Goal: Task Accomplishment & Management: Use online tool/utility

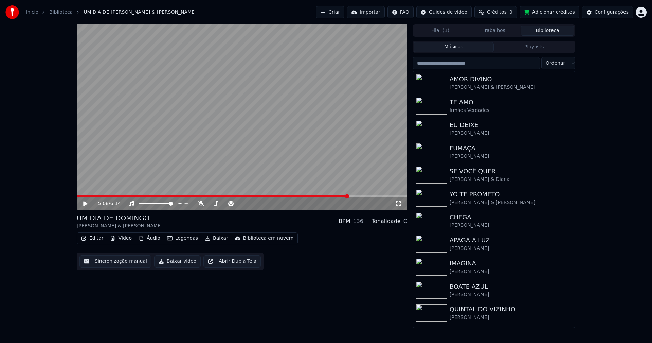
click at [558, 29] on button "Biblioteca" at bounding box center [548, 31] width 54 height 10
click at [489, 125] on div "EU DEIXEI" at bounding box center [508, 125] width 116 height 10
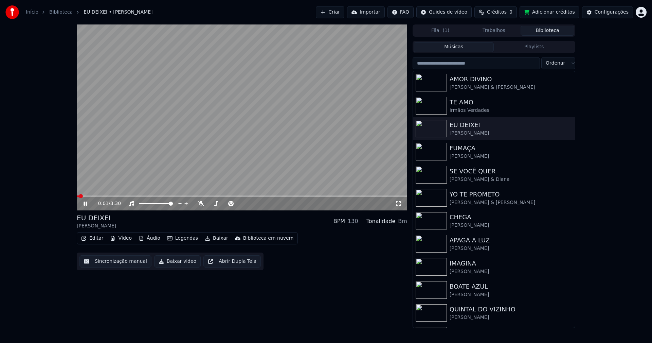
click at [124, 240] on button "Vídeo" at bounding box center [120, 238] width 27 height 10
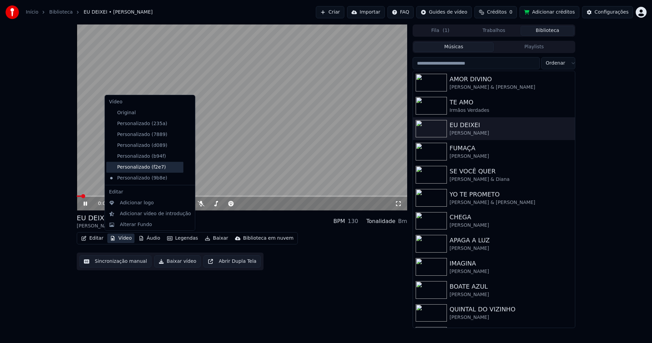
click at [151, 167] on div "Personalizado (f2e7)" at bounding box center [144, 167] width 77 height 11
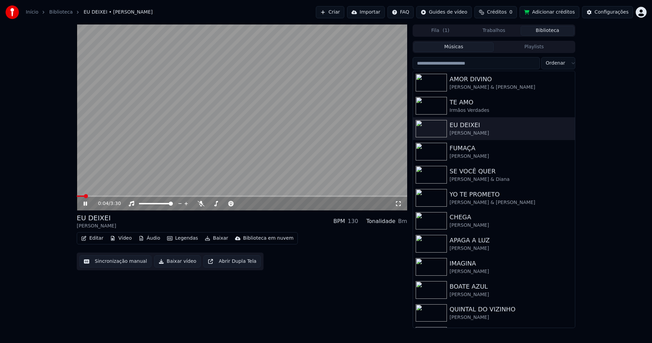
click at [122, 238] on button "Vídeo" at bounding box center [120, 238] width 27 height 10
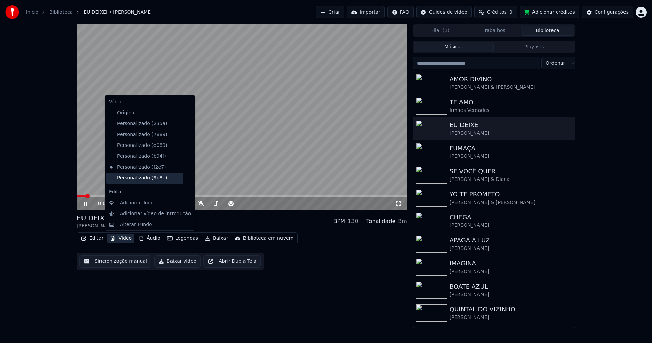
click at [144, 180] on div "Personalizado (9b8e)" at bounding box center [144, 178] width 77 height 11
click at [119, 238] on button "Vídeo" at bounding box center [120, 238] width 27 height 10
click at [186, 124] on icon at bounding box center [189, 123] width 7 height 5
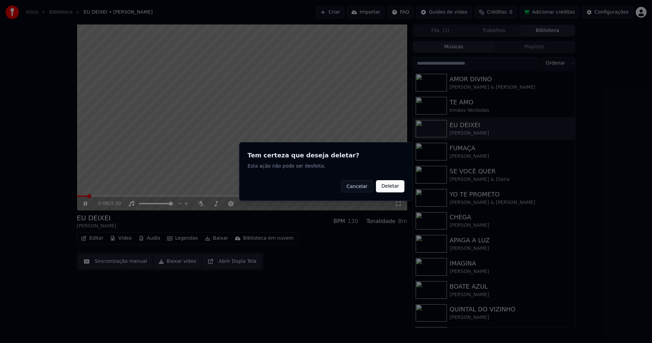
click at [392, 185] on button "Deletar" at bounding box center [390, 186] width 29 height 12
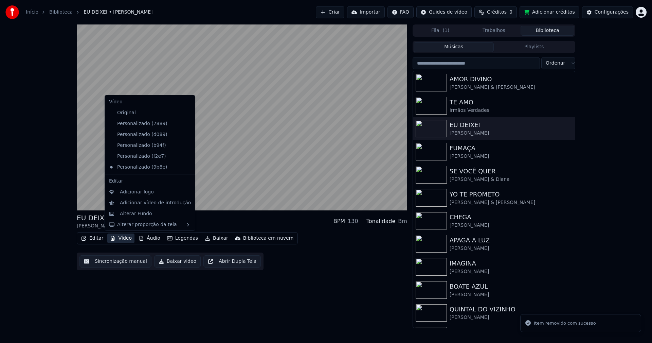
click at [124, 238] on button "Vídeo" at bounding box center [120, 238] width 27 height 10
click at [186, 122] on icon at bounding box center [189, 123] width 7 height 5
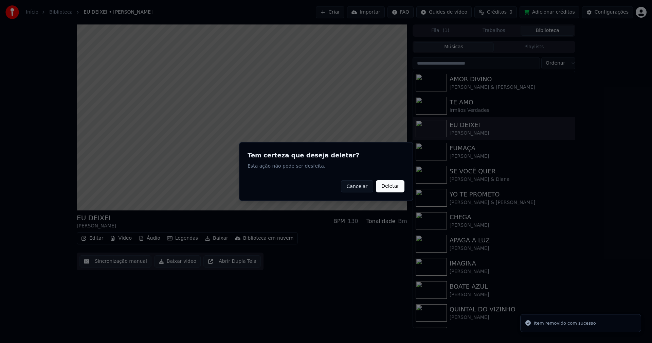
click at [395, 191] on button "Deletar" at bounding box center [390, 186] width 29 height 12
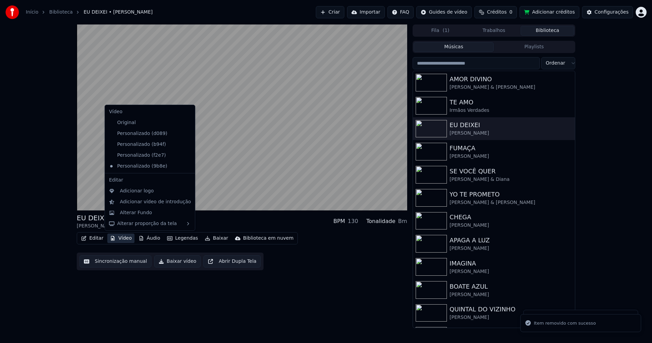
click at [119, 241] on button "Vídeo" at bounding box center [120, 238] width 27 height 10
click at [186, 135] on icon at bounding box center [189, 133] width 7 height 5
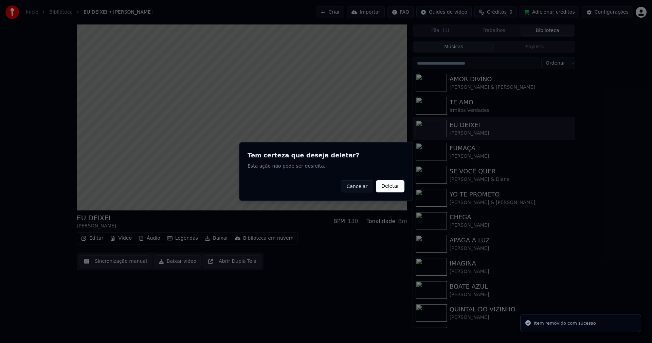
drag, startPoint x: 391, startPoint y: 191, endPoint x: 243, endPoint y: 189, distance: 148.2
click at [391, 191] on button "Deletar" at bounding box center [390, 186] width 29 height 12
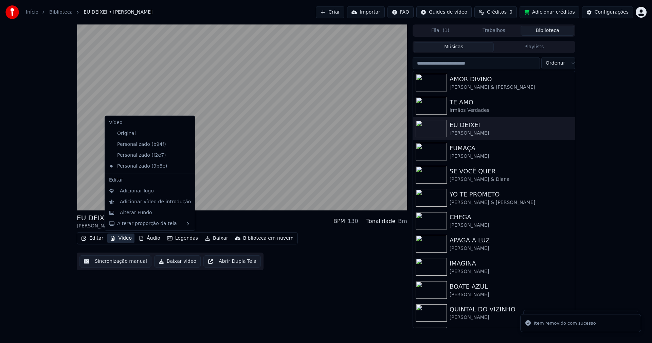
click at [128, 238] on button "Vídeo" at bounding box center [120, 238] width 27 height 10
click at [186, 146] on icon at bounding box center [189, 144] width 7 height 5
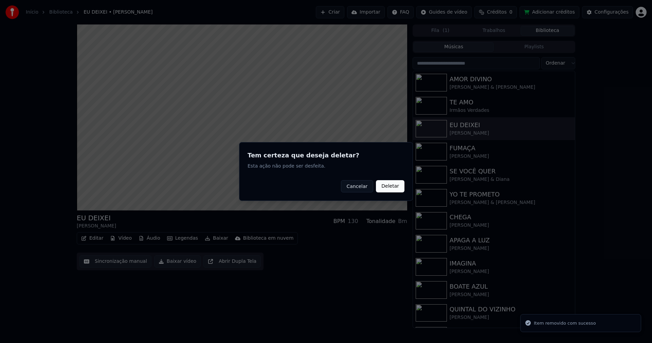
drag, startPoint x: 393, startPoint y: 187, endPoint x: 369, endPoint y: 183, distance: 23.8
click at [393, 187] on button "Deletar" at bounding box center [390, 186] width 29 height 12
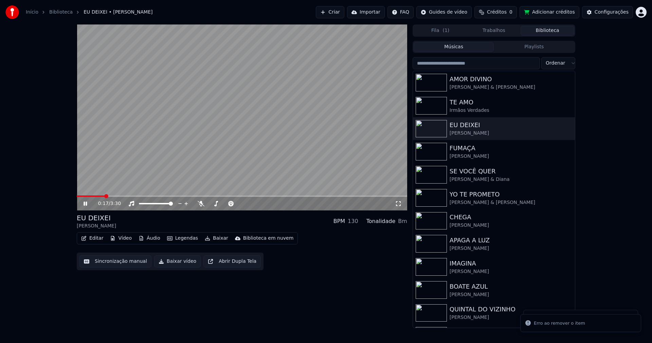
click at [123, 238] on button "Vídeo" at bounding box center [120, 238] width 27 height 10
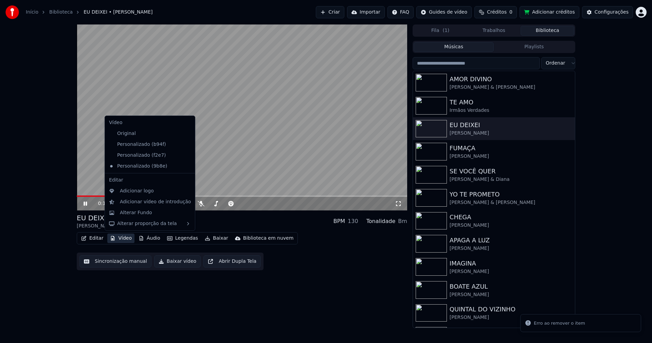
click at [186, 144] on icon at bounding box center [188, 144] width 5 height 5
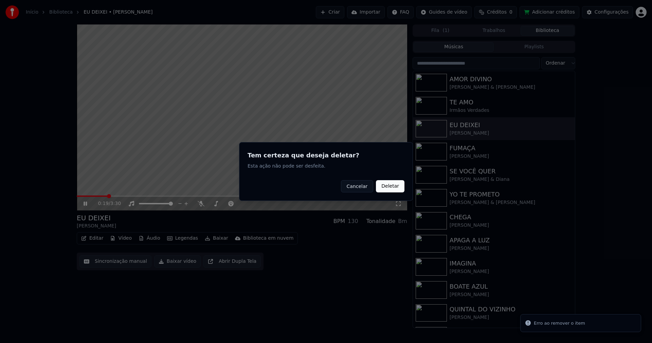
click at [386, 182] on button "Deletar" at bounding box center [390, 186] width 29 height 12
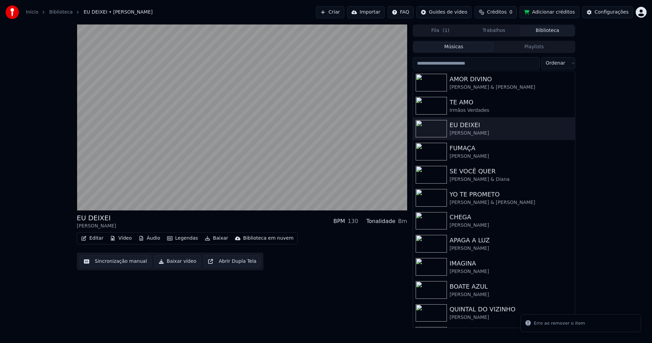
click at [122, 238] on button "Vídeo" at bounding box center [120, 238] width 27 height 10
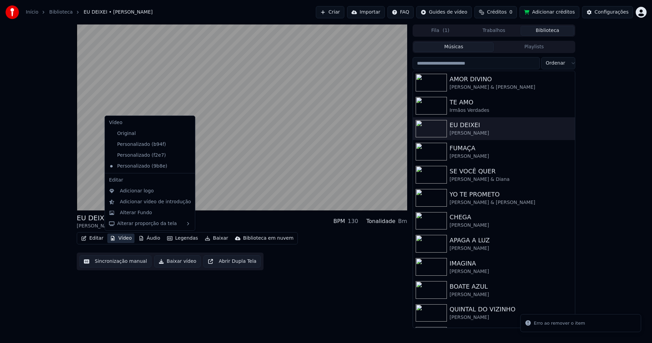
click at [186, 142] on icon at bounding box center [189, 144] width 7 height 5
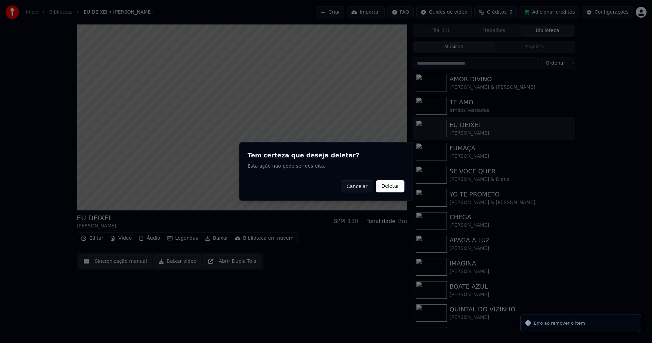
click at [387, 188] on button "Deletar" at bounding box center [390, 186] width 29 height 12
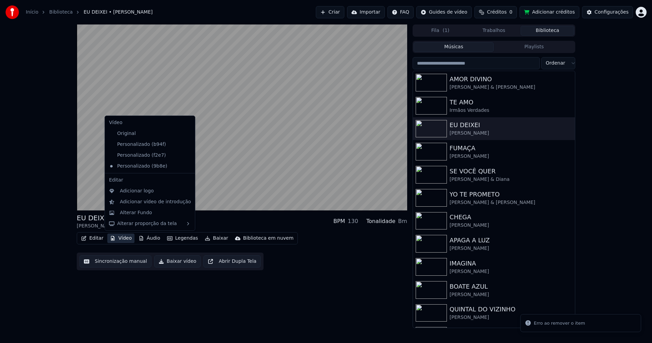
click at [121, 239] on button "Vídeo" at bounding box center [120, 238] width 27 height 10
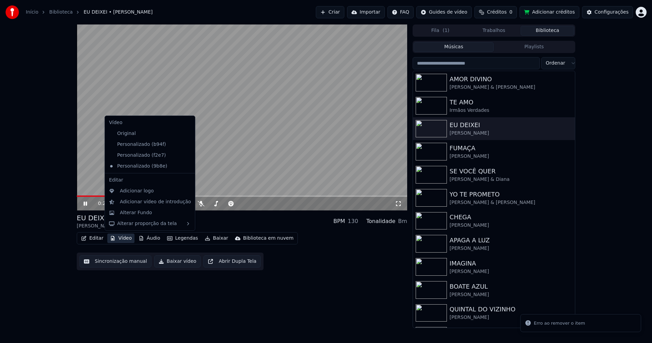
click at [186, 155] on icon at bounding box center [188, 155] width 5 height 5
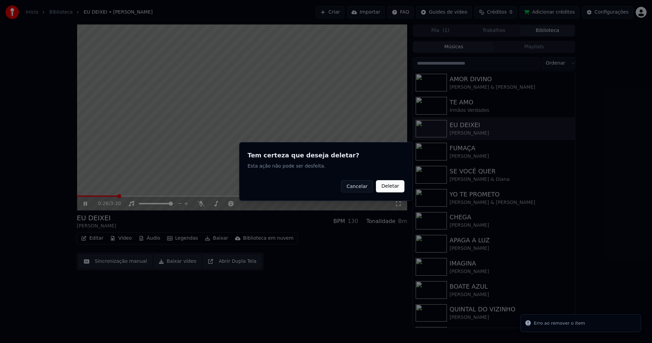
click at [392, 185] on button "Deletar" at bounding box center [390, 186] width 29 height 12
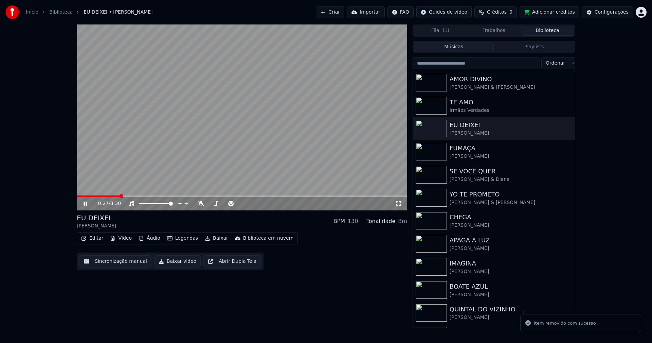
click at [123, 236] on button "Vídeo" at bounding box center [120, 238] width 27 height 10
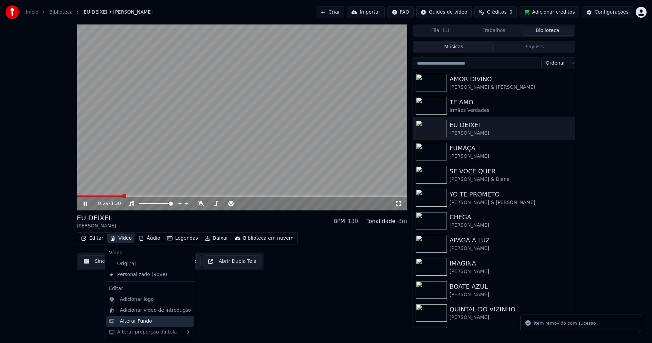
click at [138, 322] on div "Alterar Fundo" at bounding box center [136, 321] width 32 height 7
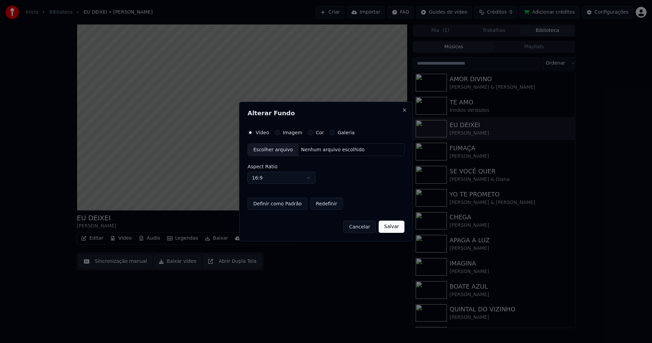
click at [276, 132] on button "Imagem" at bounding box center [277, 132] width 5 height 5
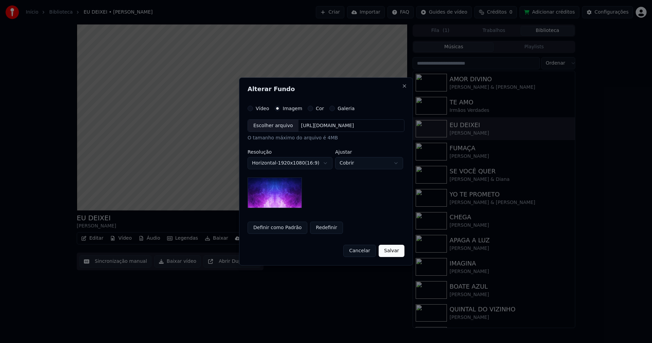
click at [269, 127] on div "Escolher arquivo" at bounding box center [273, 126] width 51 height 12
click at [397, 252] on button "Salvar" at bounding box center [392, 251] width 26 height 12
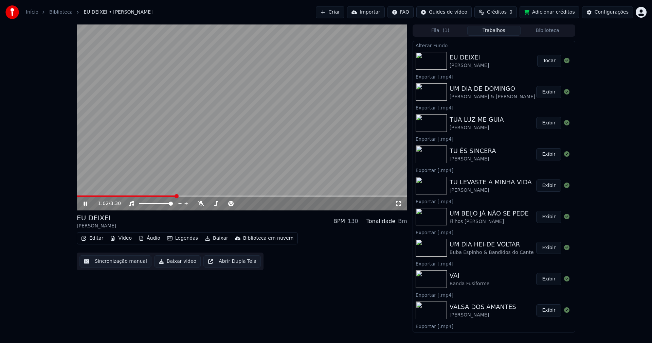
click at [543, 62] on button "Tocar" at bounding box center [550, 61] width 24 height 12
click at [124, 238] on button "Vídeo" at bounding box center [120, 238] width 27 height 10
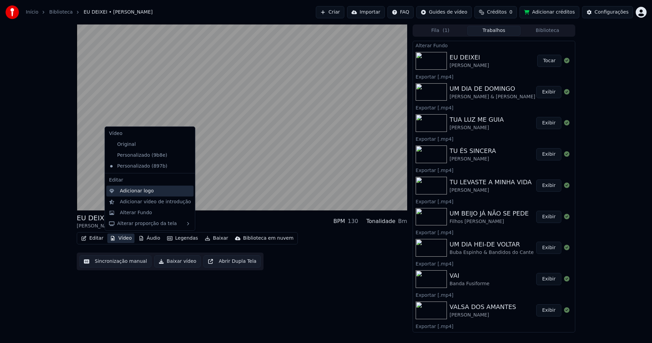
click at [135, 192] on div "Adicionar logo" at bounding box center [137, 191] width 34 height 7
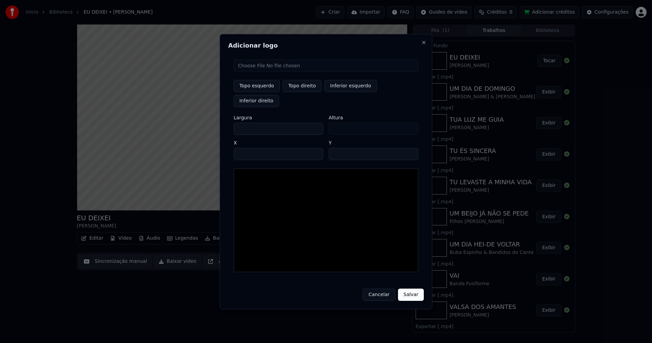
click at [264, 72] on input "file" at bounding box center [326, 65] width 185 height 12
type input "**********"
type input "***"
click at [302, 92] on button "Topo direito" at bounding box center [302, 86] width 39 height 12
type input "****"
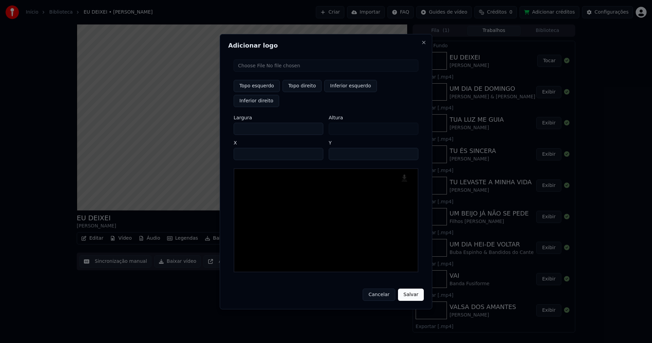
drag, startPoint x: 245, startPoint y: 122, endPoint x: 226, endPoint y: 123, distance: 19.0
click at [226, 123] on div "Adicionar logo Topo esquerdo Topo direito Inferior esquerdo Inferior direito La…" at bounding box center [326, 171] width 213 height 275
type input "**"
type input "***"
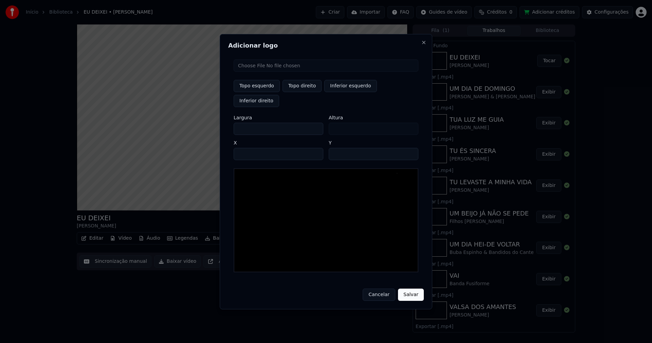
type input "***"
click at [247, 148] on input "****" at bounding box center [279, 154] width 90 height 12
type input "****"
click at [410, 148] on input "**" at bounding box center [374, 154] width 90 height 12
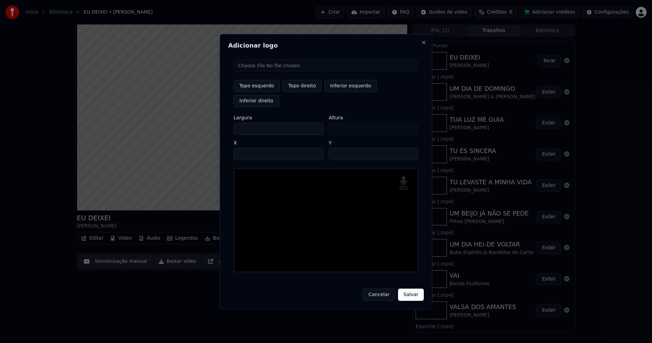
click at [410, 148] on input "**" at bounding box center [374, 154] width 90 height 12
type input "**"
click at [410, 148] on input "**" at bounding box center [374, 154] width 90 height 12
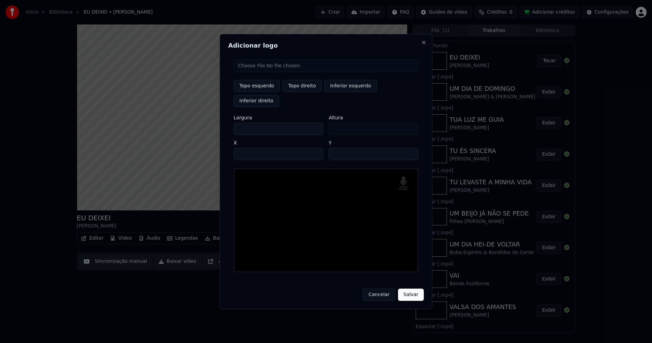
click at [409, 289] on button "Salvar" at bounding box center [411, 295] width 26 height 12
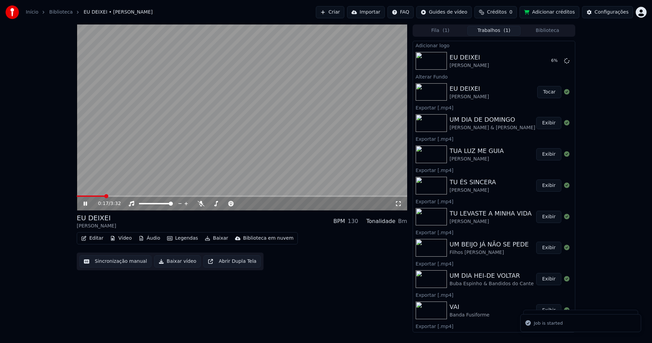
click at [548, 32] on button "Biblioteca" at bounding box center [548, 31] width 54 height 10
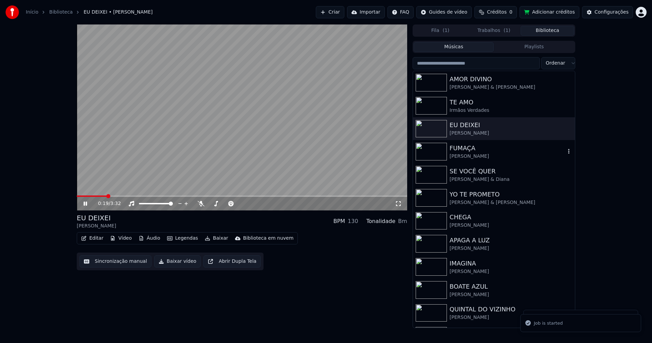
drag, startPoint x: 469, startPoint y: 158, endPoint x: 473, endPoint y: 146, distance: 12.6
click at [469, 157] on div "Bárbara Bandeira" at bounding box center [508, 156] width 116 height 7
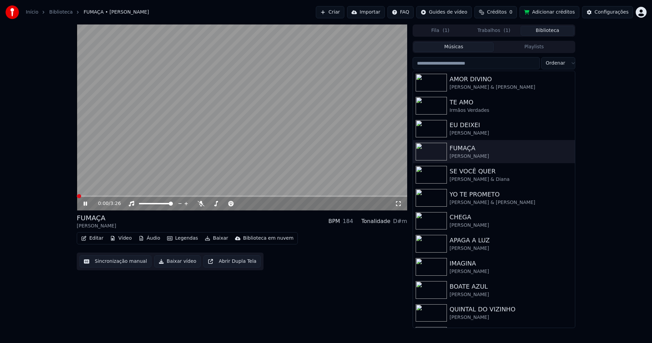
click at [128, 240] on button "Vídeo" at bounding box center [120, 238] width 27 height 10
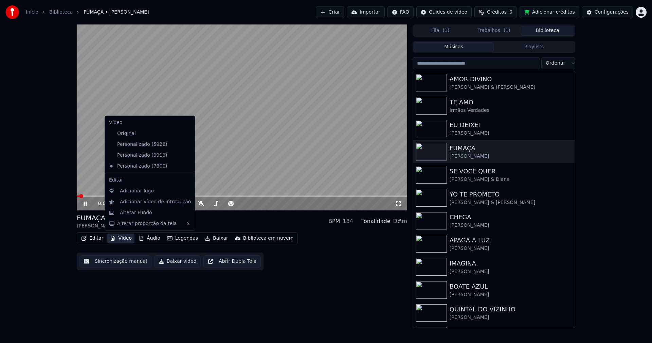
click at [186, 155] on icon at bounding box center [188, 155] width 5 height 5
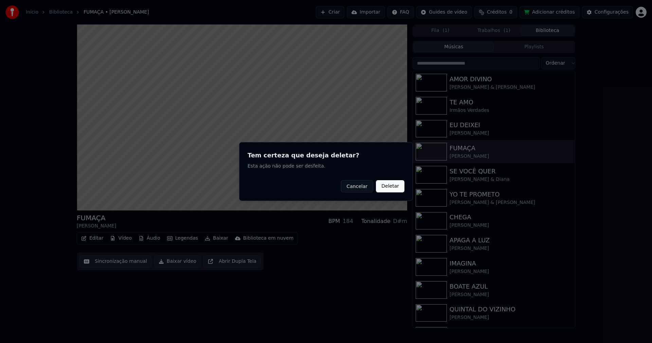
drag, startPoint x: 390, startPoint y: 186, endPoint x: 171, endPoint y: 255, distance: 229.7
click at [390, 187] on button "Deletar" at bounding box center [390, 186] width 29 height 12
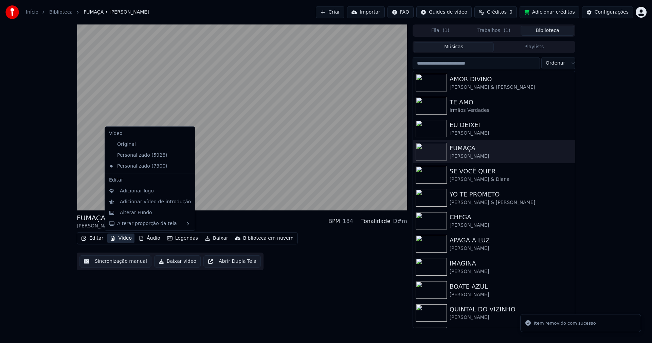
click at [123, 240] on button "Vídeo" at bounding box center [120, 238] width 27 height 10
click at [186, 153] on icon at bounding box center [189, 155] width 7 height 5
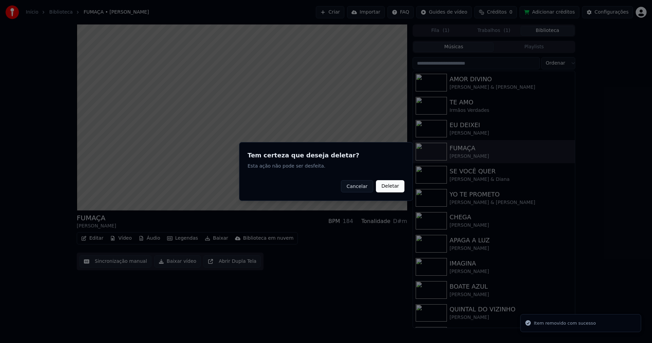
click at [405, 191] on div "Tem certeza que deseja deletar? Esta ação não pode ser desfeita. Cancelar Delet…" at bounding box center [326, 171] width 174 height 59
click at [394, 187] on button "Deletar" at bounding box center [390, 186] width 29 height 12
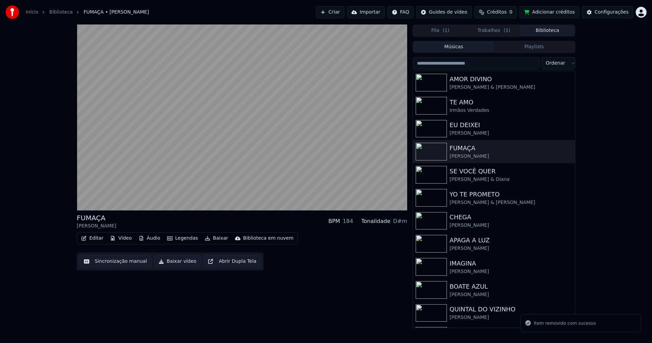
click at [126, 238] on button "Vídeo" at bounding box center [120, 238] width 27 height 10
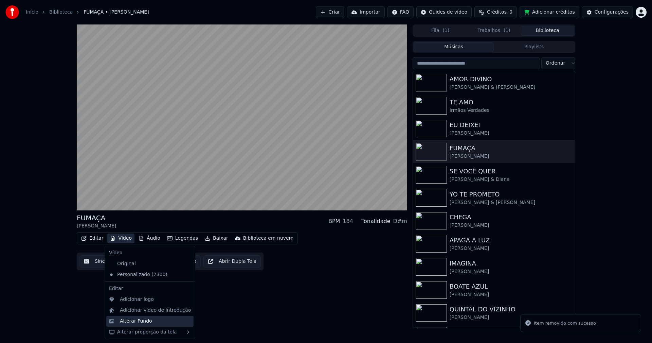
click at [142, 320] on div "Alterar Fundo" at bounding box center [136, 321] width 32 height 7
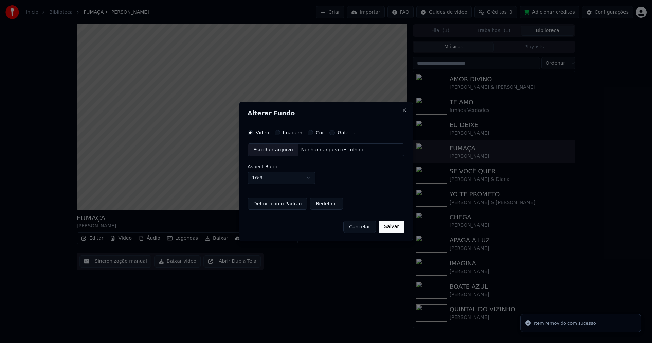
click at [277, 133] on button "Imagem" at bounding box center [277, 132] width 5 height 5
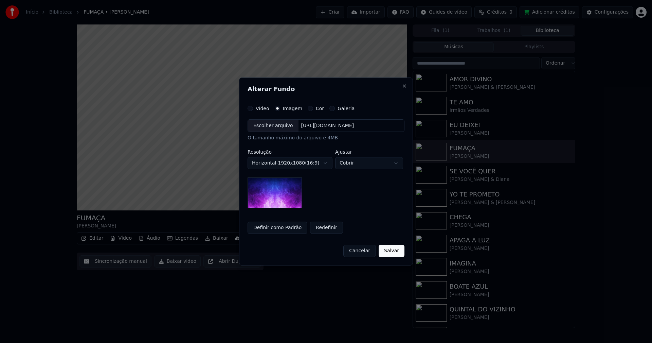
click at [270, 128] on div "Escolher arquivo" at bounding box center [273, 126] width 51 height 12
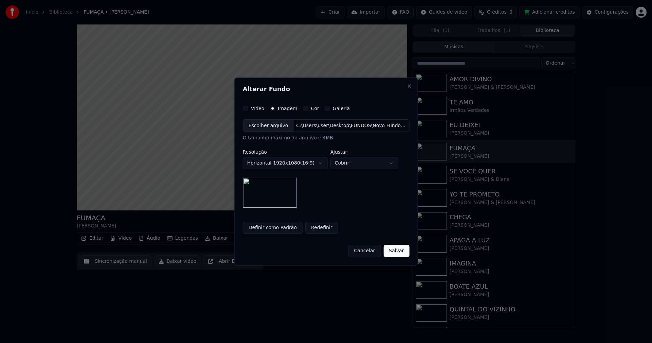
drag, startPoint x: 400, startPoint y: 252, endPoint x: 395, endPoint y: 250, distance: 5.1
click at [399, 251] on button "Salvar" at bounding box center [397, 251] width 26 height 12
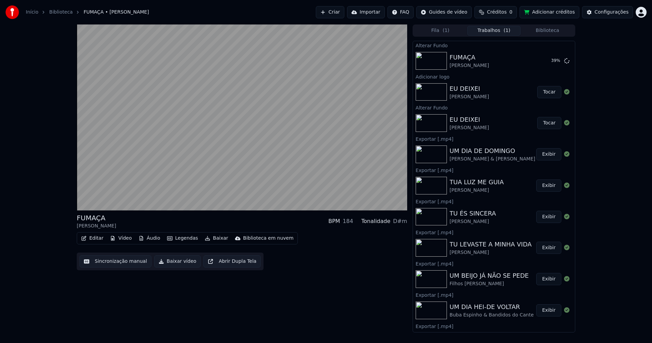
click at [542, 95] on button "Tocar" at bounding box center [550, 92] width 24 height 12
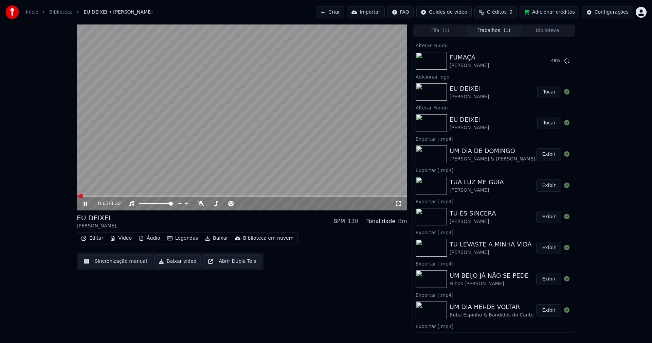
click at [172, 264] on button "Baixar vídeo" at bounding box center [177, 261] width 47 height 12
click at [539, 92] on button "Tocar" at bounding box center [550, 92] width 24 height 12
click at [122, 239] on button "Vídeo" at bounding box center [120, 238] width 27 height 10
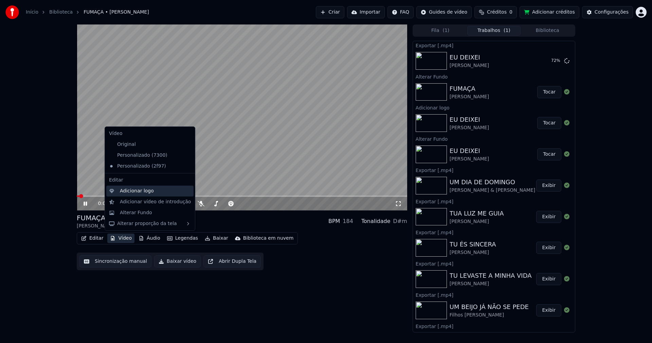
click at [133, 192] on div "Adicionar logo" at bounding box center [137, 191] width 34 height 7
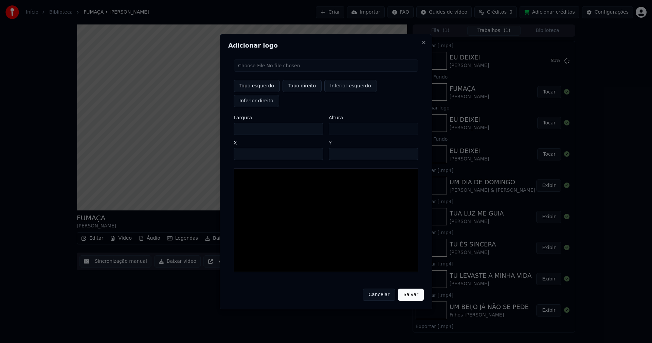
click at [259, 72] on input "file" at bounding box center [326, 65] width 185 height 12
type input "**********"
type input "***"
click at [300, 92] on button "Topo direito" at bounding box center [302, 86] width 39 height 12
type input "****"
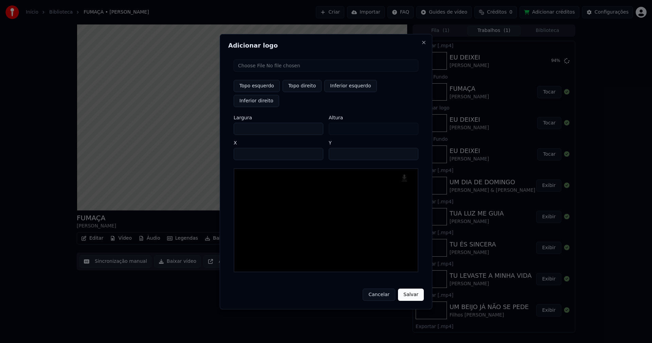
drag, startPoint x: 245, startPoint y: 121, endPoint x: 206, endPoint y: 127, distance: 38.8
click at [207, 127] on body "Início Biblioteca FUMAÇA • Bárbara Bandeira Criar Importar FAQ Guides de vídeo …" at bounding box center [326, 171] width 652 height 343
type input "**"
type input "***"
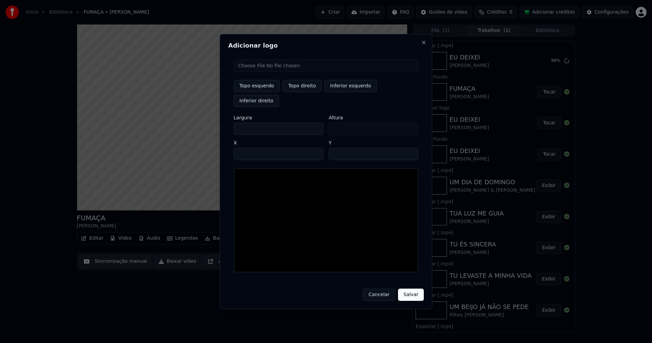
type input "***"
click at [248, 148] on input "****" at bounding box center [279, 154] width 90 height 12
type input "****"
click at [410, 148] on input "**" at bounding box center [374, 154] width 90 height 12
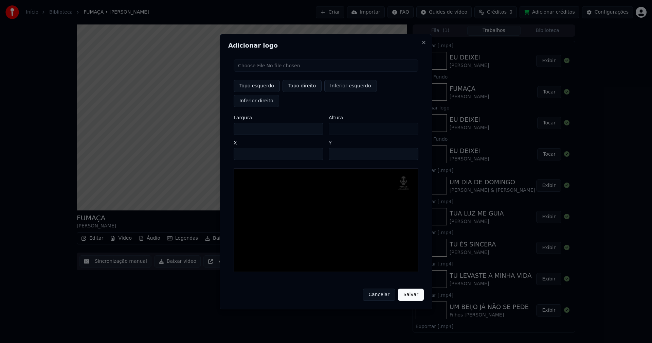
click at [410, 148] on input "**" at bounding box center [374, 154] width 90 height 12
type input "**"
click at [410, 148] on input "**" at bounding box center [374, 154] width 90 height 12
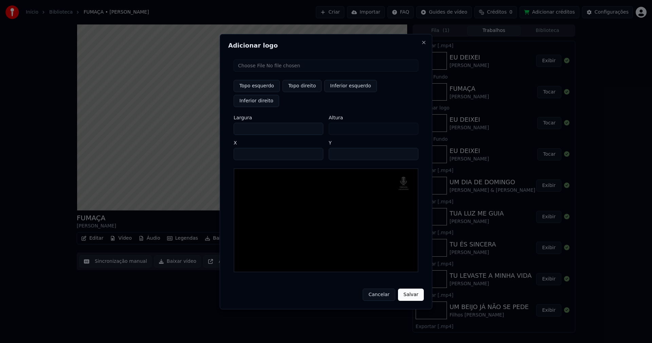
click at [412, 289] on button "Salvar" at bounding box center [411, 295] width 26 height 12
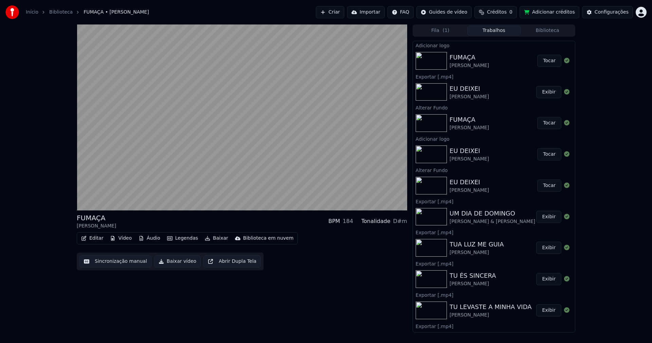
click at [545, 63] on button "Tocar" at bounding box center [550, 61] width 24 height 12
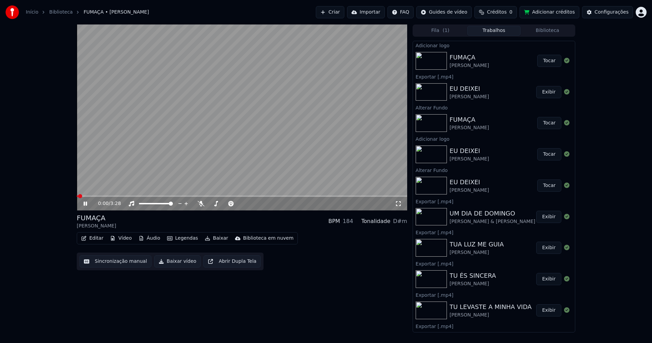
click at [175, 262] on button "Baixar vídeo" at bounding box center [177, 261] width 47 height 12
drag, startPoint x: 86, startPoint y: 204, endPoint x: 142, endPoint y: 171, distance: 65.0
click at [88, 203] on icon at bounding box center [90, 203] width 16 height 5
click at [550, 29] on button "Biblioteca" at bounding box center [548, 31] width 54 height 10
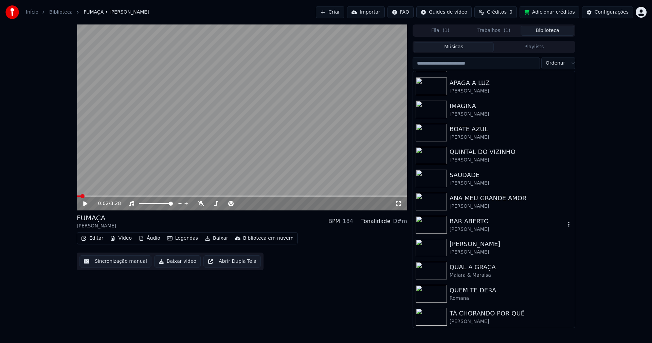
scroll to position [170, 0]
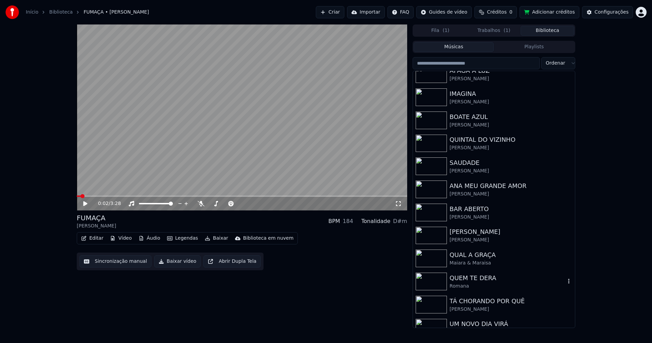
click at [470, 278] on div "QUEM TE DERA" at bounding box center [508, 278] width 116 height 10
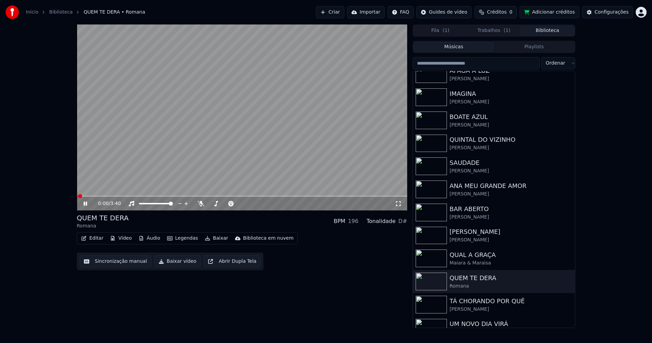
click at [123, 240] on button "Vídeo" at bounding box center [120, 238] width 27 height 10
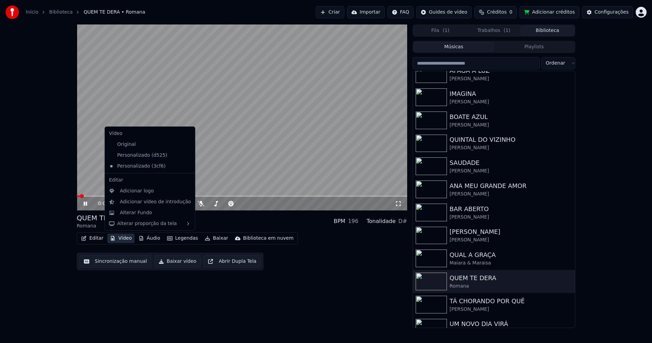
click at [186, 156] on icon at bounding box center [189, 155] width 7 height 5
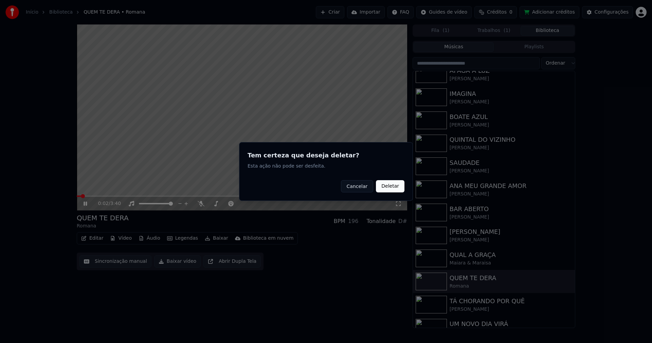
click at [391, 187] on button "Deletar" at bounding box center [390, 186] width 29 height 12
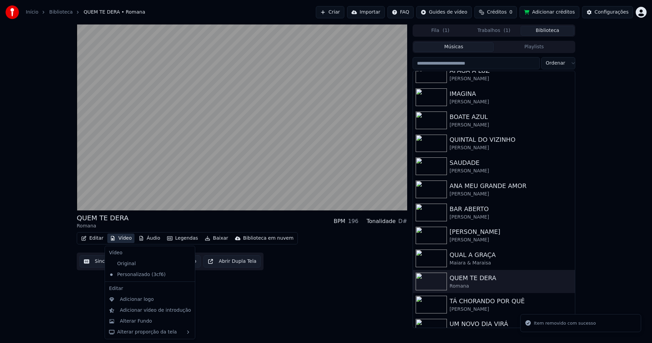
click at [125, 239] on button "Vídeo" at bounding box center [120, 238] width 27 height 10
click at [145, 321] on div "Alterar Fundo" at bounding box center [136, 321] width 32 height 7
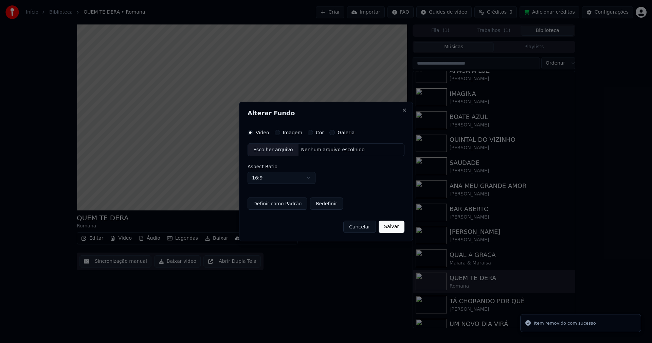
click at [277, 134] on button "Imagem" at bounding box center [277, 132] width 5 height 5
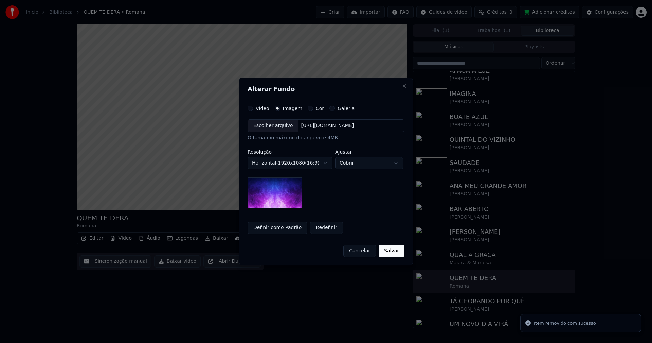
click at [275, 128] on div "Escolher arquivo" at bounding box center [273, 126] width 51 height 12
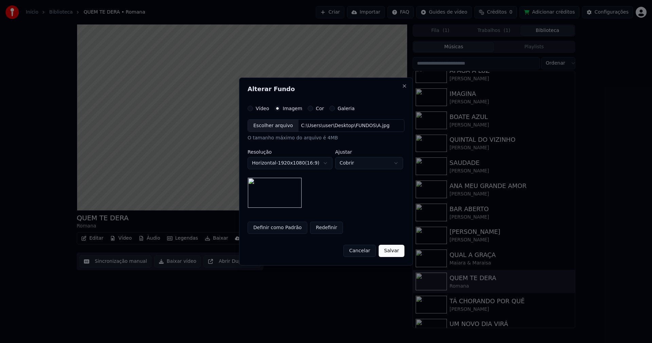
click at [388, 249] on button "Salvar" at bounding box center [392, 251] width 26 height 12
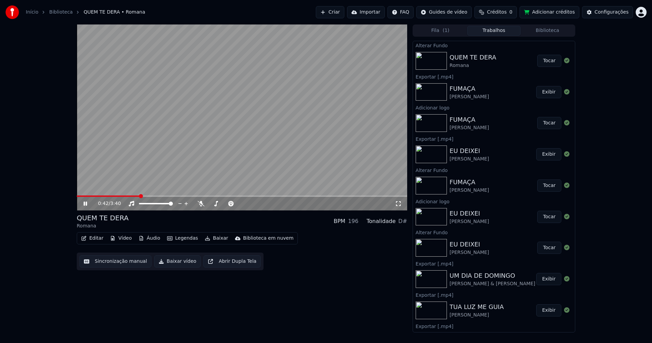
click at [544, 63] on button "Tocar" at bounding box center [550, 61] width 24 height 12
click at [122, 238] on button "Vídeo" at bounding box center [120, 238] width 27 height 10
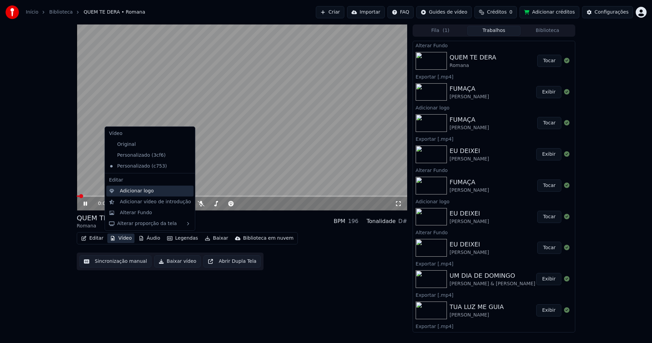
click at [135, 190] on div "Adicionar logo" at bounding box center [137, 191] width 34 height 7
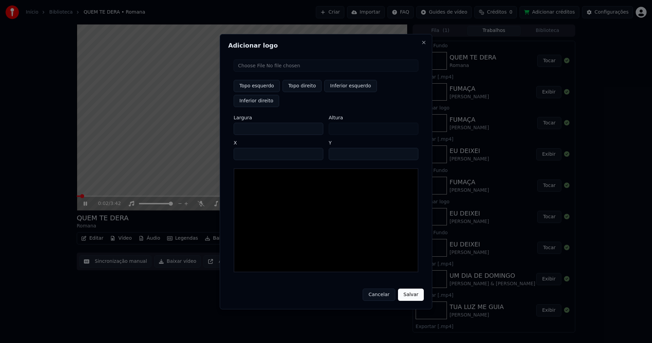
click at [258, 71] on input "file" at bounding box center [326, 65] width 185 height 12
type input "**********"
type input "***"
click at [301, 92] on button "Topo direito" at bounding box center [302, 86] width 39 height 12
type input "****"
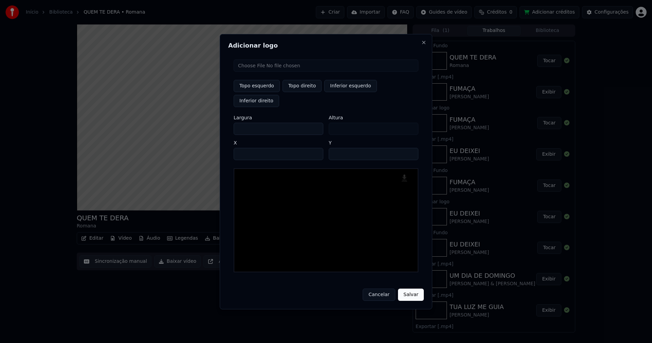
drag, startPoint x: 245, startPoint y: 121, endPoint x: 205, endPoint y: 127, distance: 39.9
click at [208, 127] on body "Início Biblioteca QUEM TE DERA • Romana Criar Importar FAQ Guides de vídeo Créd…" at bounding box center [326, 171] width 652 height 343
type input "**"
type input "***"
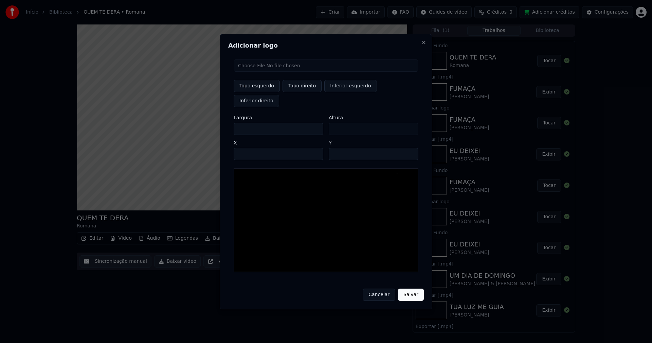
type input "***"
click at [247, 148] on input "****" at bounding box center [279, 154] width 90 height 12
type input "****"
click at [410, 148] on input "**" at bounding box center [374, 154] width 90 height 12
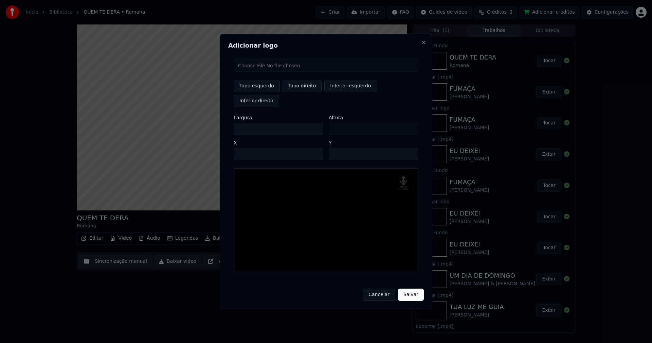
click at [410, 148] on input "**" at bounding box center [374, 154] width 90 height 12
type input "**"
click at [410, 148] on input "**" at bounding box center [374, 154] width 90 height 12
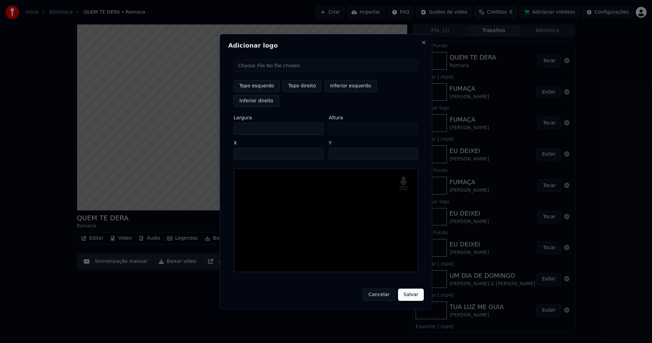
click at [410, 289] on button "Salvar" at bounding box center [411, 295] width 26 height 12
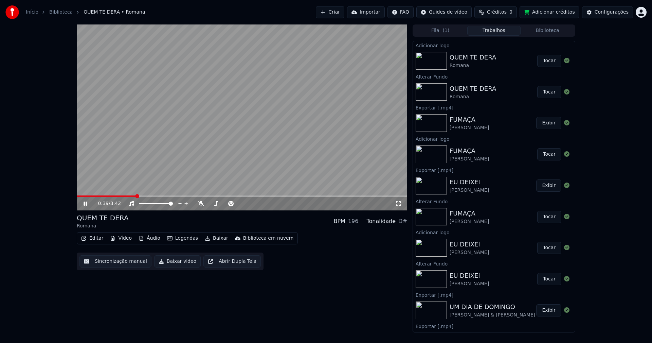
click at [545, 59] on button "Tocar" at bounding box center [550, 61] width 24 height 12
click at [170, 259] on button "Baixar vídeo" at bounding box center [177, 261] width 47 height 12
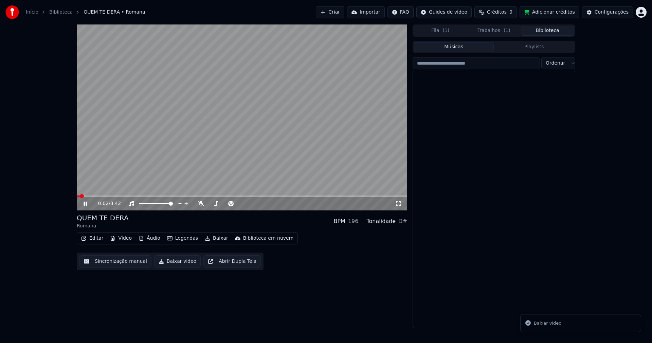
click at [550, 31] on button "Biblioteca" at bounding box center [548, 31] width 54 height 10
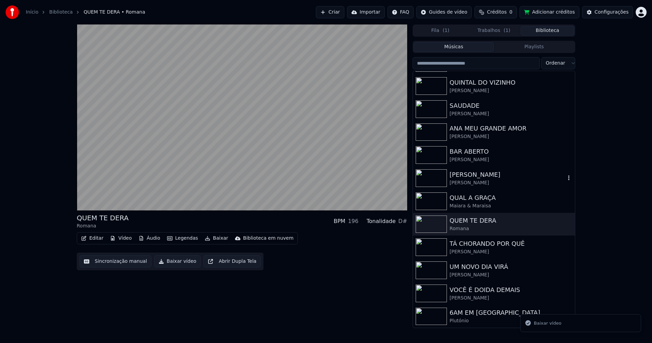
scroll to position [238, 0]
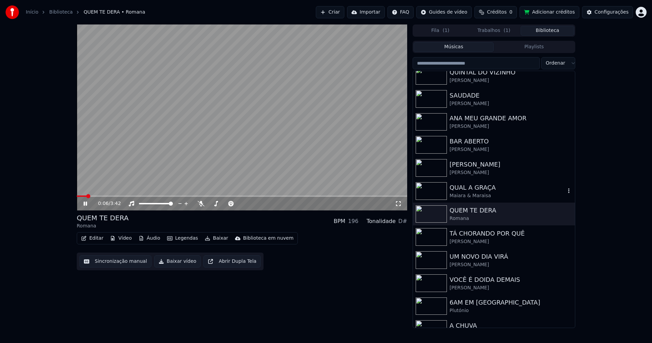
click at [475, 195] on div "Maiara & Maraisa" at bounding box center [508, 195] width 116 height 7
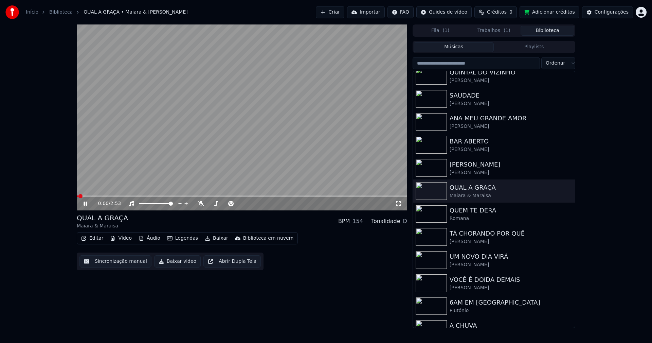
click at [124, 238] on button "Vídeo" at bounding box center [120, 238] width 27 height 10
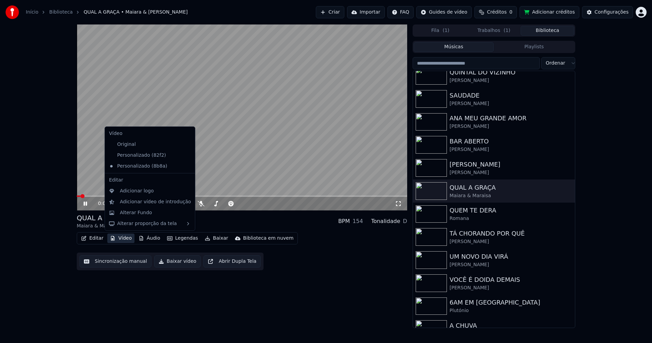
click at [186, 156] on icon at bounding box center [188, 155] width 5 height 5
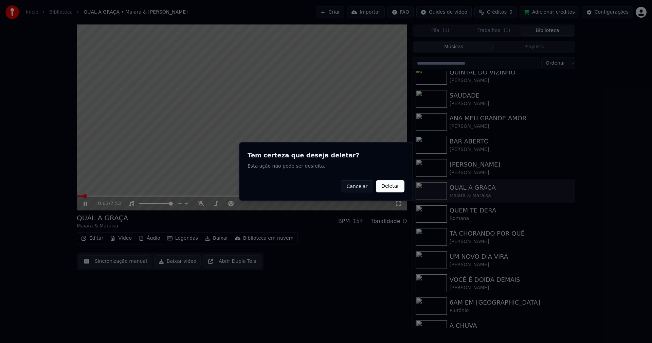
click at [399, 188] on button "Deletar" at bounding box center [390, 186] width 29 height 12
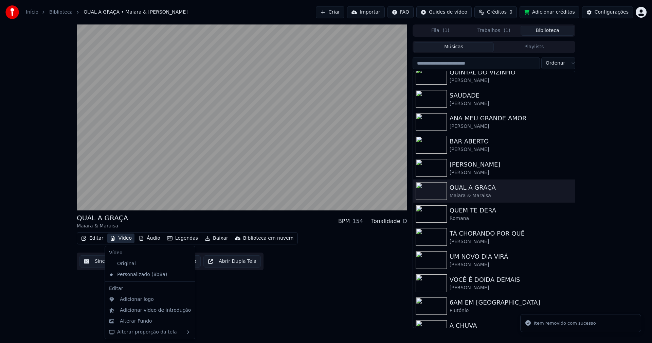
click at [124, 238] on button "Vídeo" at bounding box center [120, 238] width 27 height 10
click at [143, 323] on div "Alterar Fundo" at bounding box center [136, 321] width 32 height 7
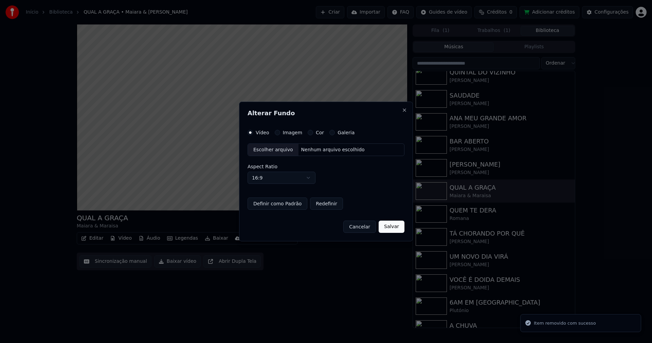
click at [277, 133] on button "Imagem" at bounding box center [277, 132] width 5 height 5
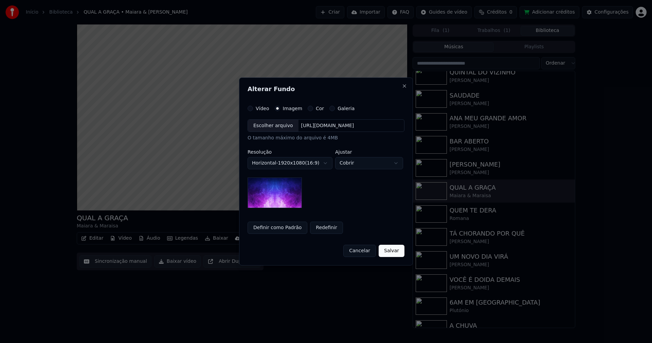
click at [272, 125] on div "Escolher arquivo" at bounding box center [273, 126] width 51 height 12
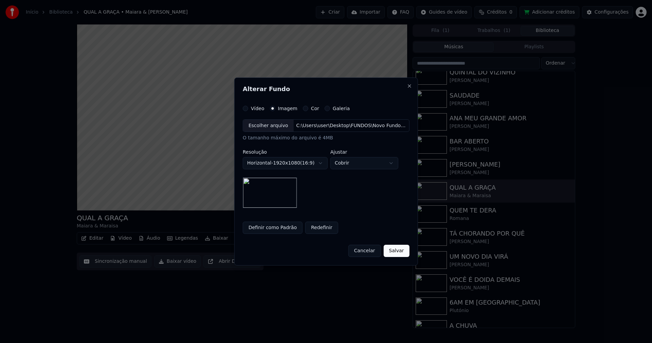
click at [395, 251] on button "Salvar" at bounding box center [397, 251] width 26 height 12
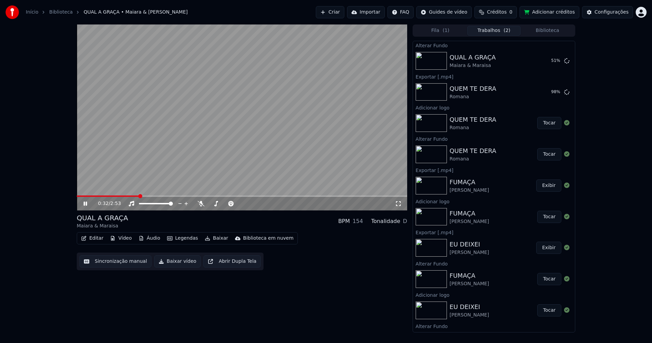
click at [85, 205] on icon at bounding box center [90, 203] width 16 height 5
click at [611, 15] on div "Configurações" at bounding box center [612, 12] width 34 height 7
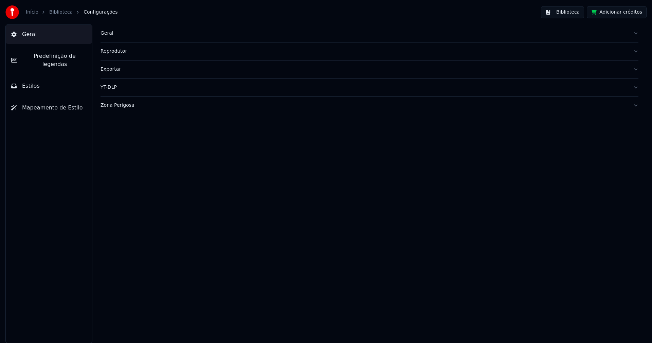
click at [41, 80] on button "Estilos" at bounding box center [49, 85] width 86 height 19
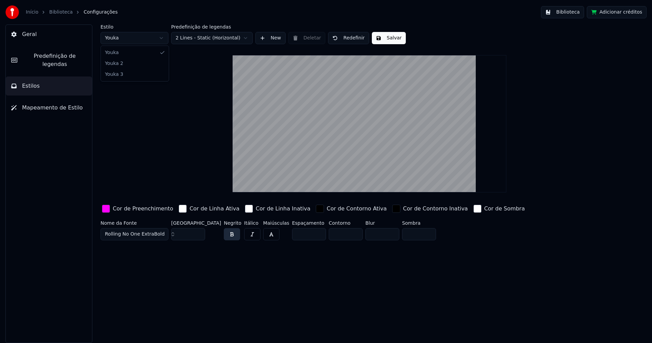
click at [154, 39] on html "Início Biblioteca Configurações Biblioteca Adicionar créditos Geral Predefiniçã…" at bounding box center [326, 171] width 652 height 343
click at [198, 236] on input "**" at bounding box center [188, 234] width 34 height 12
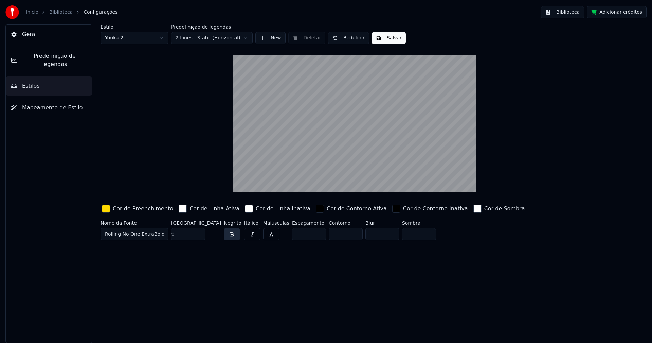
click at [198, 236] on input "**" at bounding box center [188, 234] width 34 height 12
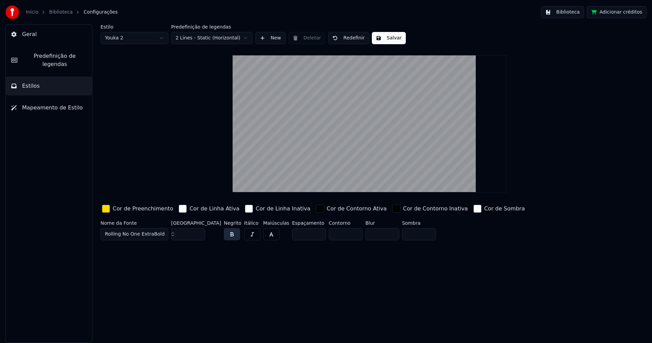
click at [198, 236] on input "**" at bounding box center [188, 234] width 34 height 12
type input "**"
click at [198, 236] on input "**" at bounding box center [188, 234] width 34 height 12
click at [108, 211] on div "button" at bounding box center [106, 209] width 8 height 8
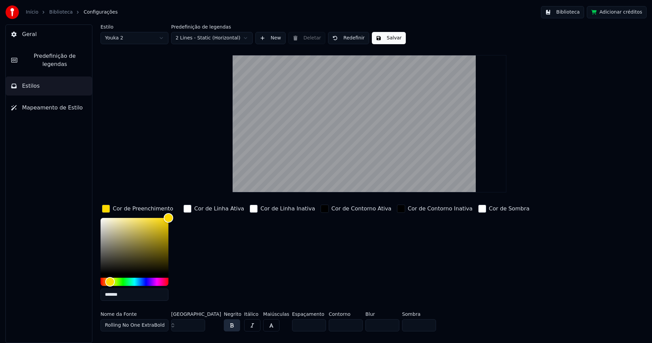
click at [124, 295] on input "*******" at bounding box center [135, 295] width 68 height 12
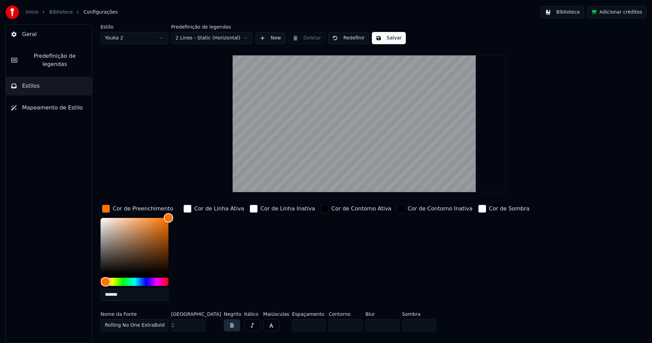
type input "*******"
click at [105, 209] on div "button" at bounding box center [106, 209] width 8 height 8
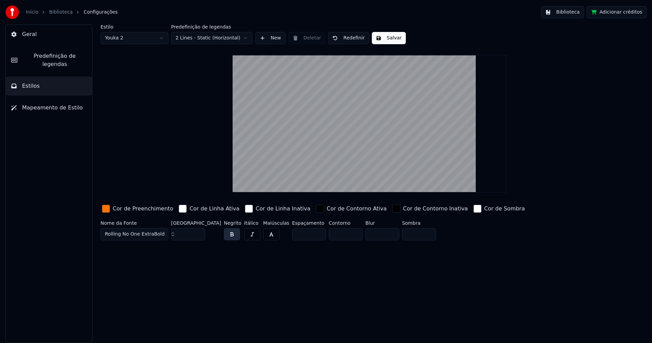
drag, startPoint x: 390, startPoint y: 38, endPoint x: 421, endPoint y: 32, distance: 31.3
click at [390, 38] on button "Salvar" at bounding box center [389, 38] width 34 height 12
click at [620, 12] on button "Adicionar créditos" at bounding box center [617, 12] width 60 height 12
click at [575, 13] on button "Biblioteca" at bounding box center [562, 12] width 43 height 12
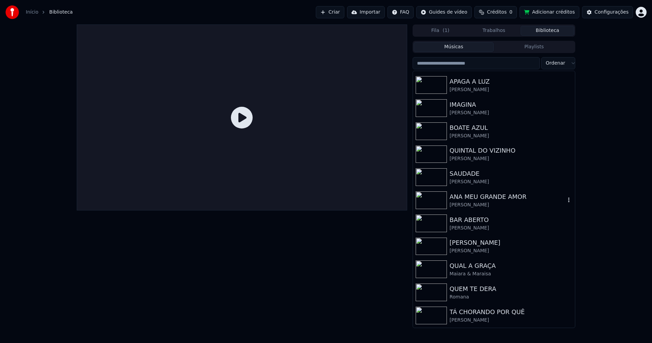
scroll to position [170, 0]
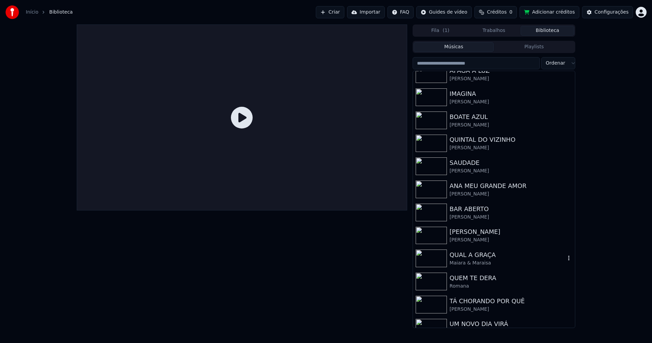
drag, startPoint x: 477, startPoint y: 255, endPoint x: 509, endPoint y: 234, distance: 38.4
click at [479, 254] on div "QUAL A GRAÇA" at bounding box center [508, 255] width 116 height 10
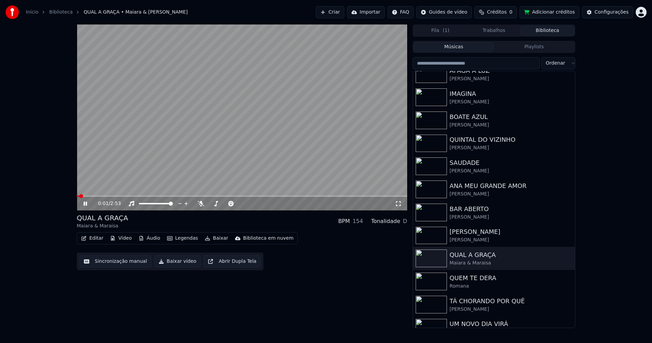
click at [152, 196] on span at bounding box center [242, 195] width 331 height 1
click at [397, 204] on icon at bounding box center [398, 203] width 7 height 5
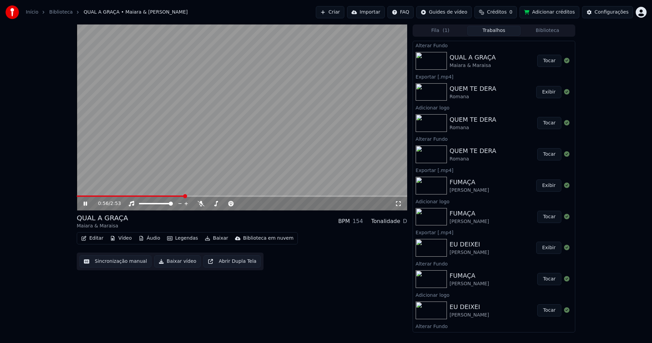
click at [499, 30] on button "Trabalhos" at bounding box center [495, 31] width 54 height 10
click at [124, 240] on button "Vídeo" at bounding box center [120, 238] width 27 height 10
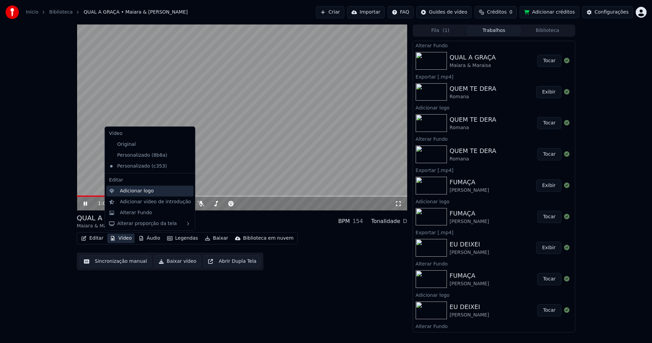
click at [137, 192] on div "Adicionar logo" at bounding box center [137, 191] width 34 height 7
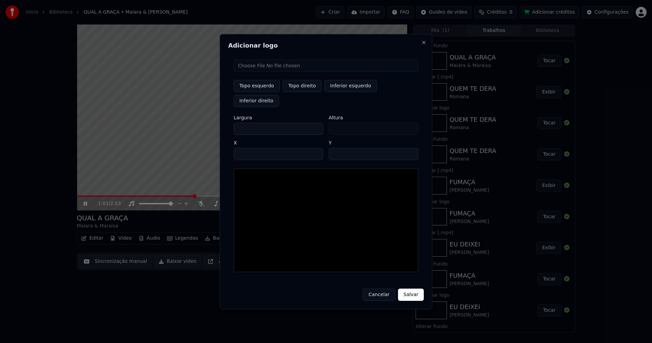
click at [256, 72] on input "file" at bounding box center [326, 65] width 185 height 12
type input "**********"
type input "***"
drag, startPoint x: 300, startPoint y: 93, endPoint x: 264, endPoint y: 112, distance: 40.3
click at [300, 92] on button "Topo direito" at bounding box center [302, 86] width 39 height 12
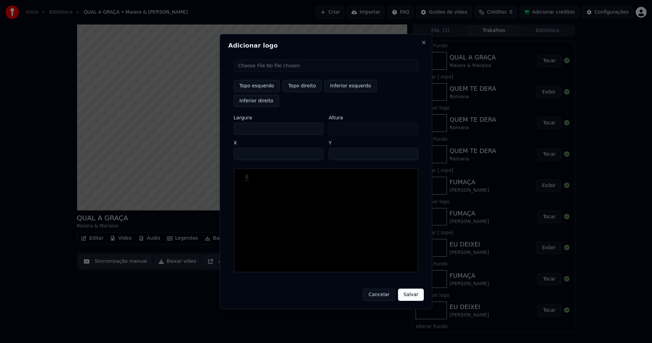
type input "****"
drag, startPoint x: 245, startPoint y: 121, endPoint x: 207, endPoint y: 129, distance: 39.6
click at [207, 129] on body "Início Biblioteca QUAL A GRAÇA • Maiara & Maraisa Criar Importar FAQ Guides de …" at bounding box center [326, 171] width 652 height 343
type input "**"
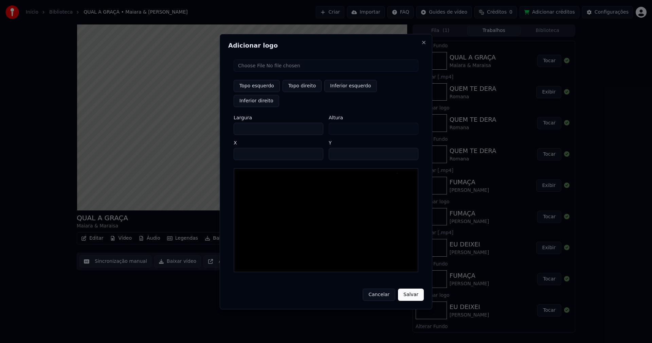
type input "***"
click at [248, 148] on input "****" at bounding box center [279, 154] width 90 height 12
type input "****"
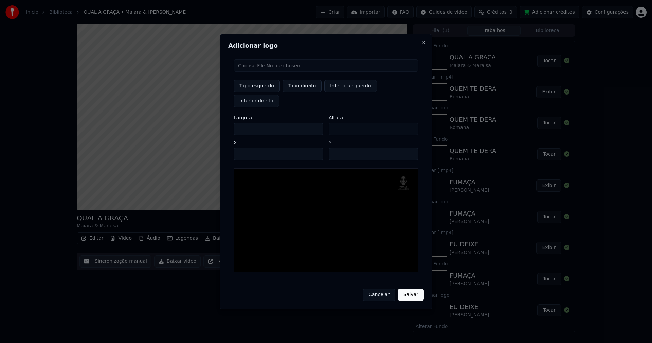
click at [411, 148] on input "**" at bounding box center [374, 154] width 90 height 12
click at [410, 148] on input "**" at bounding box center [374, 154] width 90 height 12
type input "**"
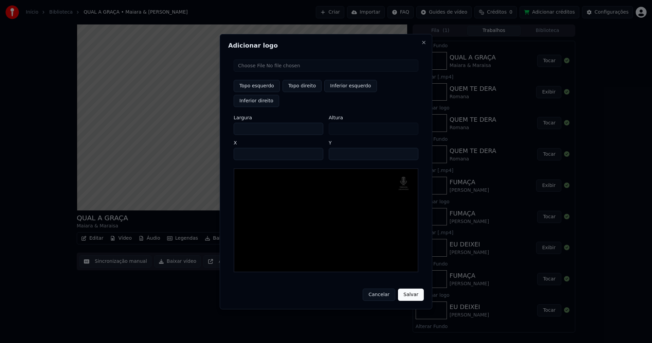
click at [410, 148] on input "**" at bounding box center [374, 154] width 90 height 12
click at [406, 289] on button "Salvar" at bounding box center [411, 295] width 26 height 12
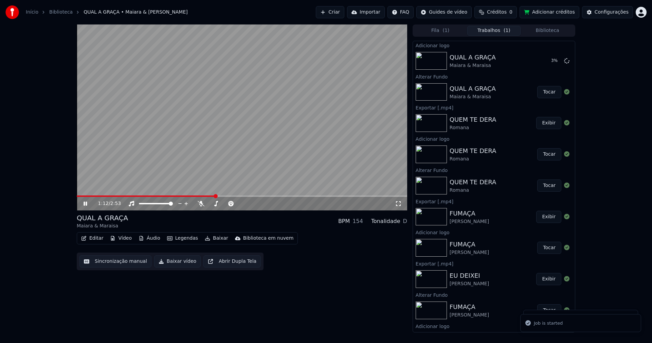
click at [86, 205] on icon at bounding box center [85, 204] width 3 height 4
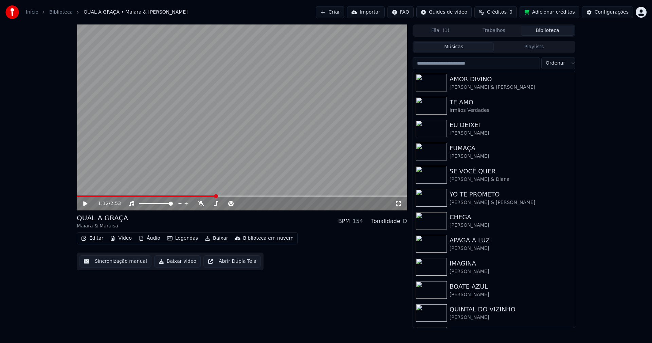
click at [554, 32] on button "Biblioteca" at bounding box center [548, 31] width 54 height 10
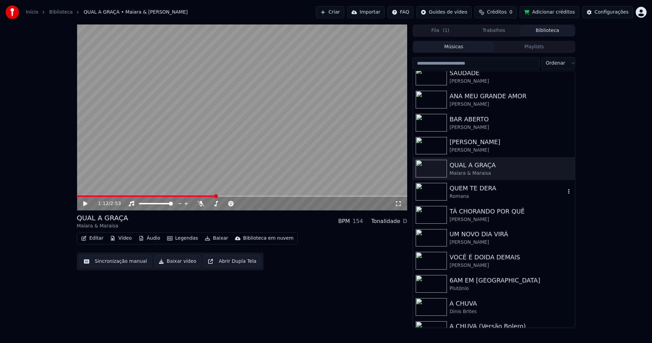
scroll to position [272, 0]
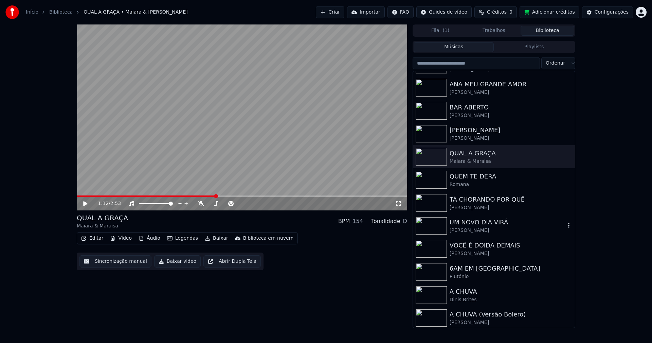
click at [479, 226] on div "UM NOVO DIA VIRÁ" at bounding box center [508, 222] width 116 height 10
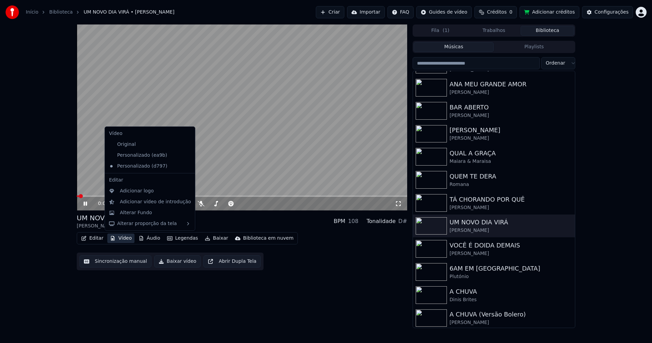
click at [126, 237] on button "Vídeo" at bounding box center [120, 238] width 27 height 10
click at [186, 155] on icon at bounding box center [189, 155] width 7 height 5
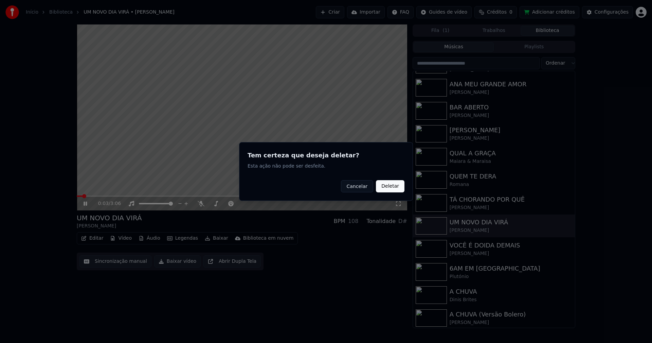
click at [392, 187] on button "Deletar" at bounding box center [390, 186] width 29 height 12
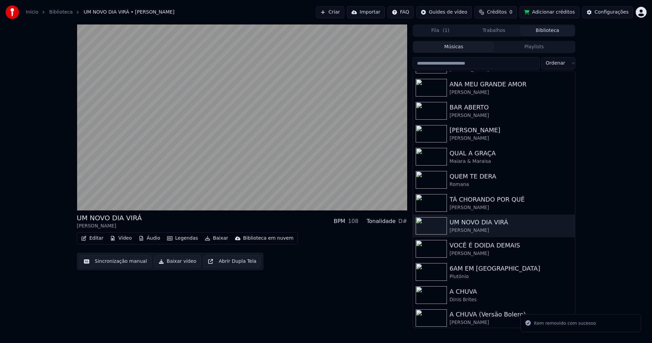
click at [120, 238] on button "Vídeo" at bounding box center [120, 238] width 27 height 10
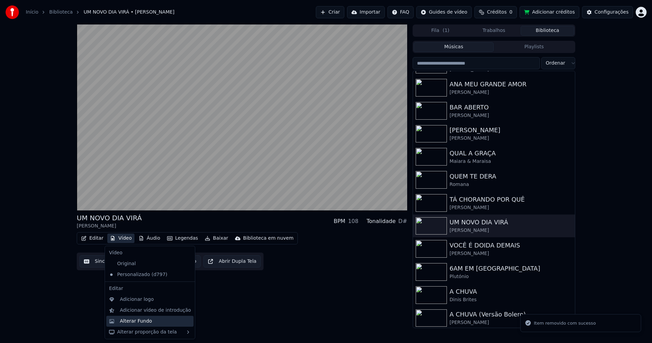
click at [140, 319] on div "Alterar Fundo" at bounding box center [136, 321] width 32 height 7
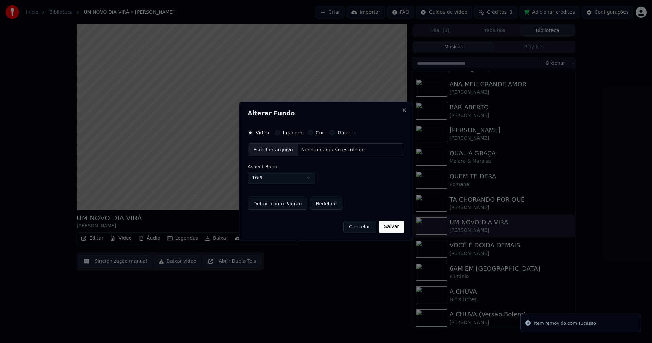
click at [277, 134] on button "Imagem" at bounding box center [277, 132] width 5 height 5
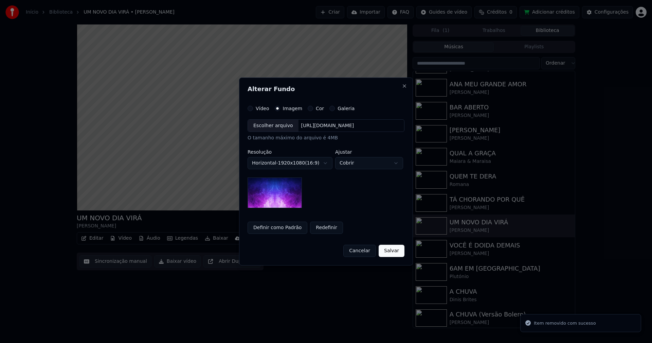
click at [269, 129] on div "Escolher arquivo" at bounding box center [273, 126] width 51 height 12
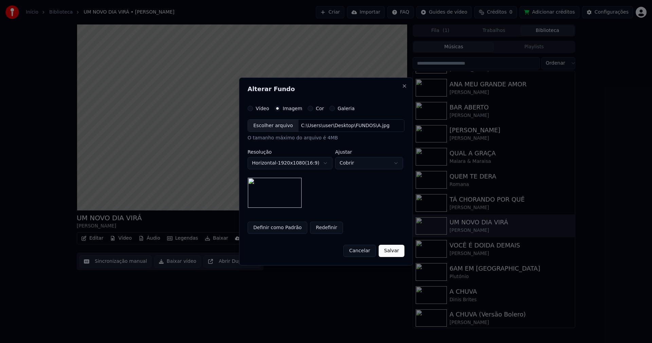
click at [390, 252] on button "Salvar" at bounding box center [392, 251] width 26 height 12
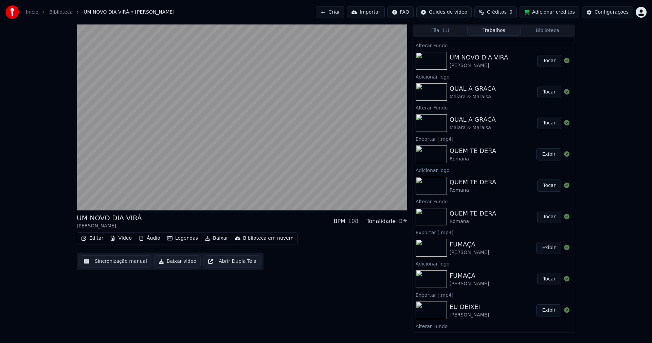
click at [546, 64] on button "Tocar" at bounding box center [550, 61] width 24 height 12
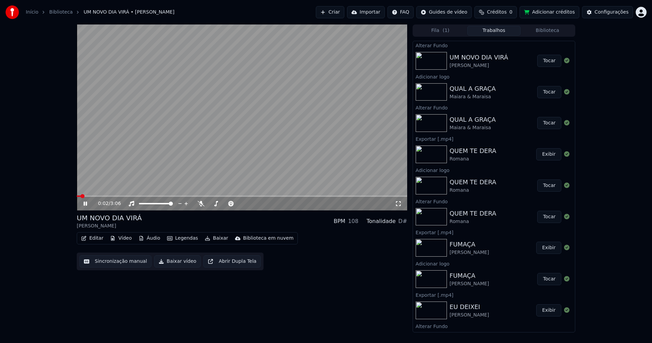
click at [122, 238] on button "Vídeo" at bounding box center [120, 238] width 27 height 10
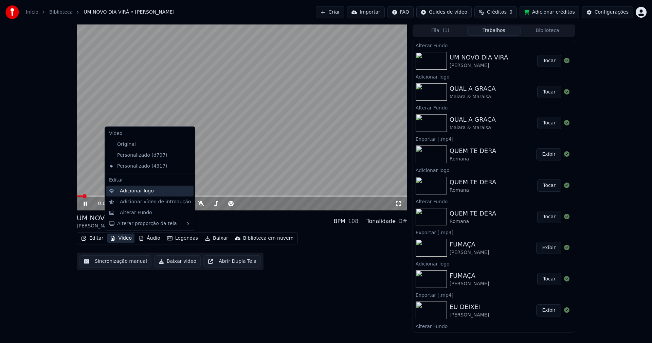
click at [138, 190] on div "Adicionar logo" at bounding box center [137, 191] width 34 height 7
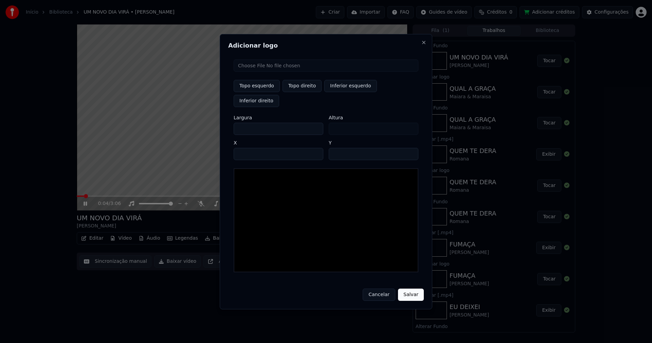
click at [259, 72] on input "file" at bounding box center [326, 65] width 185 height 12
type input "**********"
type input "***"
click at [297, 91] on button "Topo direito" at bounding box center [302, 86] width 39 height 12
type input "****"
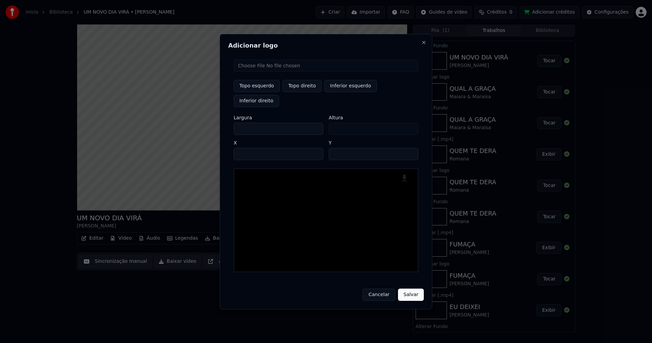
drag, startPoint x: 246, startPoint y: 121, endPoint x: 226, endPoint y: 126, distance: 20.4
click at [227, 126] on div "Adicionar logo Topo esquerdo Topo direito Inferior esquerdo Inferior direito La…" at bounding box center [326, 171] width 213 height 275
type input "**"
type input "***"
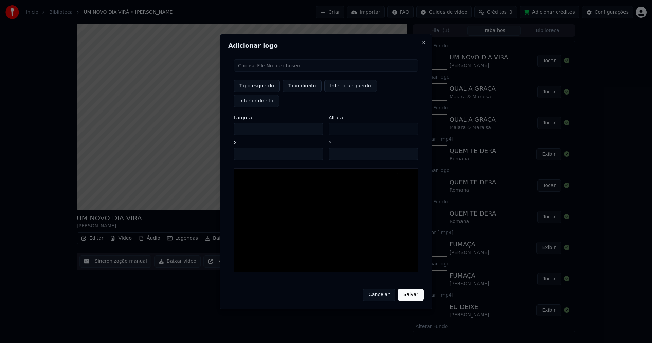
type input "***"
click at [248, 148] on input "****" at bounding box center [279, 154] width 90 height 12
type input "****"
click at [410, 148] on input "**" at bounding box center [374, 154] width 90 height 12
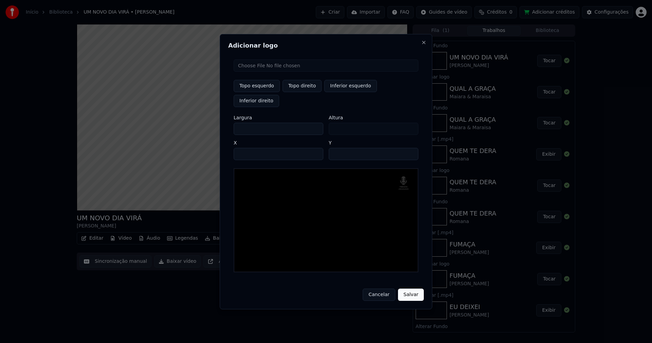
click at [410, 148] on input "**" at bounding box center [374, 154] width 90 height 12
type input "**"
click at [410, 148] on input "**" at bounding box center [374, 154] width 90 height 12
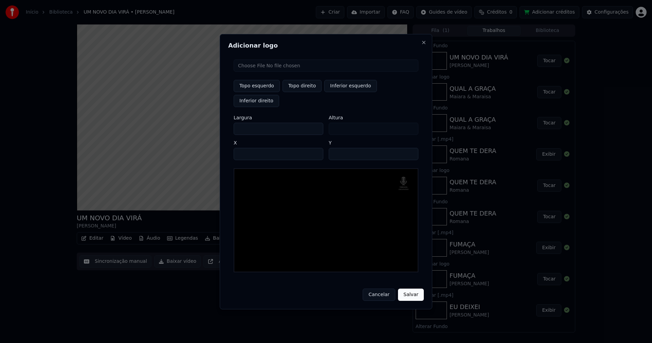
click at [410, 289] on button "Salvar" at bounding box center [411, 295] width 26 height 12
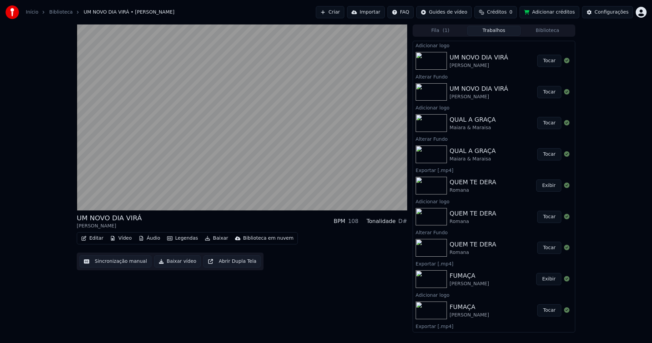
click at [550, 63] on button "Tocar" at bounding box center [550, 61] width 24 height 12
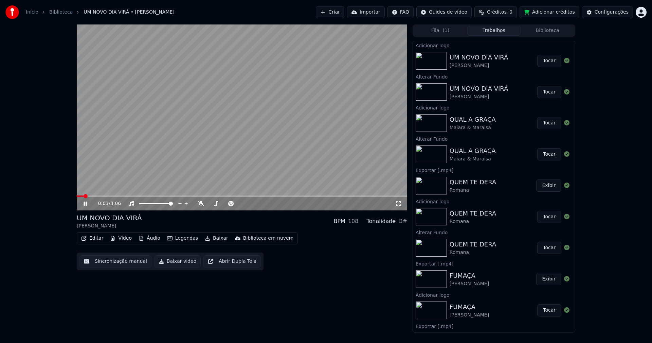
click at [399, 205] on icon at bounding box center [398, 203] width 7 height 5
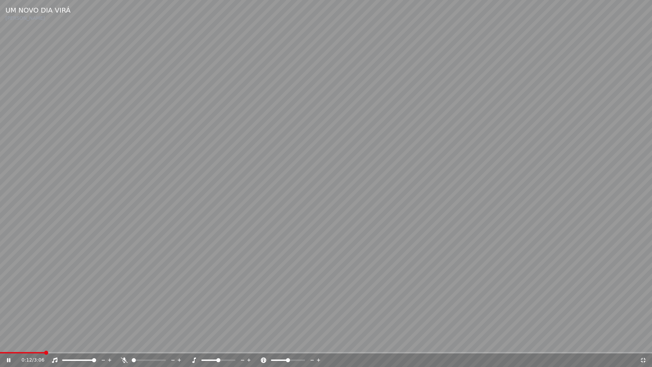
click at [644, 343] on icon at bounding box center [643, 360] width 7 height 5
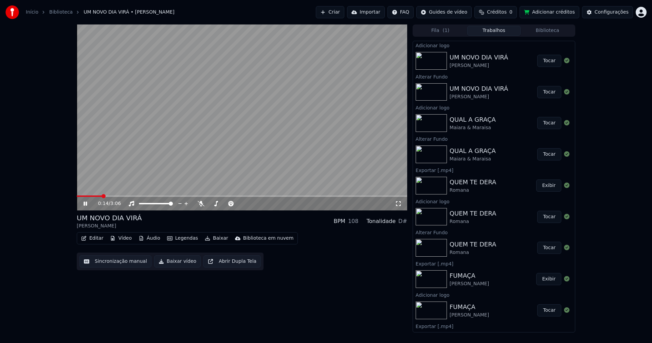
click at [86, 204] on icon at bounding box center [85, 204] width 3 height 4
click at [175, 262] on button "Baixar vídeo" at bounding box center [177, 261] width 47 height 12
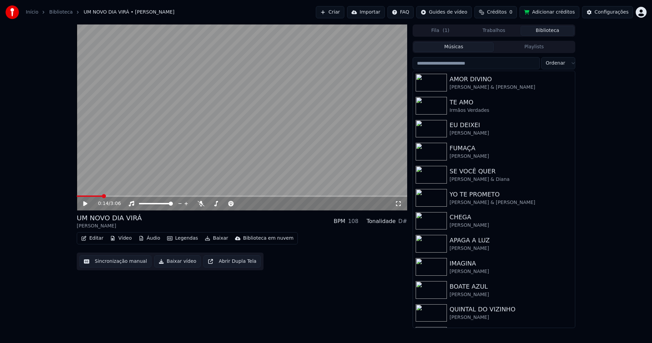
click at [553, 34] on button "Biblioteca" at bounding box center [548, 31] width 54 height 10
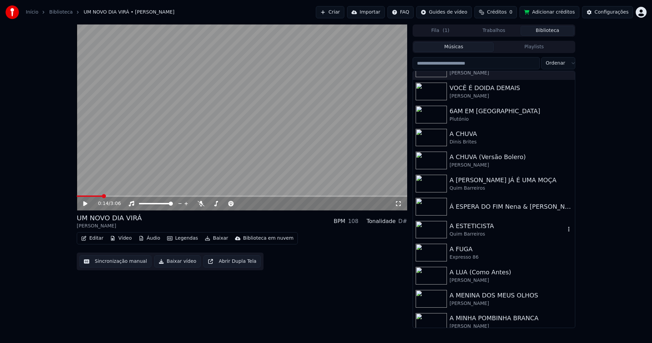
scroll to position [442, 0]
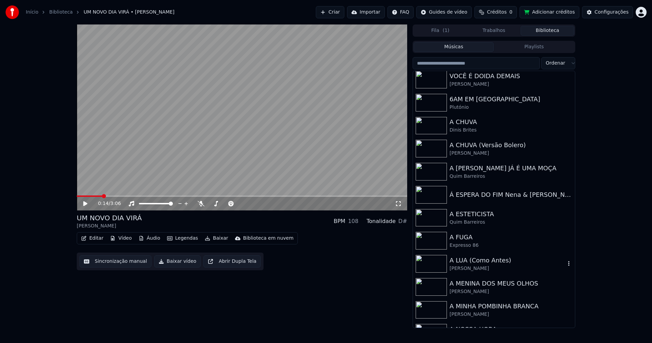
click at [484, 264] on div "A LUA (Como Antes)" at bounding box center [508, 261] width 116 height 10
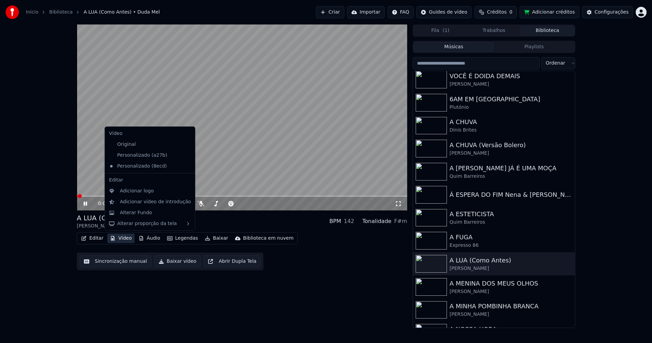
click at [123, 238] on button "Vídeo" at bounding box center [120, 238] width 27 height 10
click at [186, 154] on icon at bounding box center [188, 155] width 5 height 5
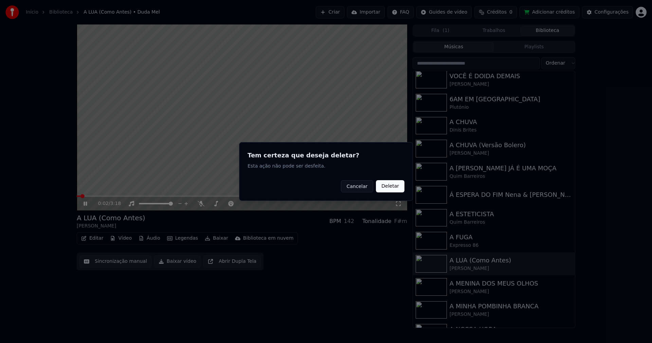
click at [392, 185] on button "Deletar" at bounding box center [390, 186] width 29 height 12
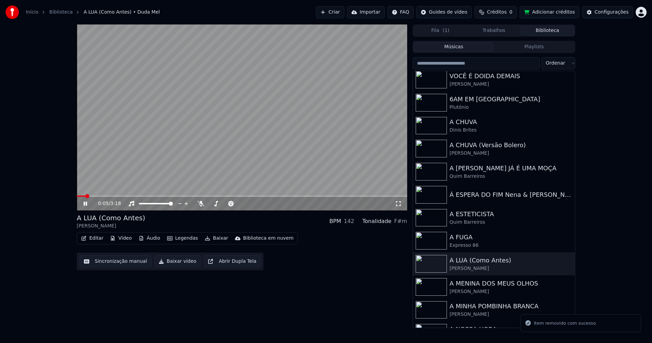
click at [87, 203] on icon at bounding box center [90, 203] width 16 height 5
click at [125, 239] on button "Vídeo" at bounding box center [120, 238] width 27 height 10
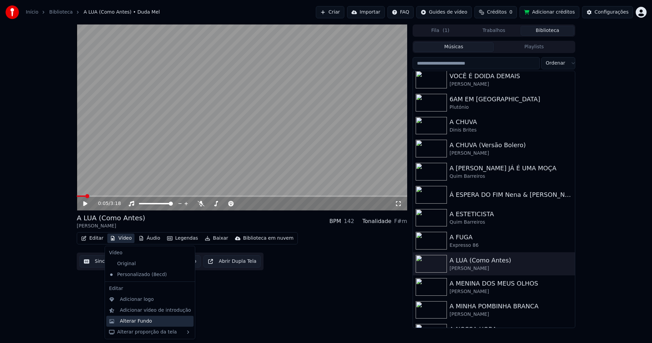
click at [142, 320] on div "Alterar Fundo" at bounding box center [136, 321] width 32 height 7
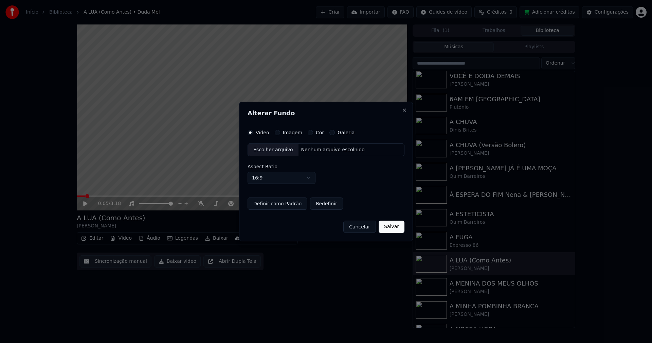
click at [278, 134] on button "Imagem" at bounding box center [277, 132] width 5 height 5
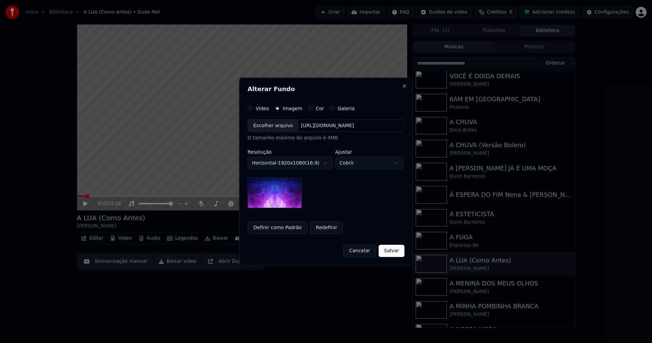
click at [275, 130] on div "Escolher arquivo" at bounding box center [273, 126] width 51 height 12
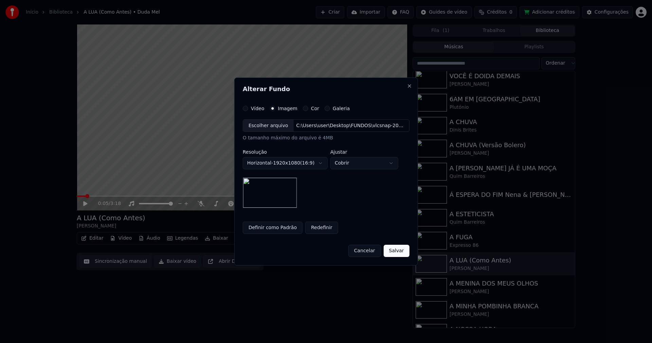
click at [402, 251] on button "Salvar" at bounding box center [397, 251] width 26 height 12
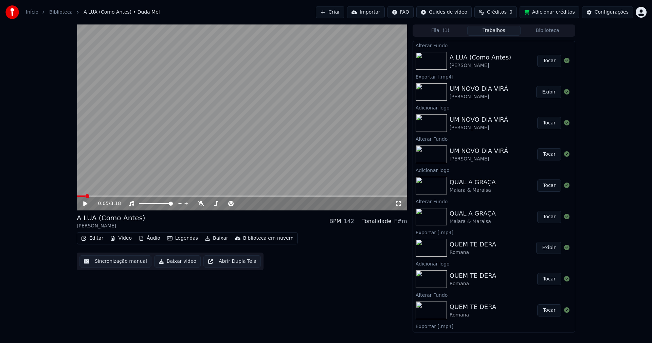
click at [542, 63] on button "Tocar" at bounding box center [550, 61] width 24 height 12
drag, startPoint x: 397, startPoint y: 204, endPoint x: 398, endPoint y: 212, distance: 7.5
click at [398, 204] on icon at bounding box center [398, 203] width 7 height 5
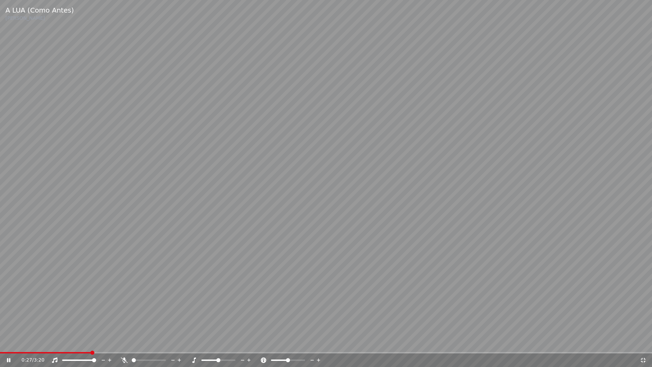
click at [642, 343] on icon at bounding box center [643, 360] width 5 height 5
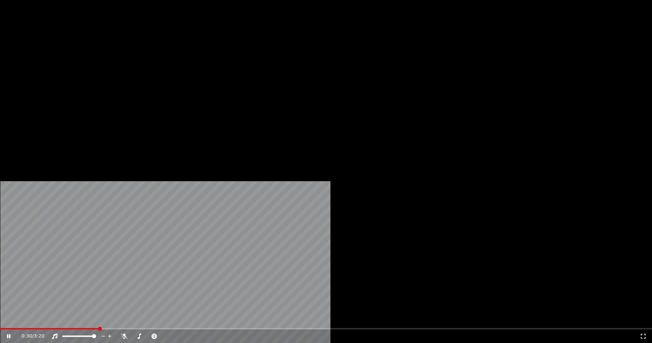
click at [123, 57] on button "Vídeo" at bounding box center [120, 53] width 27 height 10
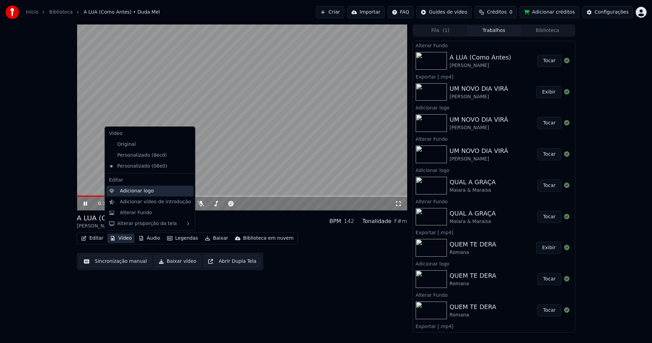
click at [131, 189] on div "Adicionar logo" at bounding box center [137, 191] width 34 height 7
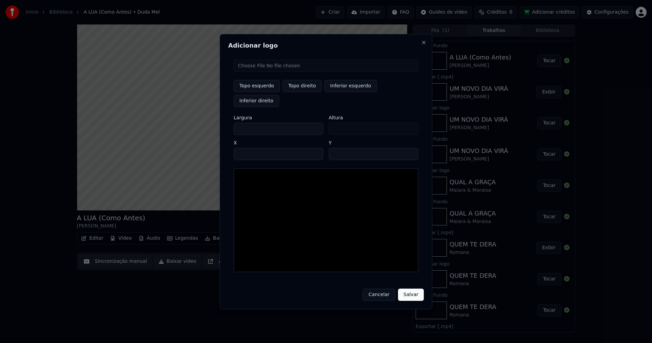
click at [268, 72] on input "file" at bounding box center [326, 65] width 185 height 12
type input "**********"
type input "***"
click at [295, 92] on button "Topo direito" at bounding box center [302, 86] width 39 height 12
type input "****"
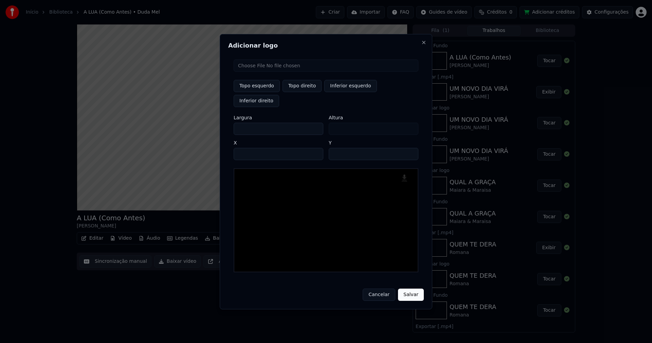
drag, startPoint x: 245, startPoint y: 121, endPoint x: 207, endPoint y: 128, distance: 38.5
click at [207, 128] on body "Início Biblioteca A LUA (Como Antes) • Duda Mel Criar Importar FAQ Guides de ví…" at bounding box center [326, 171] width 652 height 343
type input "**"
type input "***"
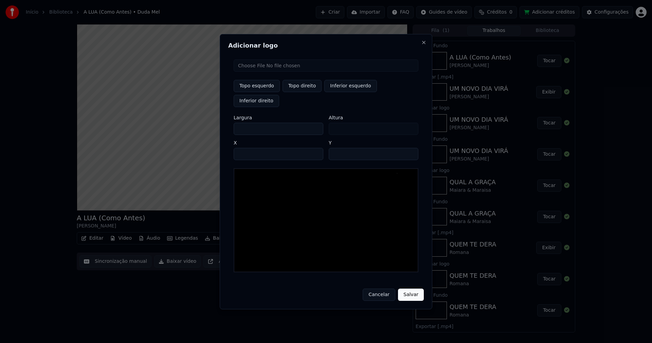
type input "***"
click at [247, 148] on input "****" at bounding box center [279, 154] width 90 height 12
type input "****"
click at [410, 148] on input "**" at bounding box center [374, 154] width 90 height 12
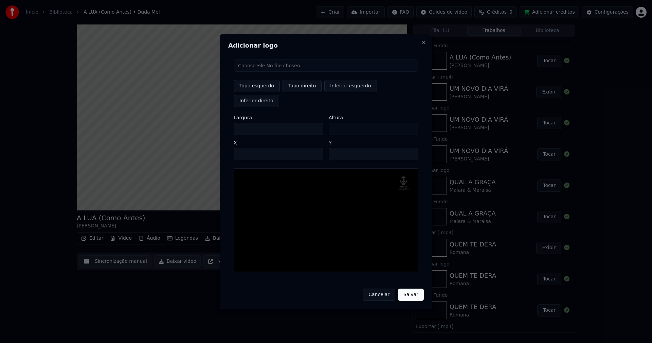
click at [410, 148] on input "**" at bounding box center [374, 154] width 90 height 12
type input "**"
click at [410, 148] on input "**" at bounding box center [374, 154] width 90 height 12
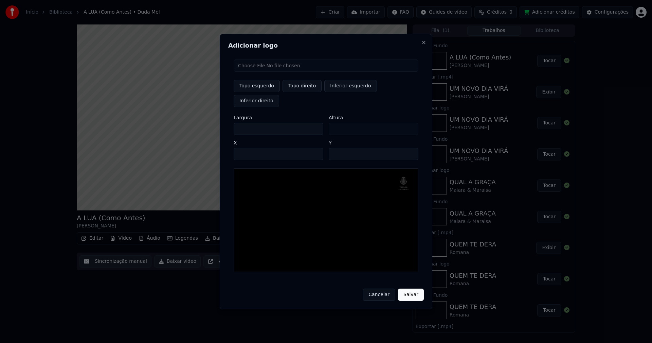
click at [412, 289] on button "Salvar" at bounding box center [411, 295] width 26 height 12
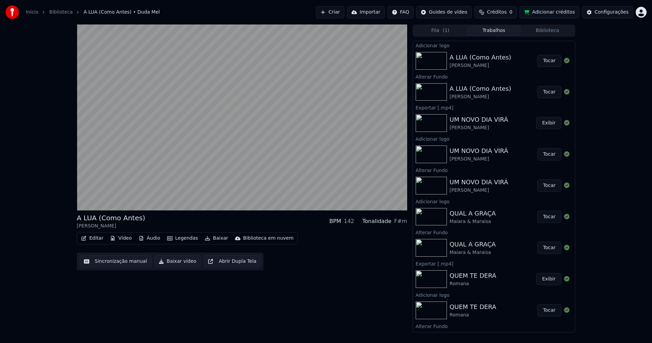
click at [542, 64] on button "Tocar" at bounding box center [550, 61] width 24 height 12
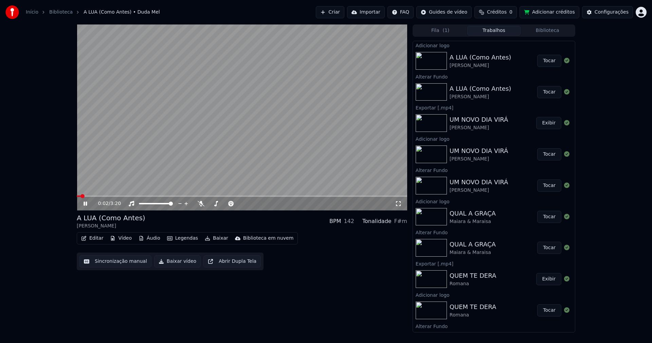
click at [88, 204] on icon at bounding box center [90, 203] width 16 height 5
click at [177, 265] on button "Baixar vídeo" at bounding box center [177, 261] width 47 height 12
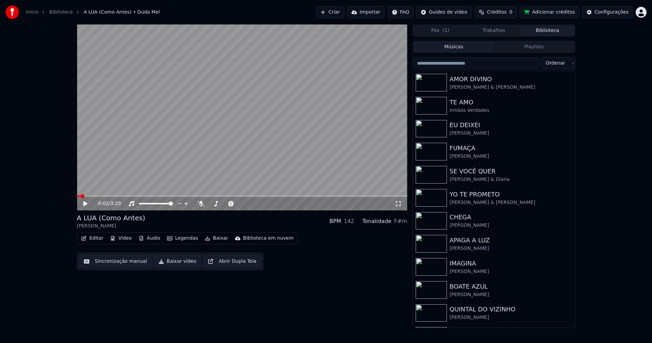
click at [552, 32] on button "Biblioteca" at bounding box center [548, 31] width 54 height 10
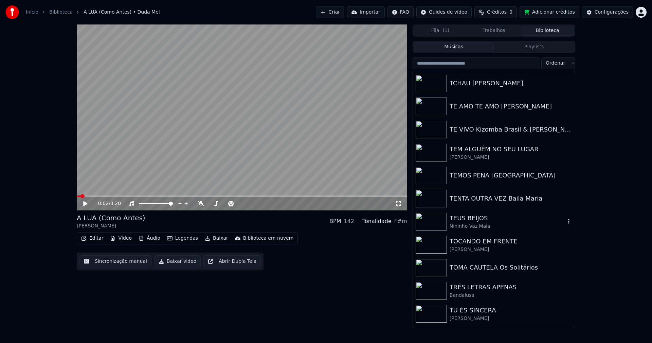
scroll to position [7545, 0]
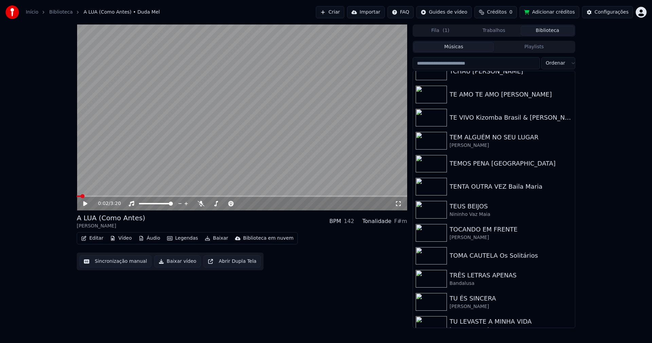
click at [558, 14] on button "Adicionar créditos" at bounding box center [550, 12] width 60 height 12
click at [497, 13] on span "Créditos" at bounding box center [497, 12] width 20 height 7
click at [505, 50] on button "Atualizar" at bounding box center [504, 51] width 38 height 12
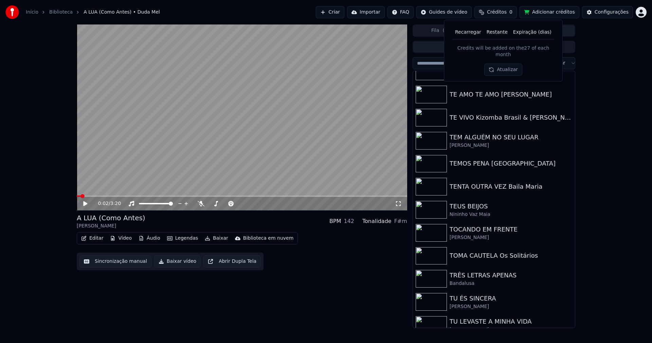
click at [507, 64] on button "Atualizar" at bounding box center [504, 70] width 38 height 12
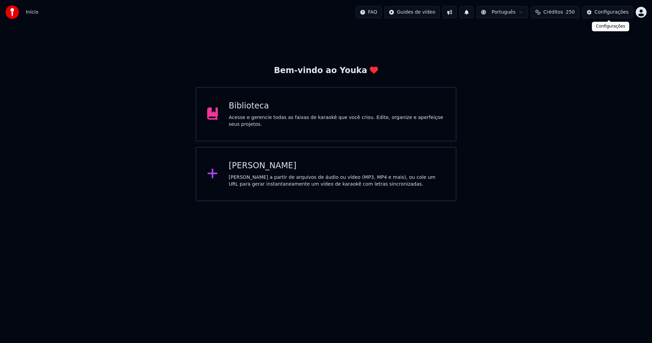
click at [621, 10] on div "Configurações" at bounding box center [612, 12] width 34 height 7
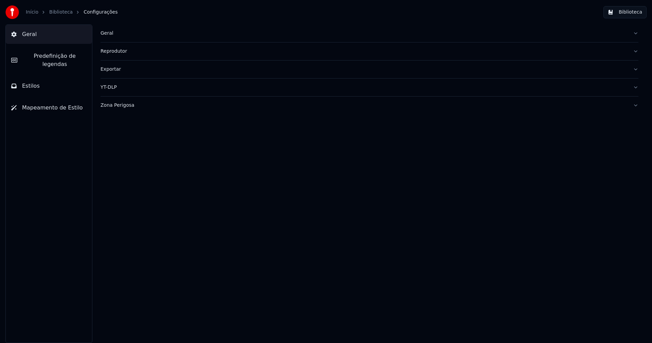
click at [109, 32] on div "Geral" at bounding box center [364, 33] width 527 height 7
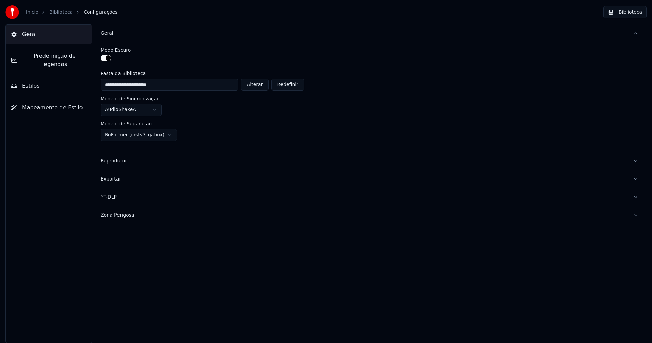
click at [262, 85] on button "Alterar" at bounding box center [255, 85] width 28 height 12
type input "**********"
click at [634, 15] on button "Biblioteca" at bounding box center [625, 12] width 43 height 12
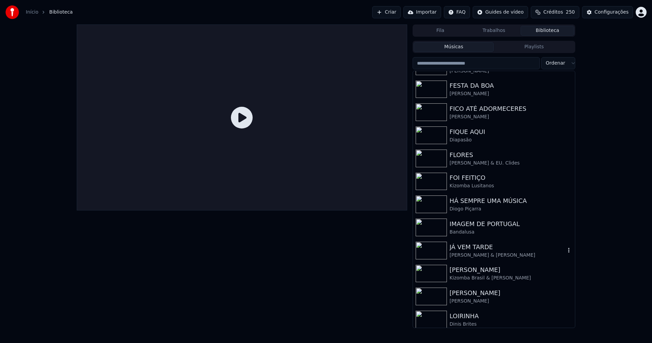
scroll to position [952, 0]
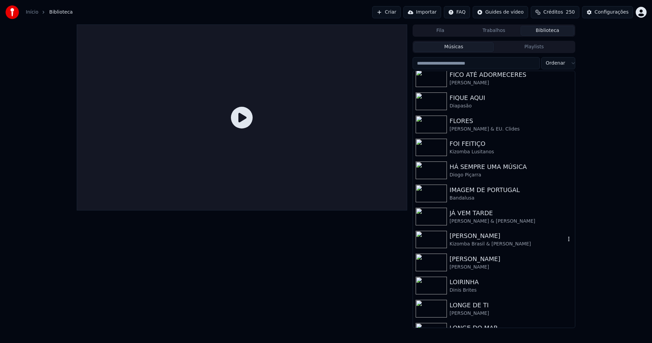
click at [499, 243] on div "Kizomba Brasil & [PERSON_NAME]" at bounding box center [508, 244] width 116 height 7
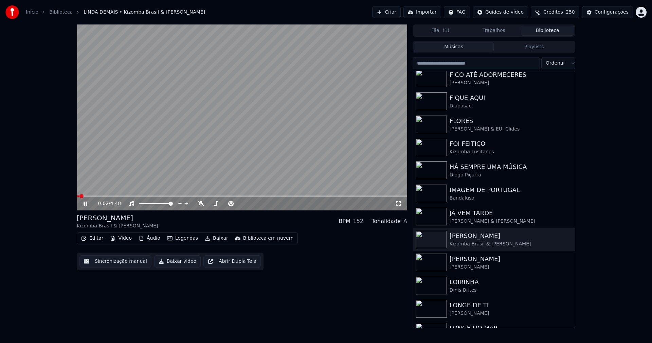
click at [98, 240] on button "Editar" at bounding box center [93, 238] width 28 height 10
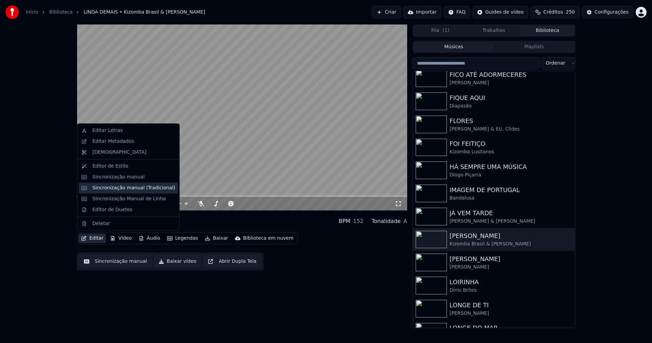
click at [122, 189] on div "Sincronização manual (Tradicional)" at bounding box center [133, 188] width 83 height 7
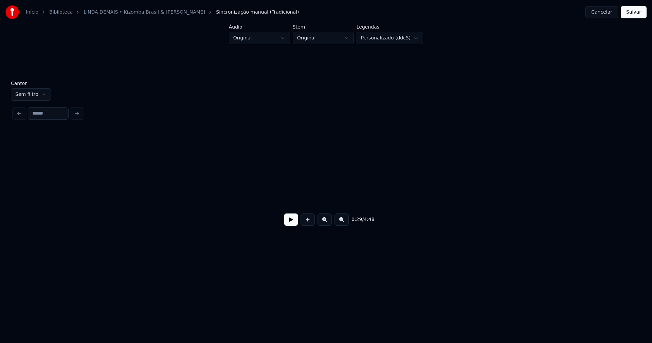
scroll to position [0, 1987]
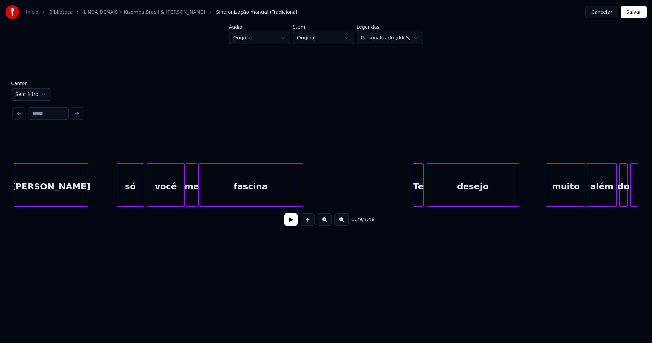
click at [294, 224] on button at bounding box center [291, 219] width 14 height 12
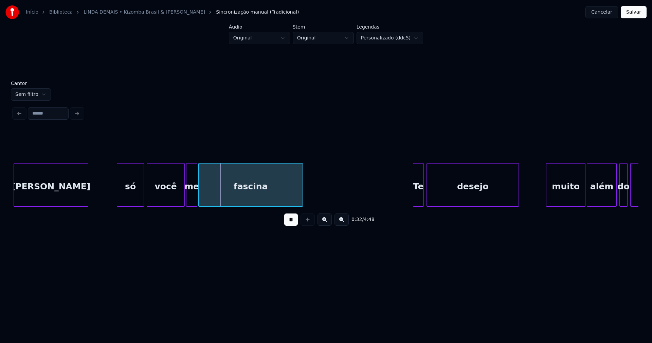
click at [610, 13] on button "Cancelar" at bounding box center [602, 12] width 33 height 12
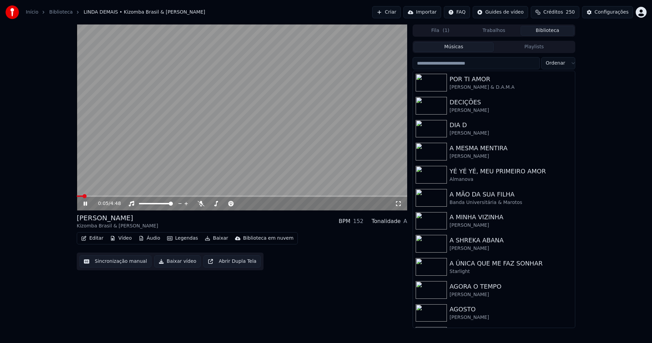
click at [86, 204] on icon at bounding box center [85, 204] width 3 height 4
click at [613, 15] on div "Configurações" at bounding box center [612, 12] width 34 height 7
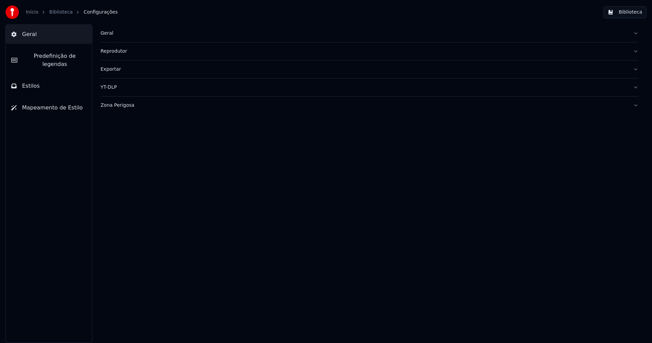
click at [49, 80] on button "Estilos" at bounding box center [49, 85] width 86 height 19
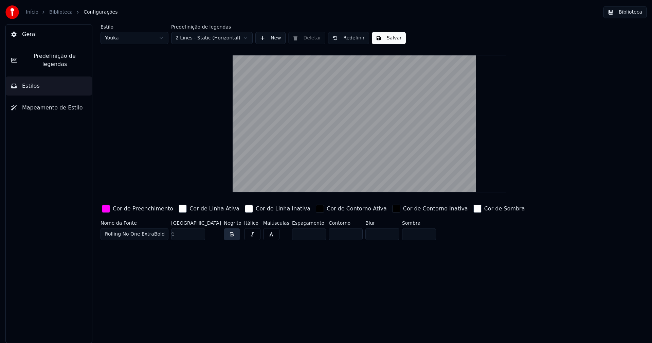
click at [104, 210] on div "button" at bounding box center [106, 209] width 8 height 8
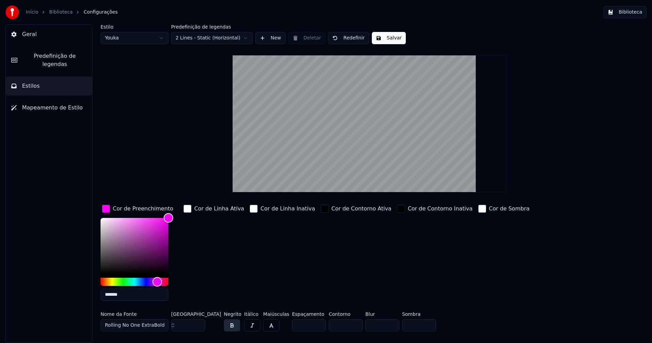
click at [129, 295] on input "*******" at bounding box center [135, 295] width 68 height 12
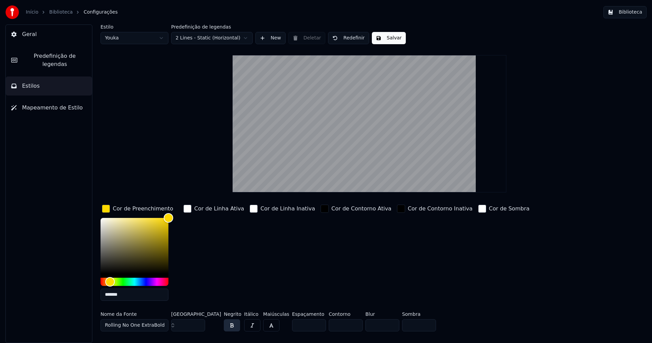
type input "*******"
click at [107, 206] on div "button" at bounding box center [106, 209] width 8 height 8
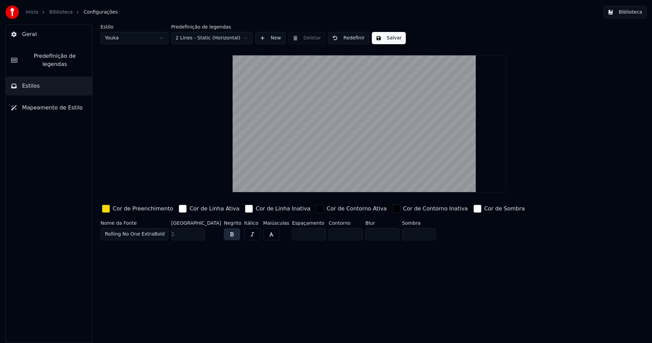
click at [393, 40] on button "Salvar" at bounding box center [389, 38] width 34 height 12
click at [127, 38] on html "Início Biblioteca Configurações Biblioteca Geral Predefinição de legendas Estil…" at bounding box center [326, 171] width 652 height 343
type input "**"
click at [632, 10] on button "Biblioteca" at bounding box center [625, 12] width 43 height 12
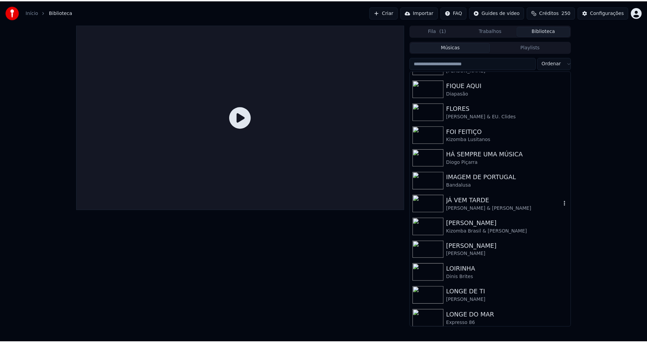
scroll to position [986, 0]
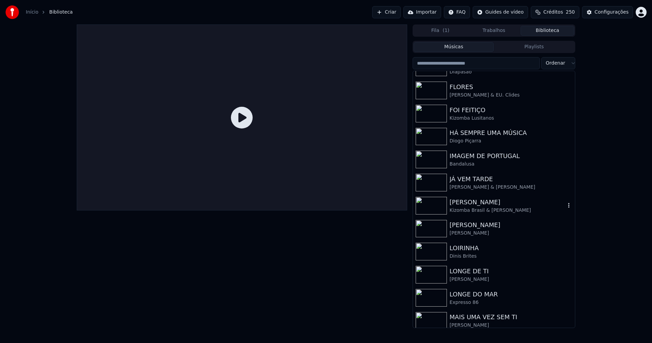
drag, startPoint x: 472, startPoint y: 208, endPoint x: 528, endPoint y: 217, distance: 56.4
click at [473, 208] on div "Kizomba Brasil & [PERSON_NAME]" at bounding box center [508, 210] width 116 height 7
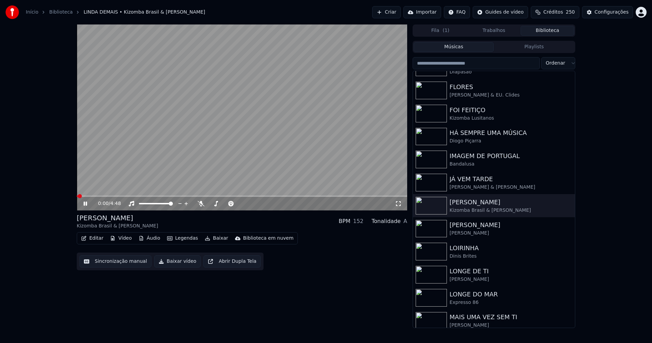
click at [94, 238] on button "Editar" at bounding box center [93, 238] width 28 height 10
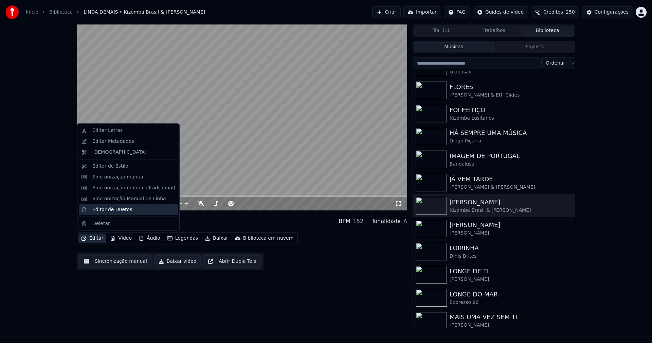
click at [108, 210] on div "Editor de Duetos" at bounding box center [112, 209] width 40 height 7
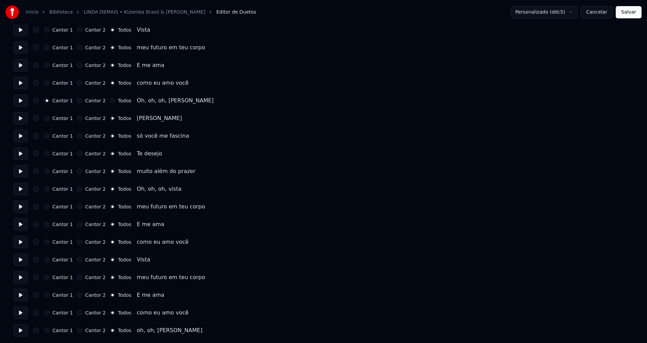
scroll to position [1050, 0]
click at [601, 12] on button "Cancelar" at bounding box center [596, 12] width 33 height 12
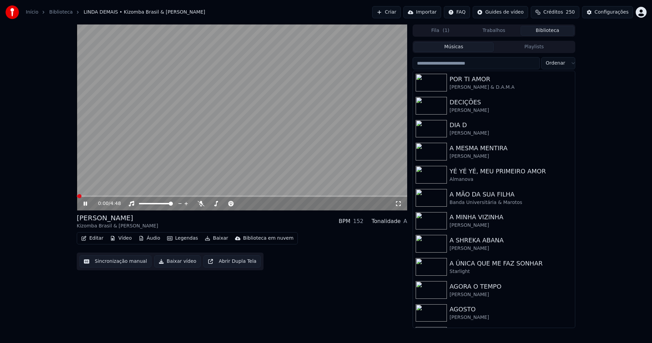
click at [124, 239] on button "Vídeo" at bounding box center [120, 238] width 27 height 10
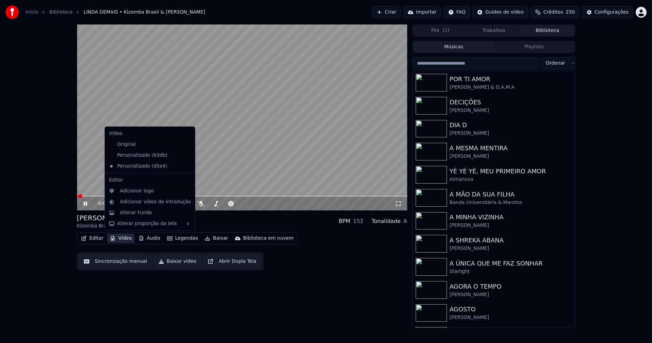
click at [186, 155] on icon at bounding box center [189, 155] width 7 height 5
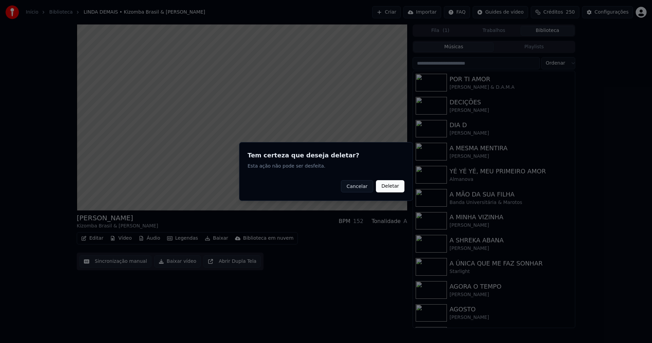
click at [389, 186] on button "Deletar" at bounding box center [390, 186] width 29 height 12
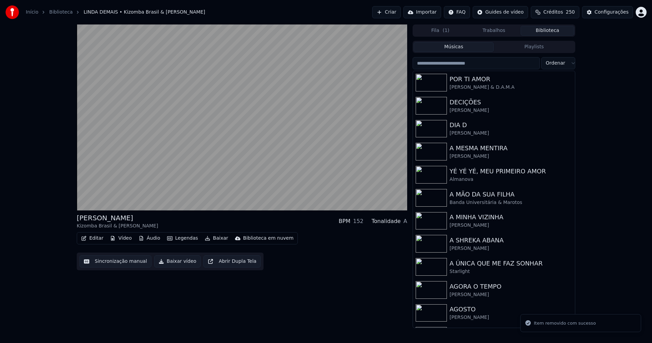
click at [125, 241] on button "Vídeo" at bounding box center [120, 238] width 27 height 10
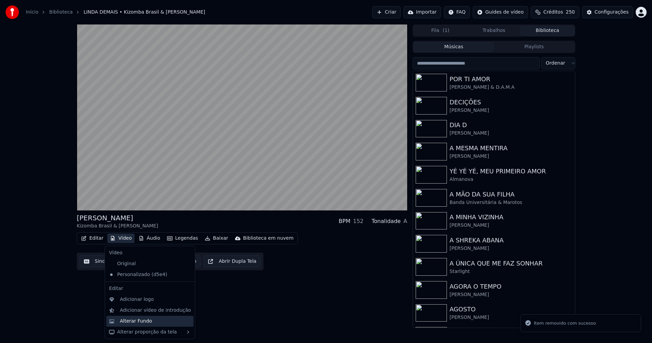
click at [140, 323] on div "Alterar Fundo" at bounding box center [136, 321] width 32 height 7
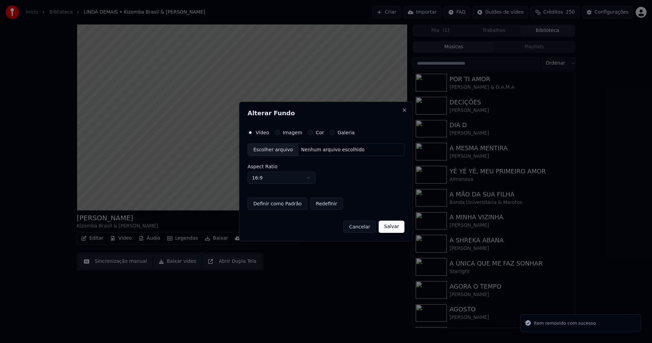
click at [277, 133] on button "Imagem" at bounding box center [277, 132] width 5 height 5
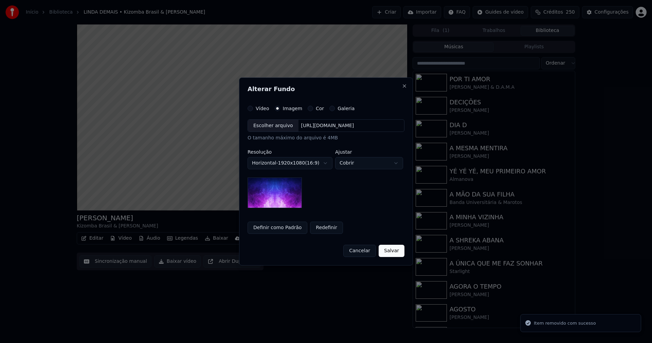
click at [272, 129] on div "Escolher arquivo" at bounding box center [273, 126] width 51 height 12
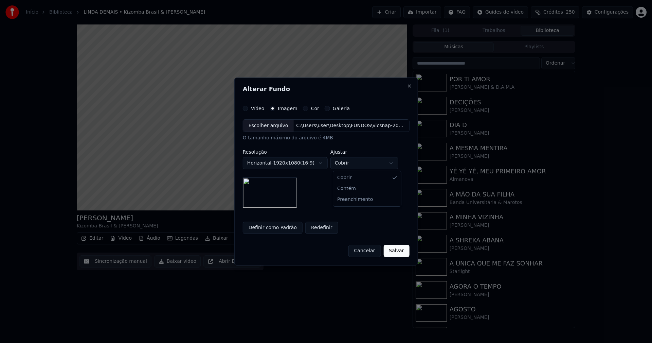
click at [373, 163] on body "Início Biblioteca LINDA DEMAIS • Kizomba Brasil & [PERSON_NAME] Importar FAQ Gu…" at bounding box center [326, 171] width 652 height 343
select select "*******"
click at [394, 251] on button "Salvar" at bounding box center [397, 251] width 26 height 12
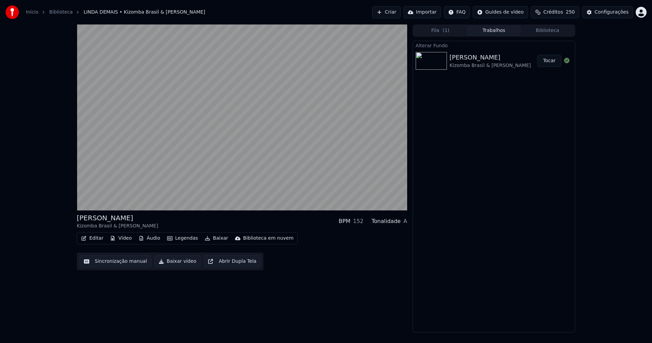
click at [550, 60] on button "Tocar" at bounding box center [550, 61] width 24 height 12
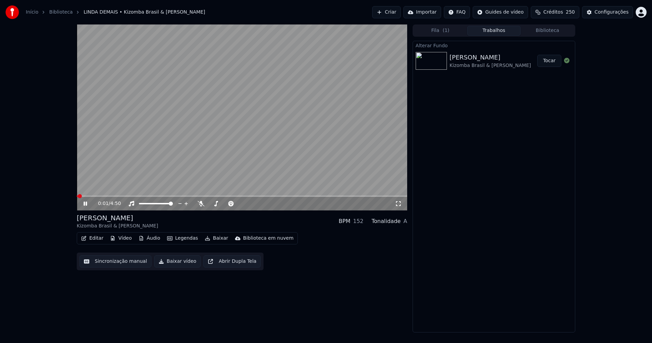
click at [398, 204] on icon at bounding box center [398, 203] width 7 height 5
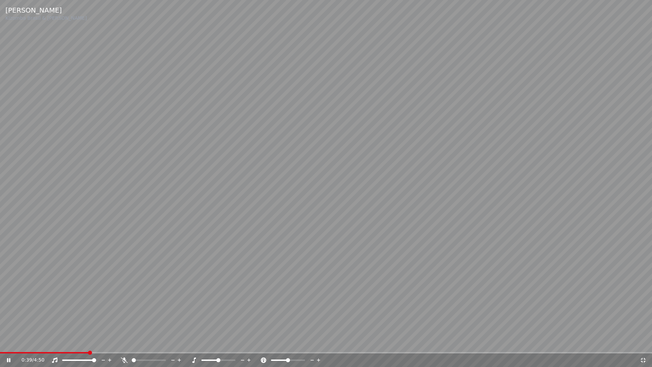
click at [271, 343] on div "0:39 / 4:50" at bounding box center [326, 360] width 652 height 14
click at [272, 343] on span at bounding box center [326, 352] width 652 height 1
click at [383, 343] on div "2:30 / 4:50" at bounding box center [326, 360] width 652 height 14
click at [387, 343] on span at bounding box center [326, 352] width 652 height 1
click at [413, 343] on span at bounding box center [326, 352] width 652 height 1
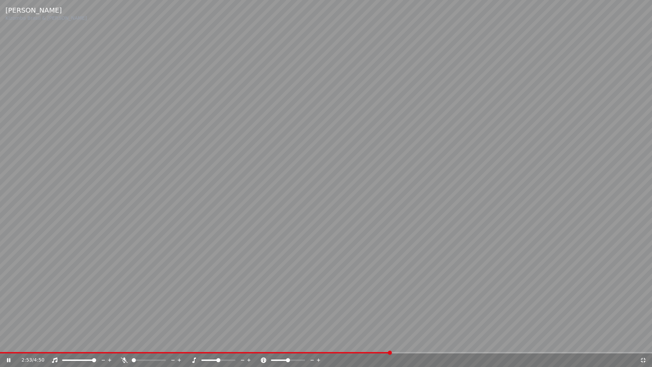
click at [456, 343] on span at bounding box center [326, 352] width 652 height 1
click at [642, 343] on icon at bounding box center [643, 360] width 5 height 5
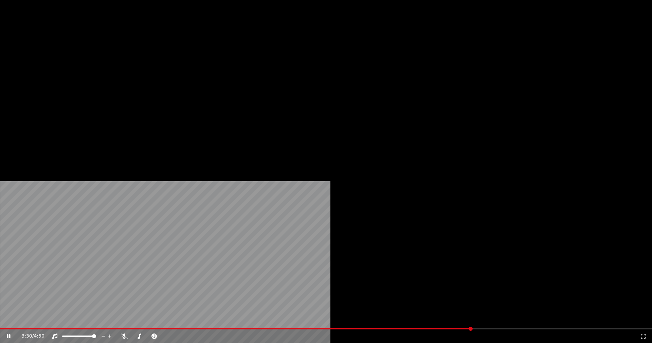
click at [126, 57] on button "Vídeo" at bounding box center [120, 53] width 27 height 10
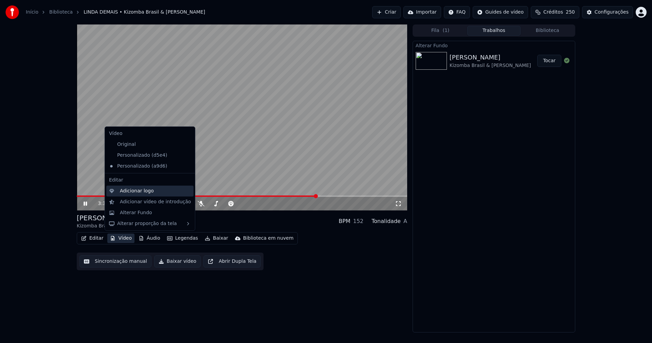
click at [134, 191] on div "Adicionar logo" at bounding box center [137, 191] width 34 height 7
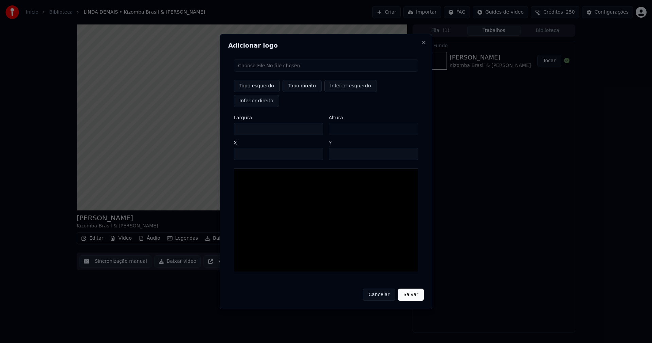
click at [259, 72] on input "file" at bounding box center [326, 65] width 185 height 12
type input "**********"
type input "***"
click at [296, 92] on button "Topo direito" at bounding box center [302, 86] width 39 height 12
type input "****"
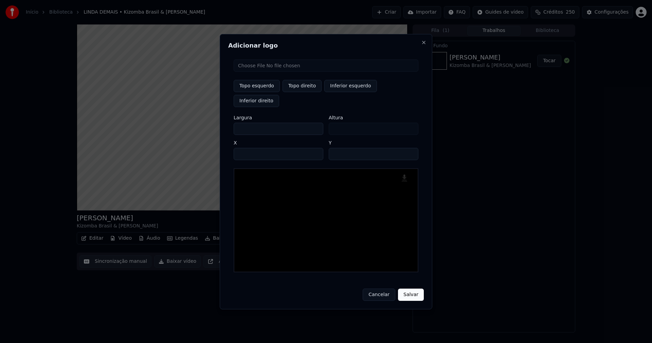
drag, startPoint x: 245, startPoint y: 122, endPoint x: 214, endPoint y: 125, distance: 30.7
click at [217, 125] on body "Início Biblioteca LINDA DEMAIS • Kizomba Brasil & [PERSON_NAME] Importar FAQ Gu…" at bounding box center [326, 171] width 652 height 343
type input "**"
type input "***"
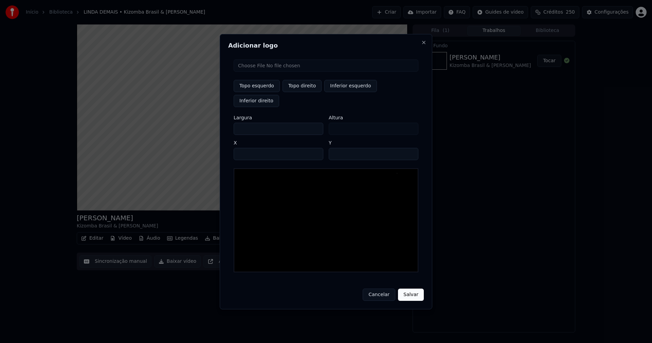
type input "***"
click at [247, 148] on input "****" at bounding box center [279, 154] width 90 height 12
type input "****"
click at [412, 148] on input "**" at bounding box center [374, 154] width 90 height 12
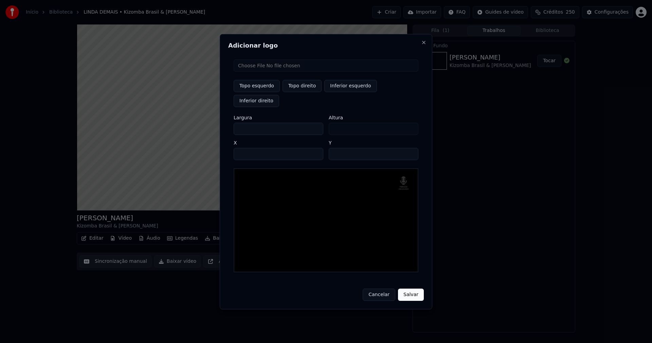
click at [412, 148] on input "**" at bounding box center [374, 154] width 90 height 12
type input "**"
click at [412, 148] on input "**" at bounding box center [374, 154] width 90 height 12
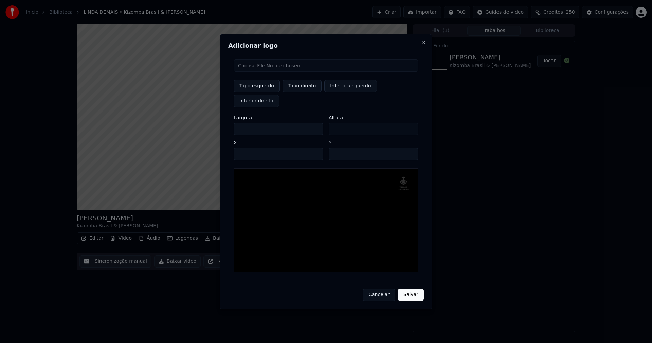
click at [410, 289] on button "Salvar" at bounding box center [411, 295] width 26 height 12
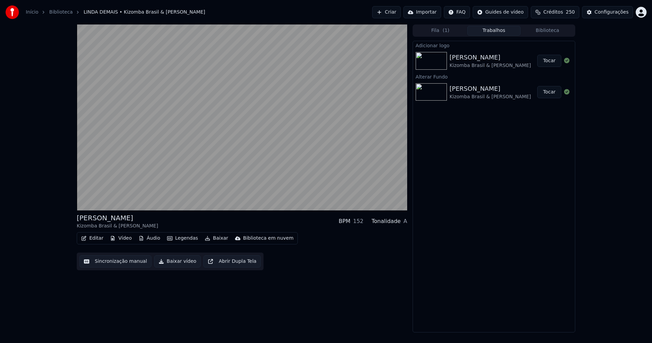
click at [551, 60] on button "Tocar" at bounding box center [550, 61] width 24 height 12
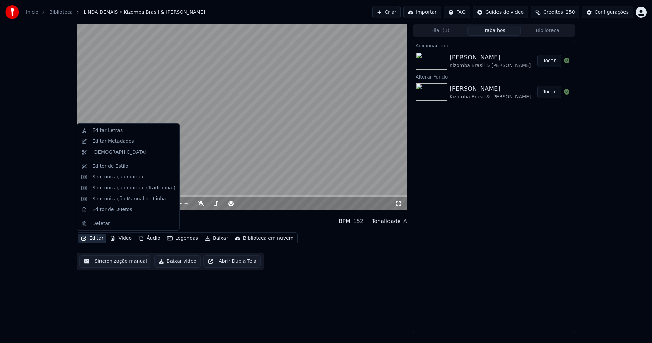
click at [97, 240] on button "Editar" at bounding box center [93, 238] width 28 height 10
click at [117, 189] on div "Sincronização manual (Tradicional)" at bounding box center [133, 188] width 83 height 7
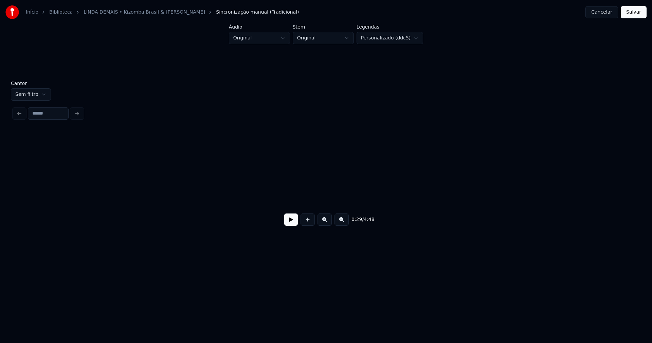
scroll to position [0, 1987]
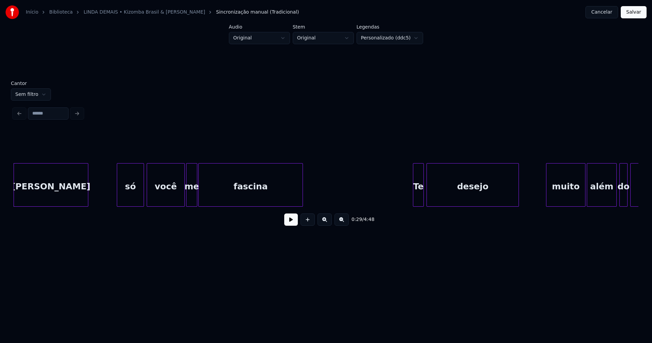
click at [293, 225] on button at bounding box center [291, 219] width 14 height 12
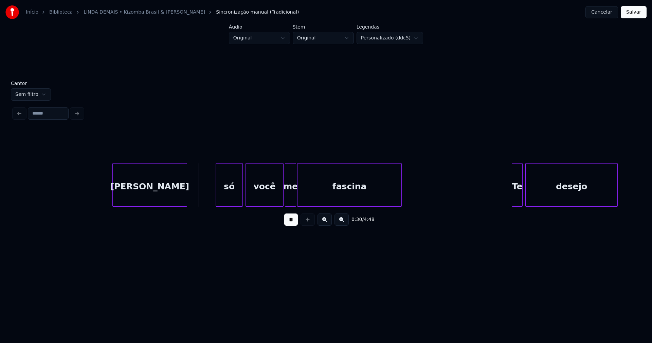
scroll to position [0, 1878]
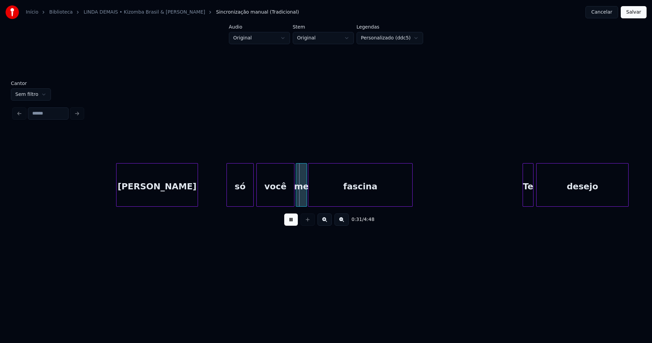
click at [117, 201] on div at bounding box center [118, 184] width 2 height 43
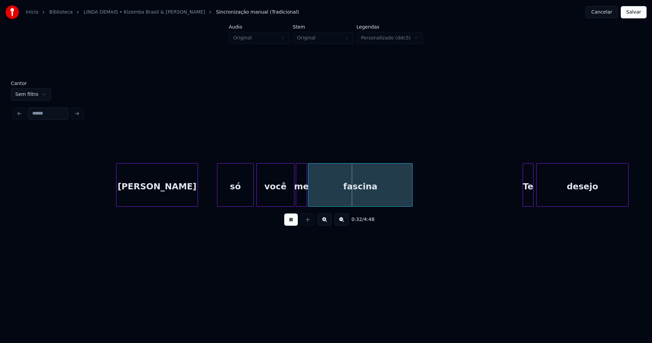
click at [218, 202] on div at bounding box center [218, 184] width 2 height 43
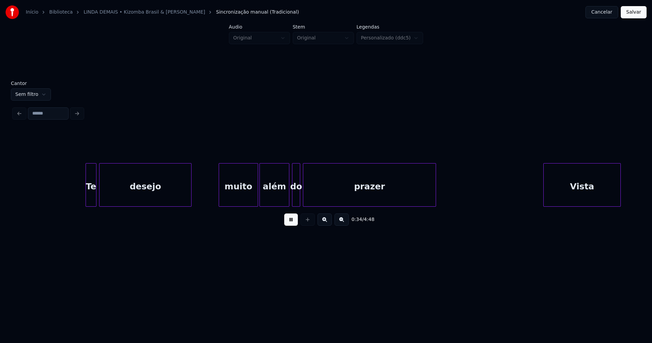
scroll to position [0, 2320]
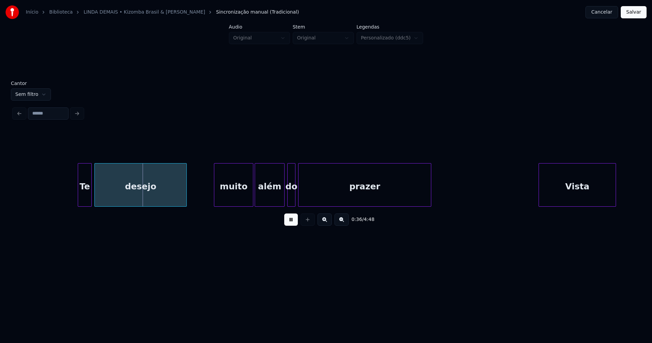
click at [80, 201] on div at bounding box center [79, 184] width 2 height 43
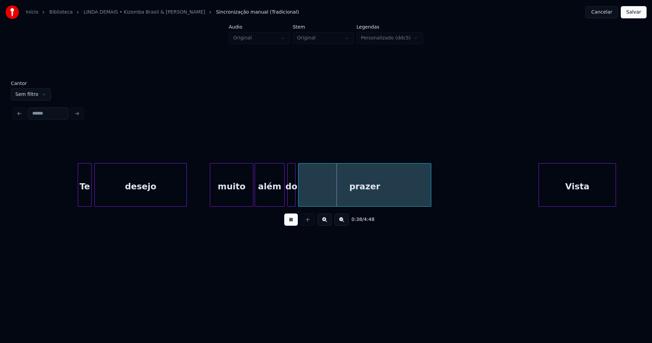
click at [212, 198] on div at bounding box center [211, 184] width 2 height 43
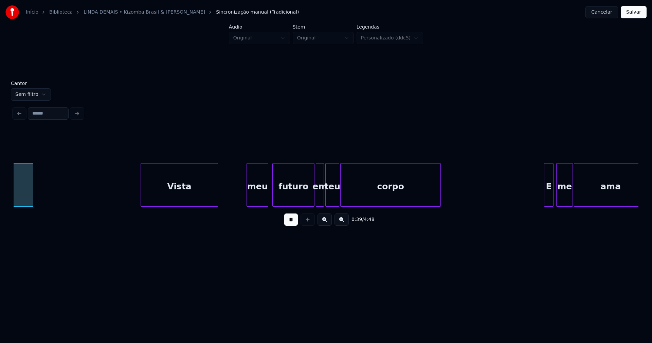
scroll to position [0, 2719]
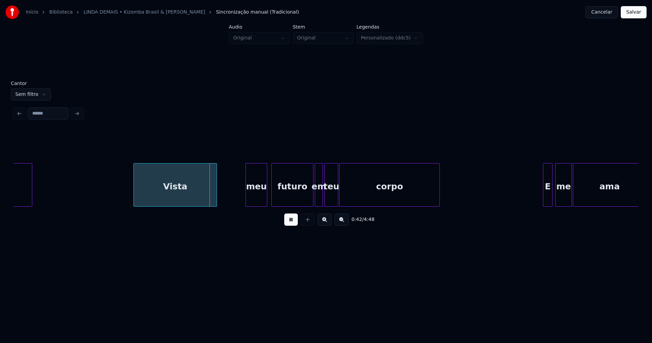
click at [135, 197] on div at bounding box center [135, 184] width 2 height 43
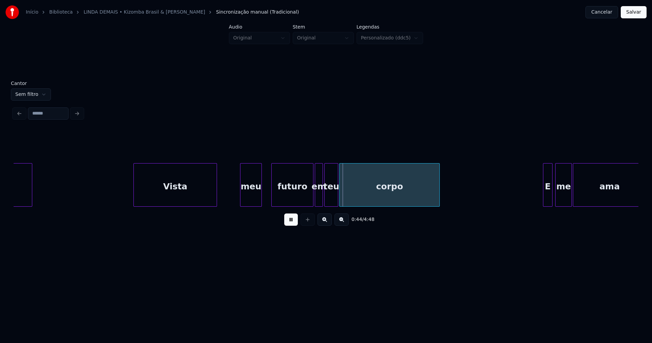
click at [256, 202] on div "meu" at bounding box center [251, 186] width 21 height 46
click at [265, 195] on div at bounding box center [266, 184] width 2 height 43
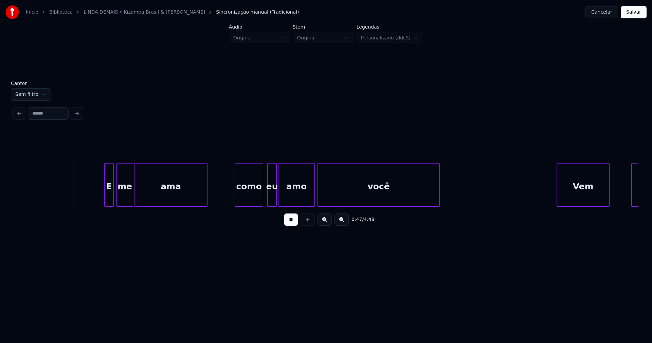
scroll to position [0, 3169]
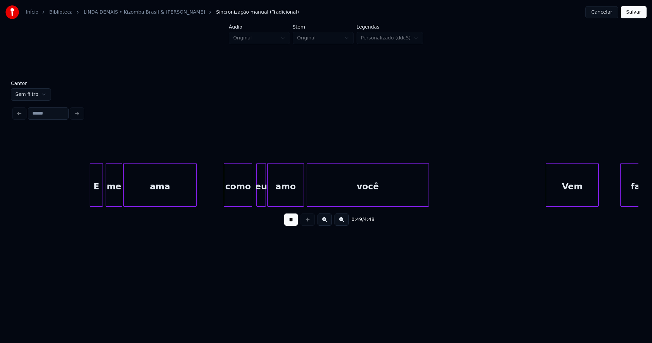
click at [91, 198] on div at bounding box center [91, 184] width 2 height 43
click at [237, 198] on div "como" at bounding box center [235, 186] width 28 height 46
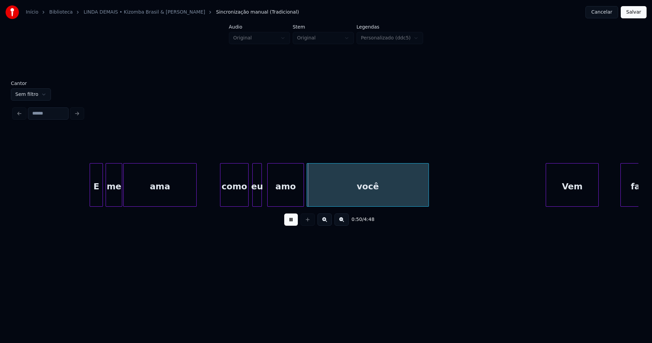
click at [256, 198] on div "eu" at bounding box center [257, 186] width 9 height 46
click at [276, 195] on div "amo" at bounding box center [284, 186] width 36 height 46
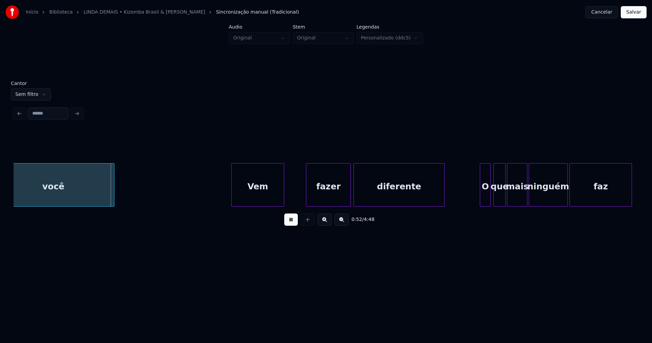
scroll to position [0, 3560]
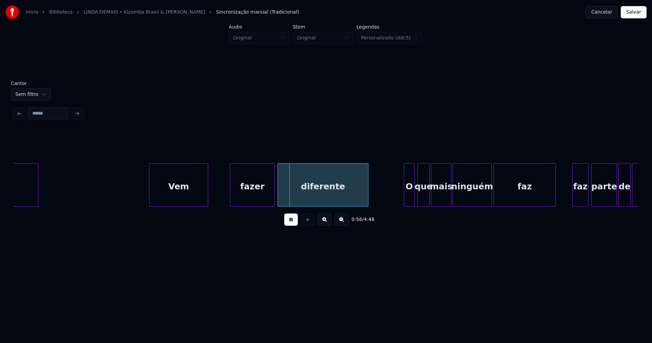
click at [150, 200] on div at bounding box center [151, 184] width 2 height 43
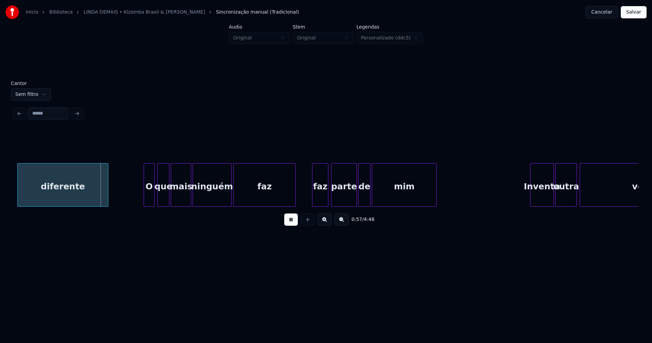
scroll to position [0, 3853]
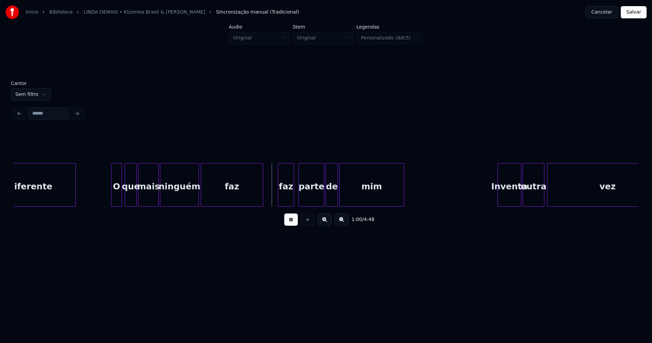
click at [286, 198] on div "faz" at bounding box center [286, 186] width 16 height 46
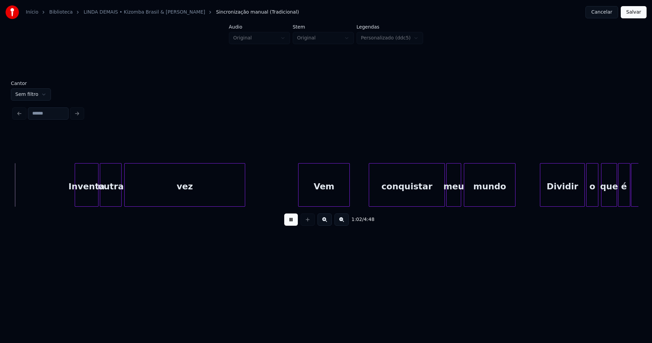
scroll to position [0, 4276]
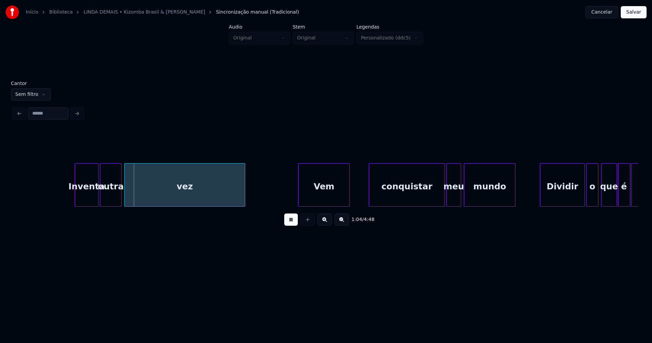
click at [75, 196] on div at bounding box center [76, 184] width 2 height 43
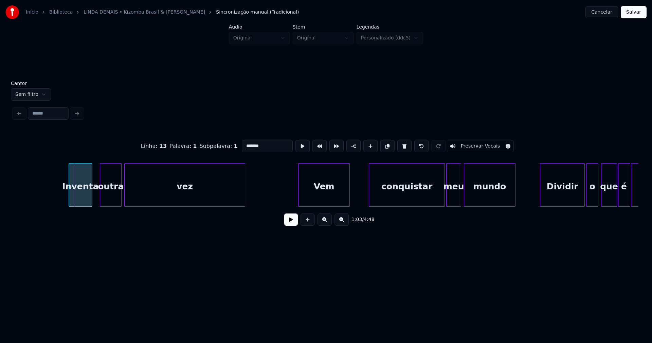
click at [86, 199] on div "Inventa" at bounding box center [80, 186] width 23 height 46
click at [108, 197] on div "outra" at bounding box center [107, 186] width 21 height 46
click at [290, 223] on button at bounding box center [291, 219] width 14 height 12
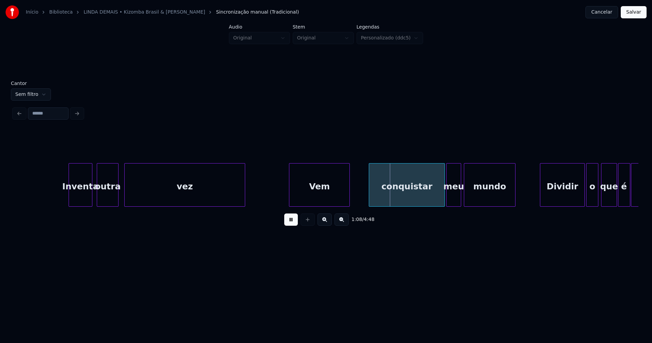
click at [290, 204] on div "Vem" at bounding box center [319, 184] width 61 height 43
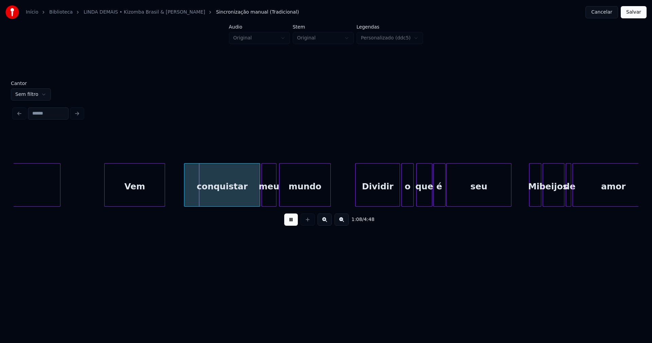
scroll to position [0, 4558]
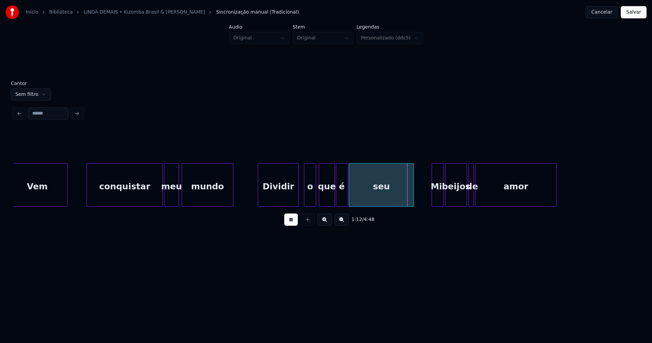
click at [297, 197] on div at bounding box center [298, 184] width 2 height 43
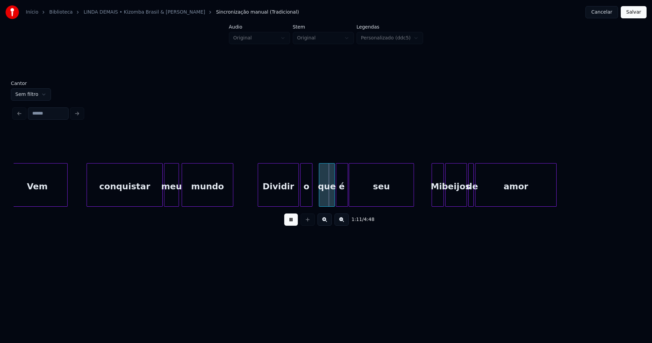
click at [308, 196] on div "o" at bounding box center [307, 186] width 12 height 46
click at [353, 196] on div at bounding box center [353, 184] width 2 height 43
click at [348, 196] on div at bounding box center [349, 184] width 2 height 43
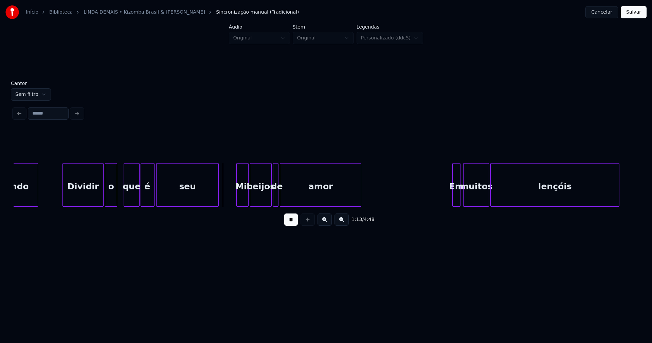
scroll to position [0, 4819]
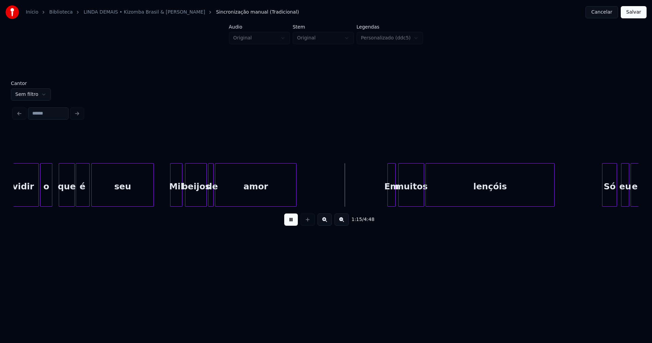
click at [176, 204] on div "Dividir o que é seu Mil beijos de amor Em muitos lençóis Só eu e" at bounding box center [326, 184] width 625 height 43
click at [224, 196] on div at bounding box center [224, 184] width 2 height 43
click at [221, 195] on div at bounding box center [220, 184] width 2 height 43
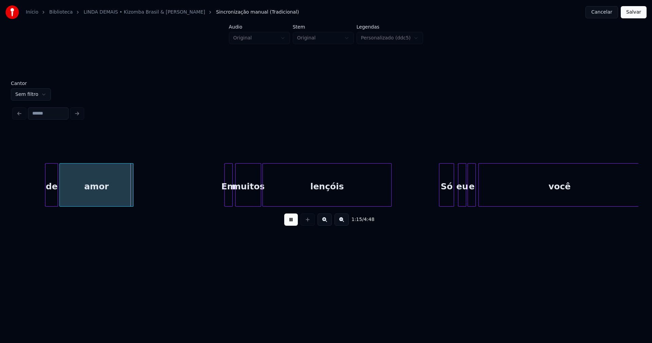
scroll to position [0, 5036]
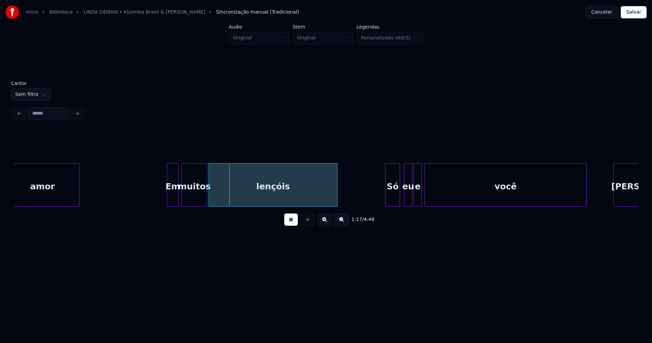
click at [168, 198] on div at bounding box center [168, 184] width 2 height 43
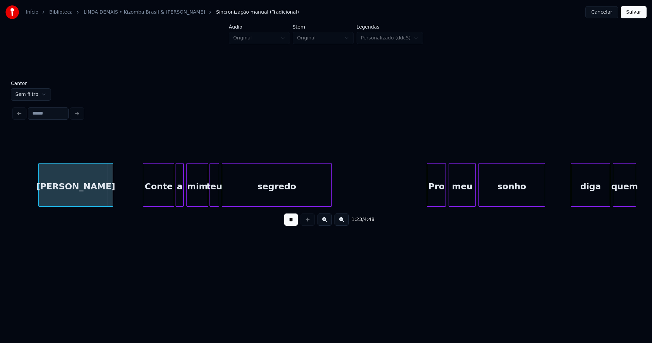
scroll to position [0, 5633]
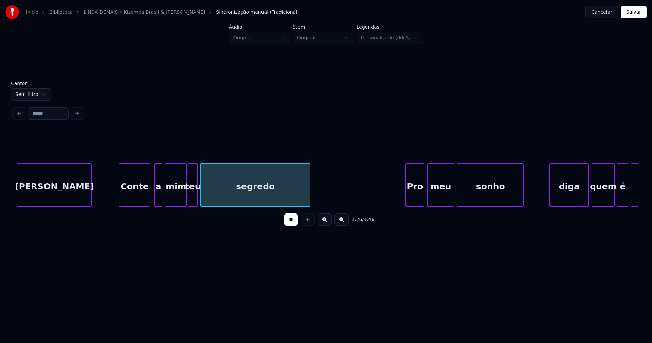
click at [137, 199] on div "Conte" at bounding box center [134, 186] width 31 height 46
click at [144, 201] on div at bounding box center [144, 184] width 2 height 43
click at [149, 199] on div at bounding box center [149, 184] width 2 height 43
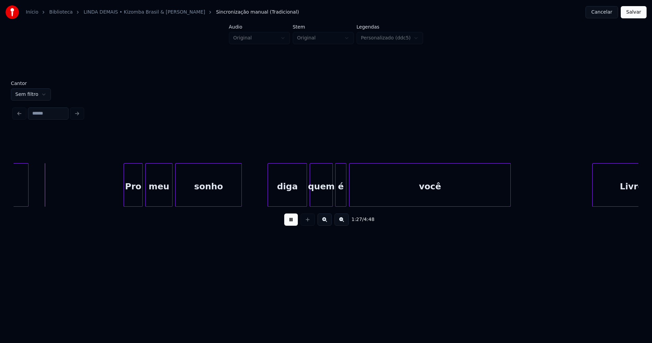
scroll to position [0, 5926]
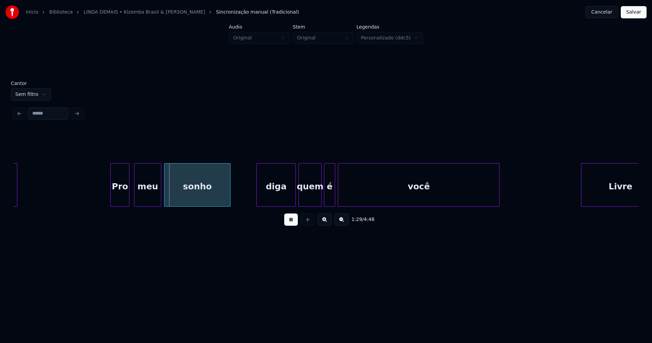
click at [121, 196] on div "Pro" at bounding box center [120, 186] width 18 height 46
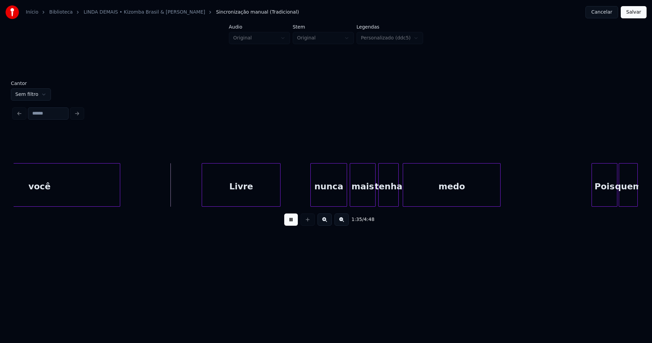
scroll to position [0, 6382]
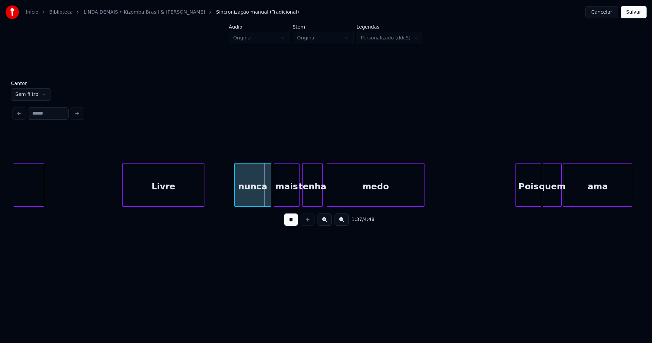
click at [124, 196] on div at bounding box center [124, 184] width 2 height 43
click at [244, 200] on div "nunca" at bounding box center [248, 186] width 36 height 46
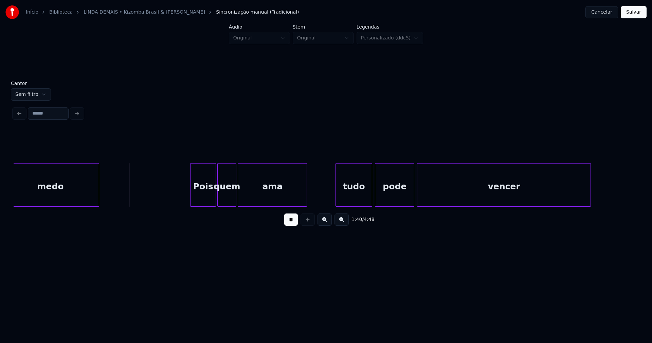
scroll to position [0, 6729]
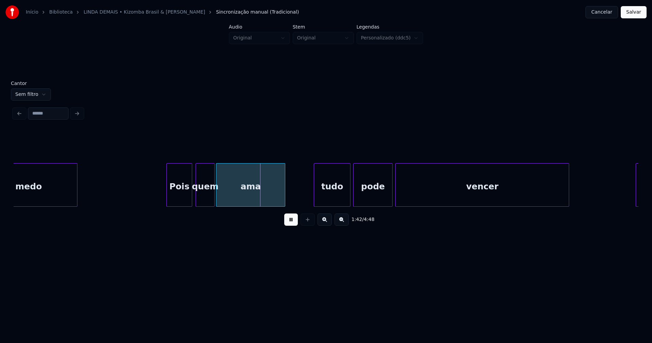
click at [179, 204] on div "Pois" at bounding box center [179, 186] width 25 height 46
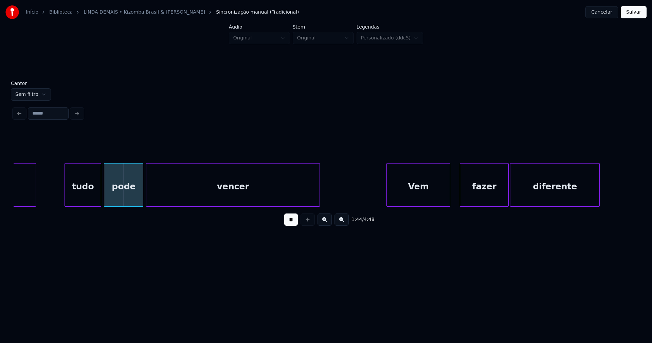
scroll to position [0, 7044]
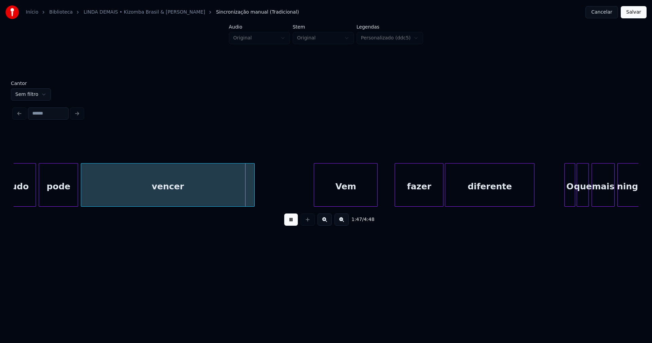
click at [340, 194] on div "Vem" at bounding box center [345, 186] width 63 height 46
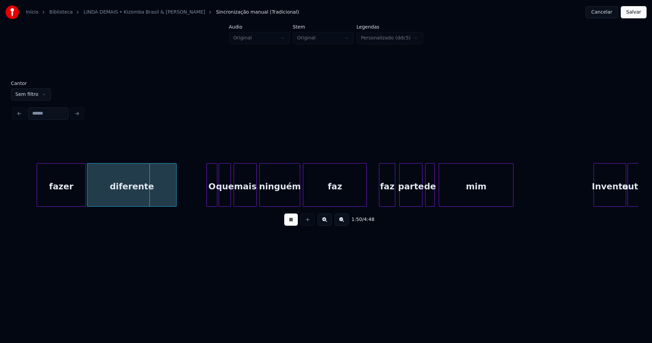
scroll to position [0, 7424]
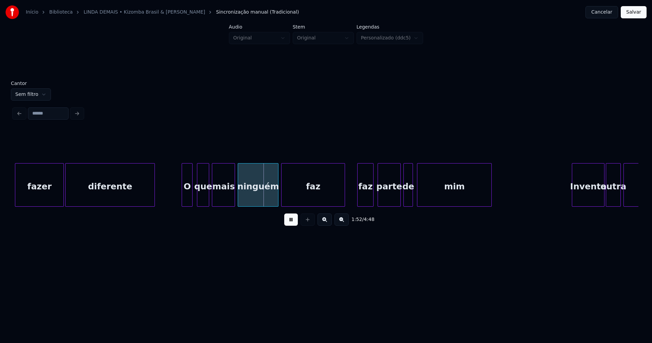
click at [189, 205] on div "fazer diferente O que mais ninguém faz faz parte de mim [PERSON_NAME] outra vez" at bounding box center [326, 184] width 625 height 43
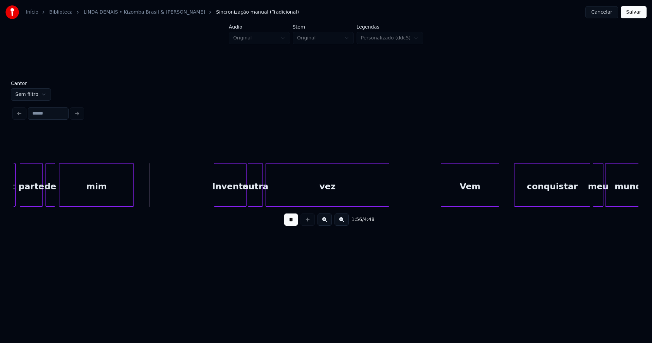
scroll to position [0, 7793]
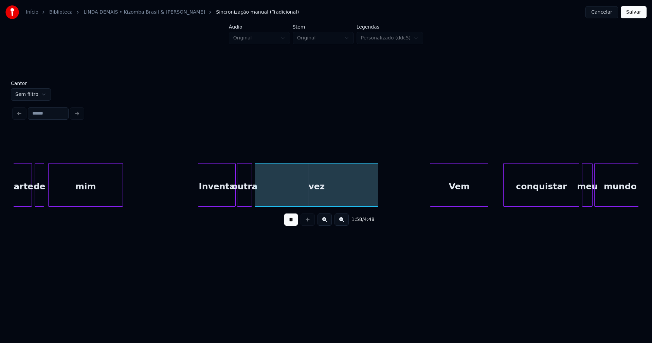
click at [198, 197] on div at bounding box center [199, 184] width 2 height 43
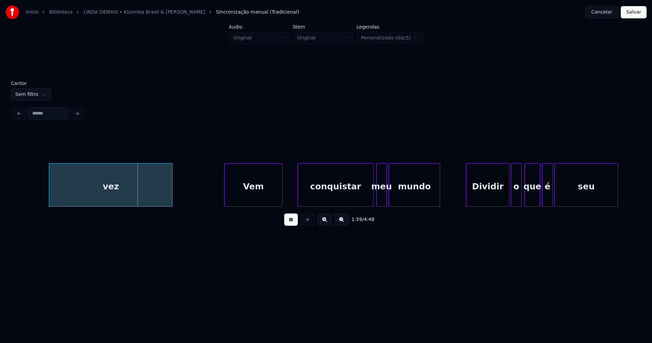
scroll to position [0, 8053]
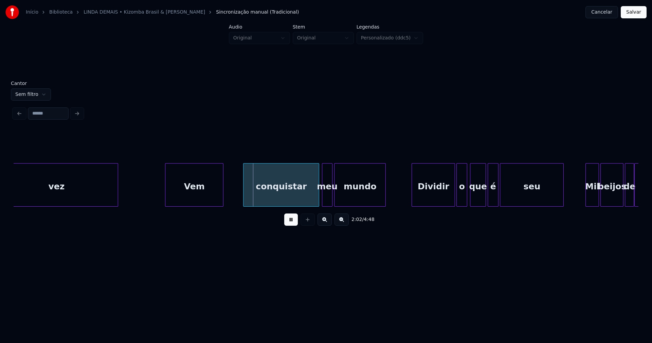
click at [204, 197] on div "Vem" at bounding box center [195, 186] width 58 height 46
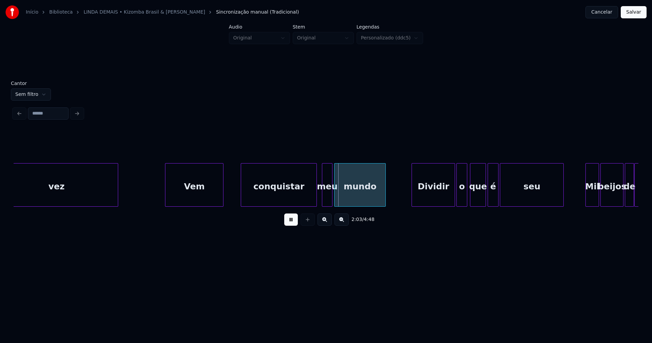
click at [264, 196] on div "conquistar" at bounding box center [278, 186] width 75 height 46
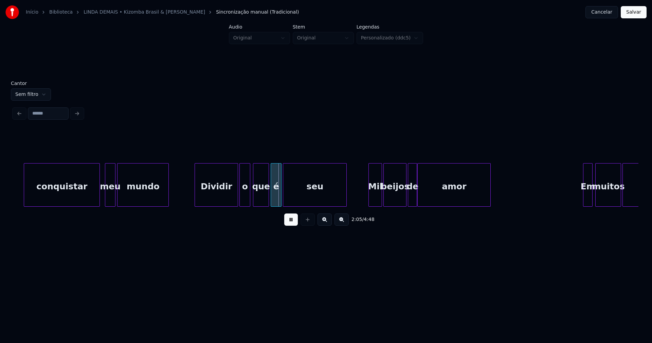
scroll to position [0, 8281]
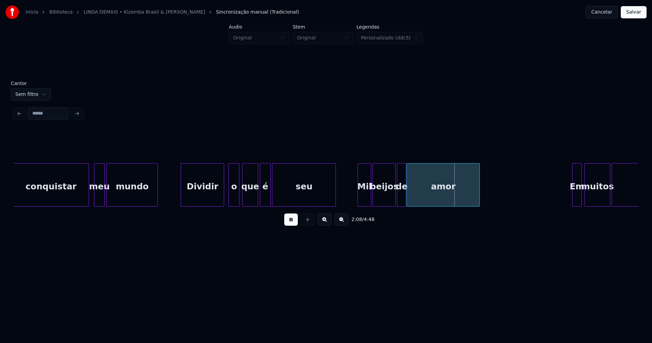
click at [203, 205] on div "conquistar meu mundo Dividir o que é seu Mil beijos de amor Em muitos lençóis" at bounding box center [326, 184] width 625 height 43
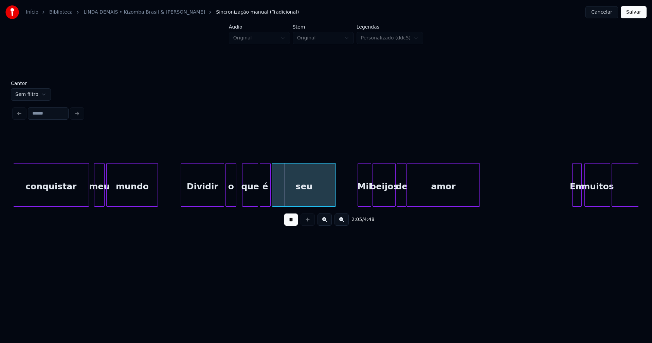
click at [233, 199] on div "o" at bounding box center [231, 186] width 10 height 46
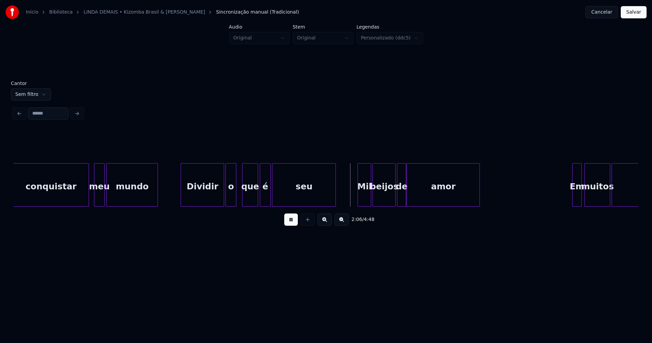
scroll to position [0, 8389]
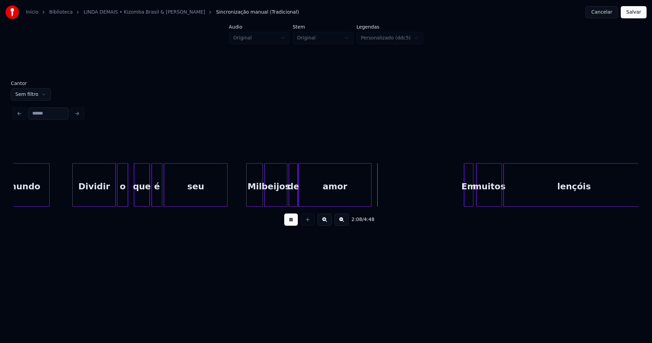
click at [248, 201] on div at bounding box center [248, 184] width 2 height 43
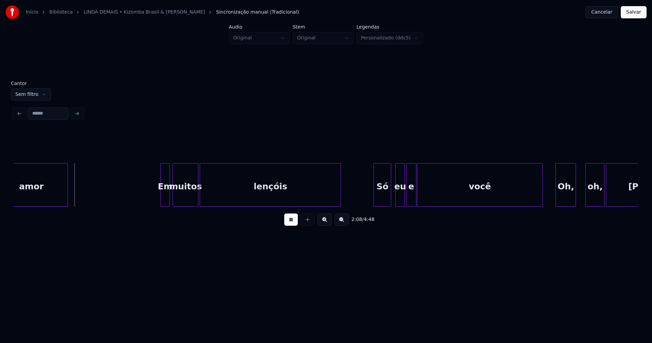
scroll to position [0, 8737]
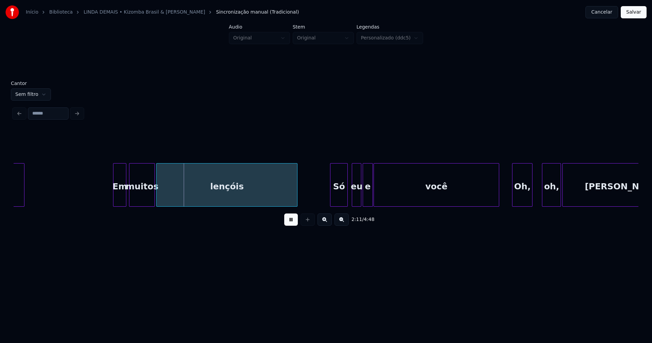
click at [115, 200] on div at bounding box center [115, 184] width 2 height 43
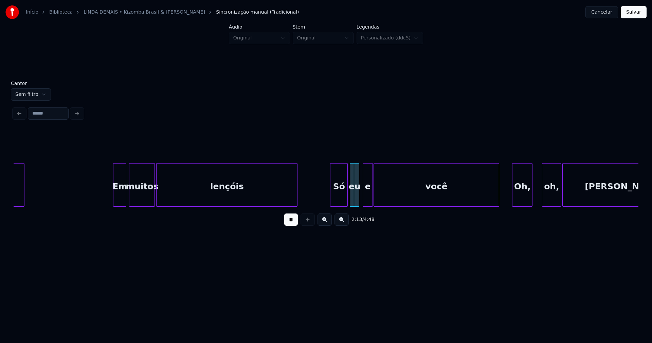
click at [355, 198] on div "eu" at bounding box center [354, 186] width 9 height 46
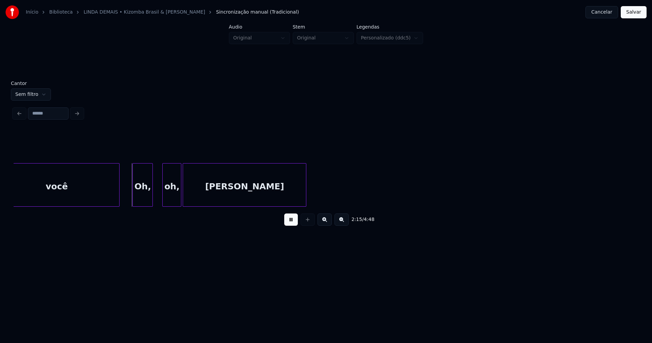
scroll to position [0, 9149]
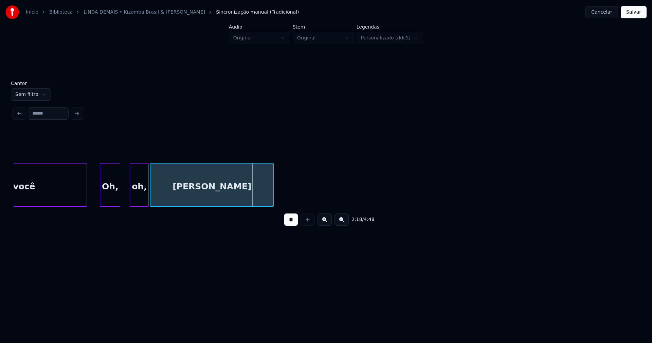
click at [92, 200] on div "você Oh, oh, [PERSON_NAME]" at bounding box center [662, 184] width 19596 height 43
click at [56, 194] on div "você" at bounding box center [24, 186] width 125 height 46
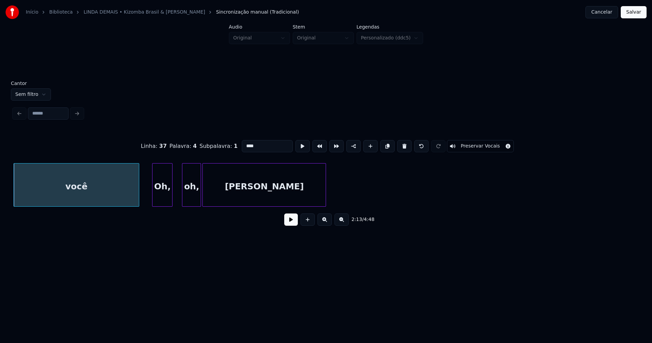
click at [292, 221] on button at bounding box center [291, 219] width 14 height 12
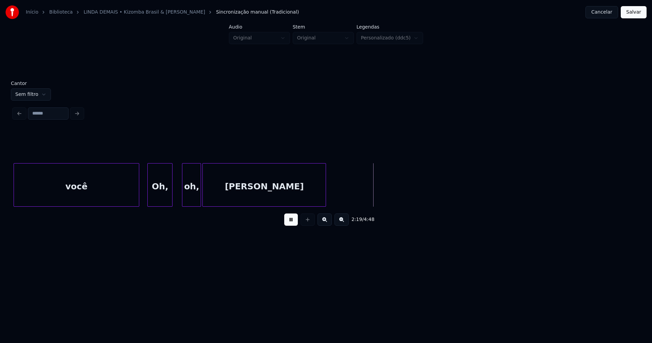
click at [149, 199] on div at bounding box center [149, 184] width 2 height 43
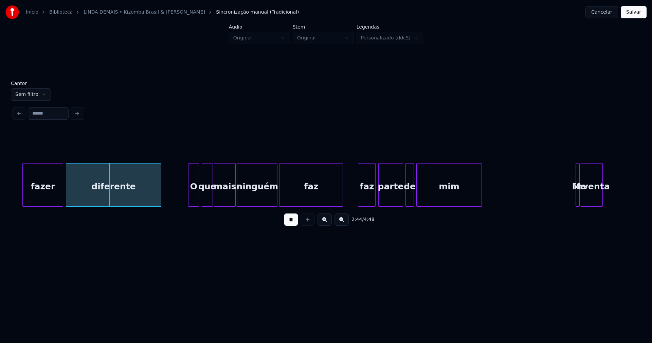
scroll to position [0, 11114]
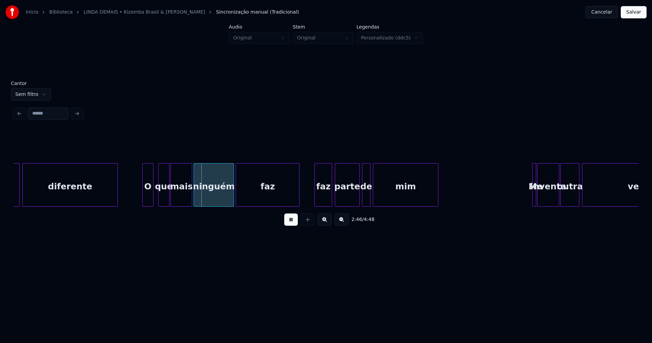
click at [150, 196] on div "O" at bounding box center [148, 186] width 10 height 46
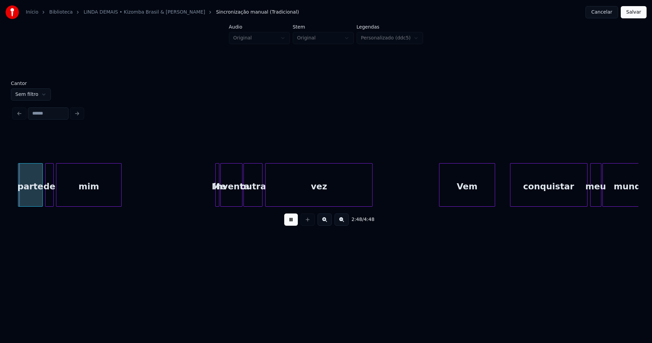
scroll to position [0, 11435]
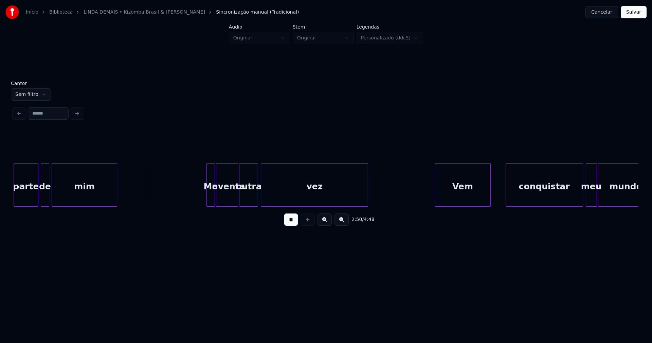
click at [207, 202] on div at bounding box center [208, 184] width 2 height 43
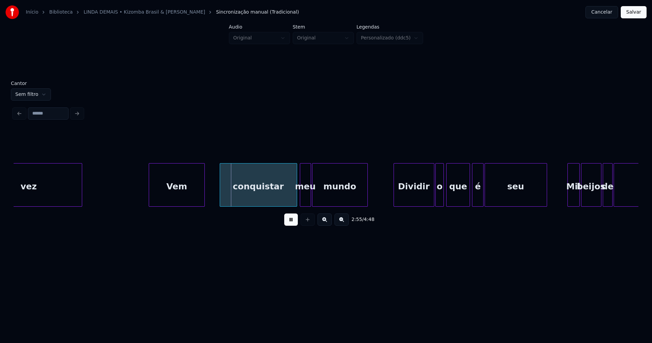
scroll to position [0, 11732]
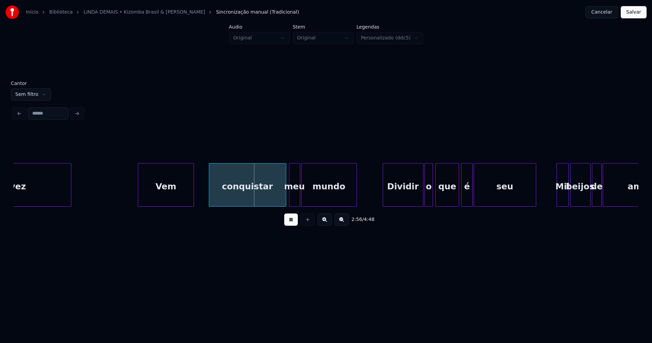
click at [138, 195] on div at bounding box center [137, 184] width 2 height 43
click at [264, 195] on div "conquistar" at bounding box center [245, 186] width 77 height 46
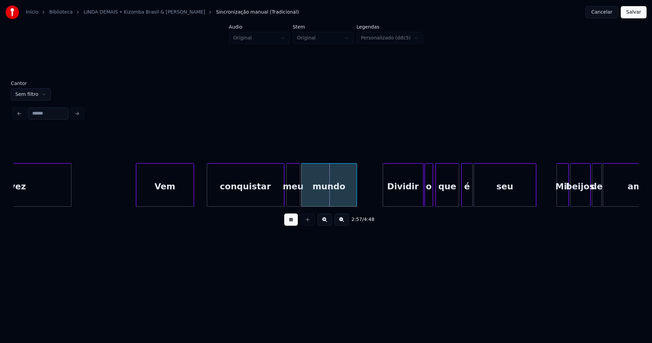
click at [288, 200] on div at bounding box center [288, 184] width 2 height 43
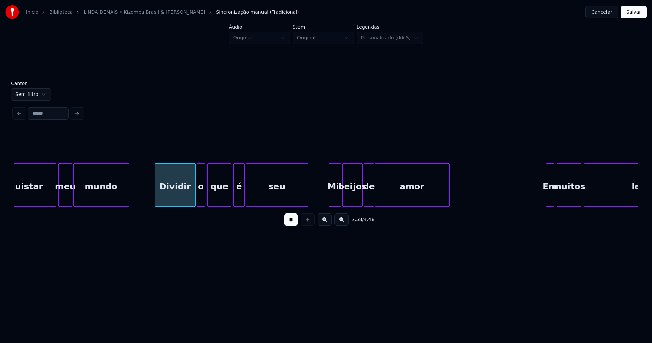
scroll to position [0, 11982]
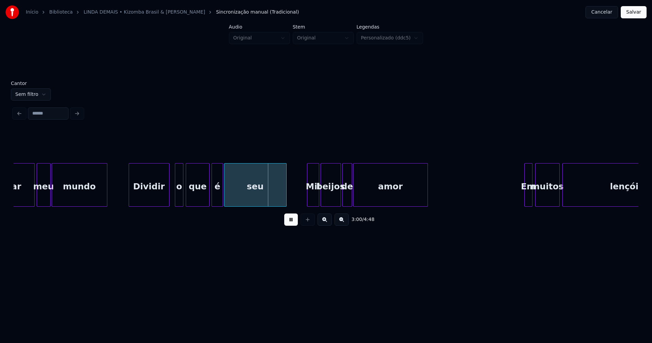
click at [152, 199] on div "Dividir" at bounding box center [149, 186] width 40 height 46
click at [176, 202] on div "o" at bounding box center [174, 186] width 7 height 46
click at [181, 197] on div at bounding box center [182, 184] width 2 height 43
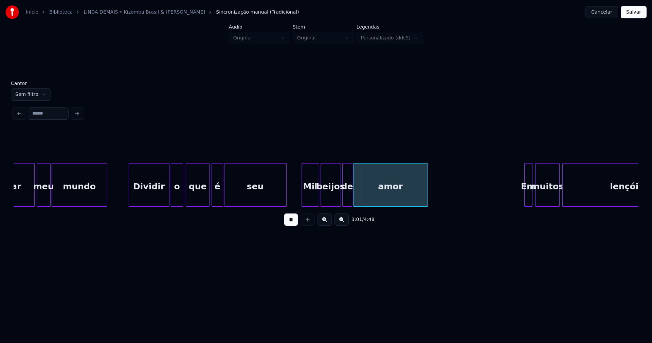
click at [303, 201] on div at bounding box center [303, 184] width 2 height 43
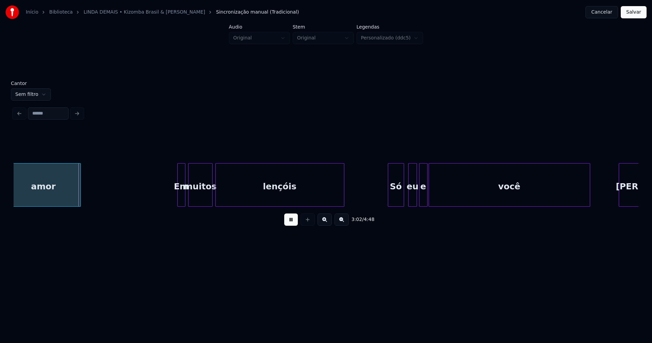
scroll to position [0, 12340]
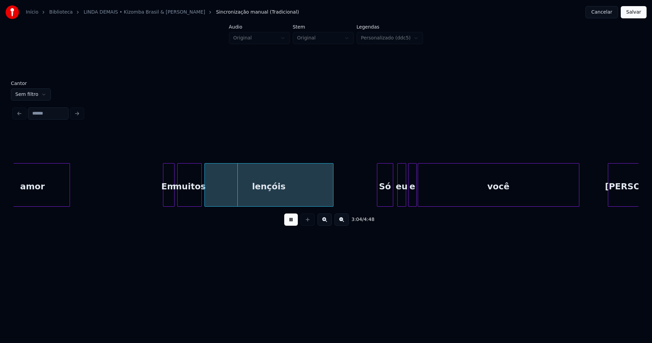
click at [164, 198] on div at bounding box center [164, 184] width 2 height 43
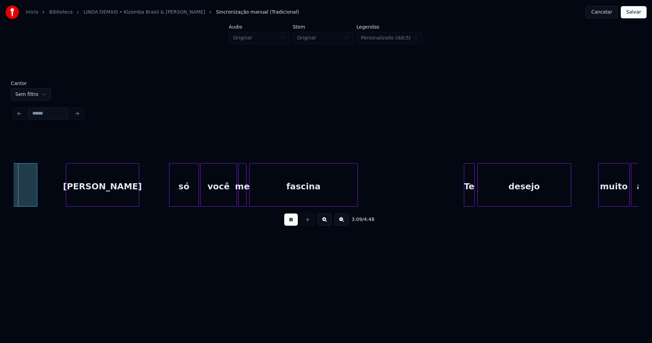
scroll to position [0, 12894]
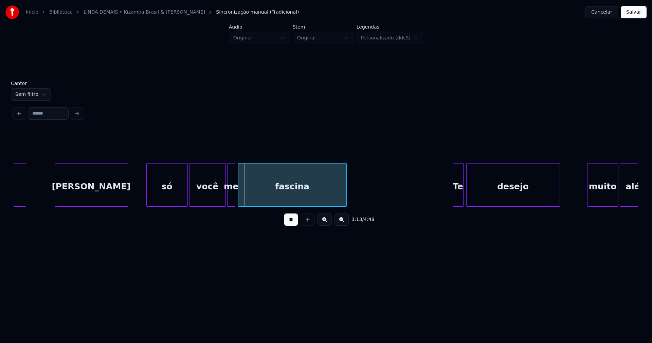
click at [149, 199] on div at bounding box center [148, 184] width 2 height 43
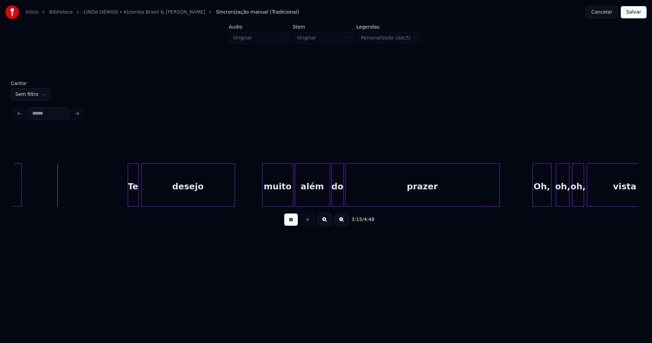
scroll to position [0, 13219]
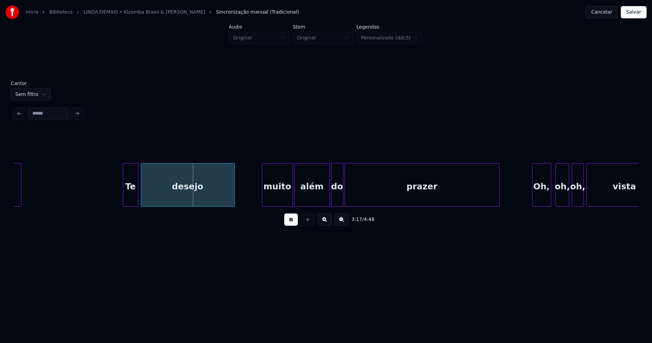
click at [124, 196] on div at bounding box center [124, 184] width 2 height 43
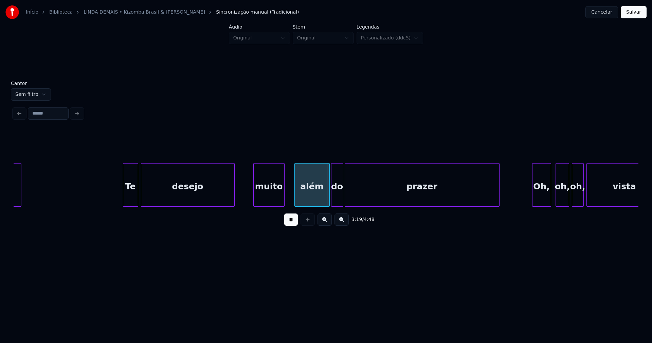
click at [265, 201] on div "muito" at bounding box center [269, 186] width 31 height 46
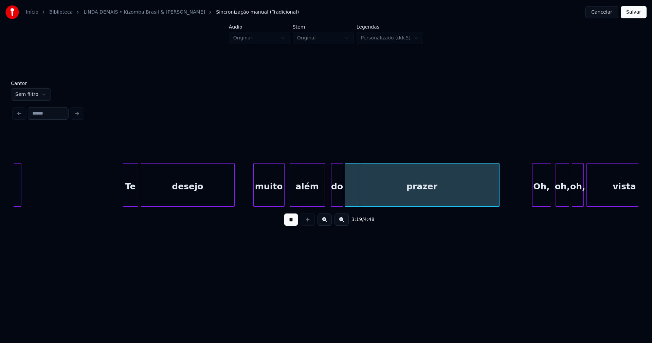
click at [304, 201] on div "além" at bounding box center [307, 186] width 35 height 46
click at [327, 196] on div at bounding box center [327, 184] width 2 height 43
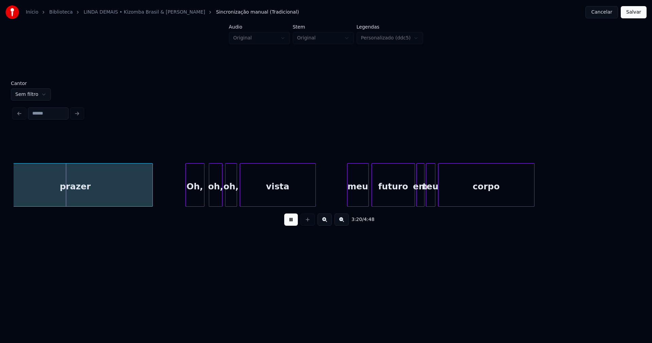
scroll to position [0, 13610]
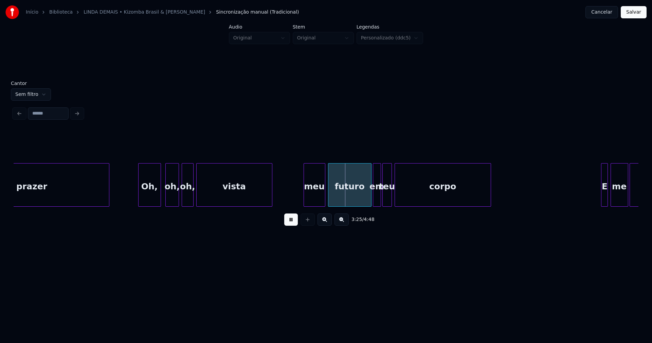
click at [140, 201] on div at bounding box center [140, 184] width 2 height 43
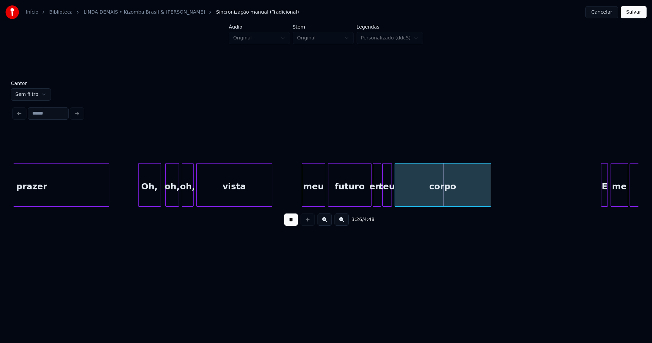
click at [303, 196] on div at bounding box center [303, 184] width 2 height 43
click at [313, 201] on div "meu" at bounding box center [307, 186] width 23 height 46
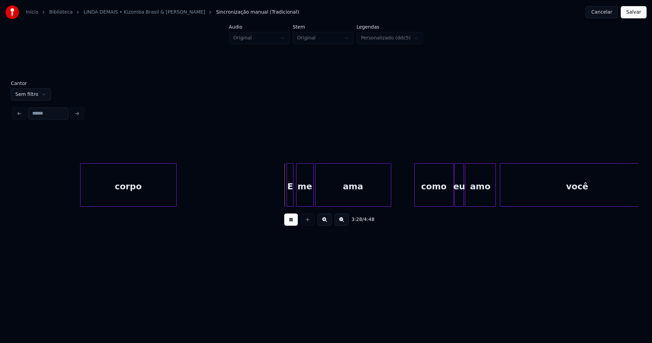
scroll to position [0, 14098]
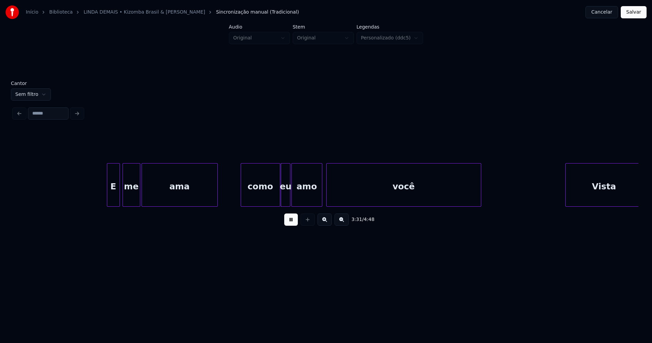
click at [107, 204] on div "E me ama como eu amo você Vista" at bounding box center [326, 184] width 625 height 43
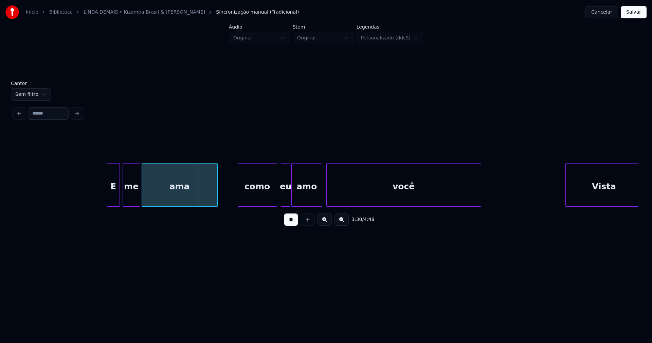
click at [269, 198] on div "como" at bounding box center [257, 186] width 39 height 46
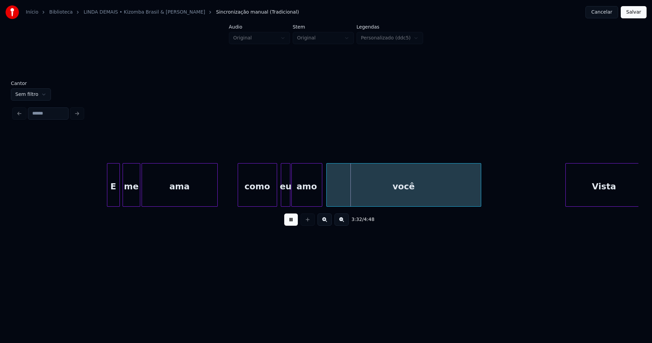
click at [267, 199] on div at bounding box center [267, 184] width 2 height 43
click at [272, 201] on div at bounding box center [272, 184] width 2 height 43
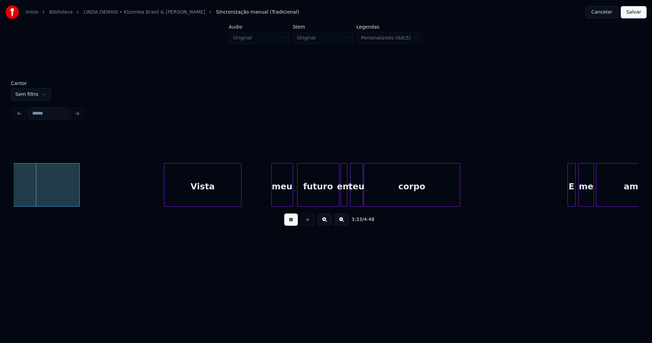
scroll to position [0, 14511]
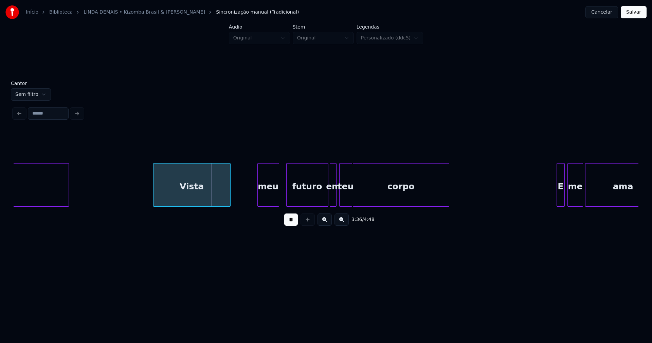
click at [267, 200] on div "meu" at bounding box center [268, 186] width 21 height 46
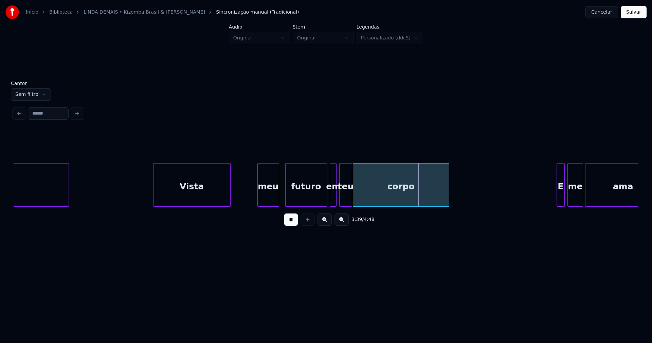
click at [307, 199] on div "futuro" at bounding box center [306, 186] width 41 height 46
click at [321, 201] on div at bounding box center [321, 184] width 2 height 43
click at [328, 199] on div at bounding box center [328, 184] width 2 height 43
click at [329, 201] on div "em" at bounding box center [328, 186] width 9 height 46
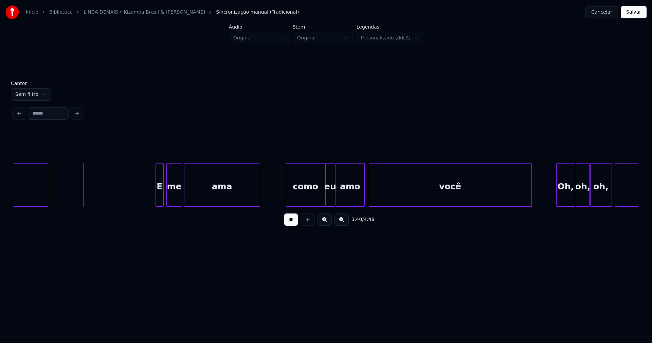
scroll to position [0, 14923]
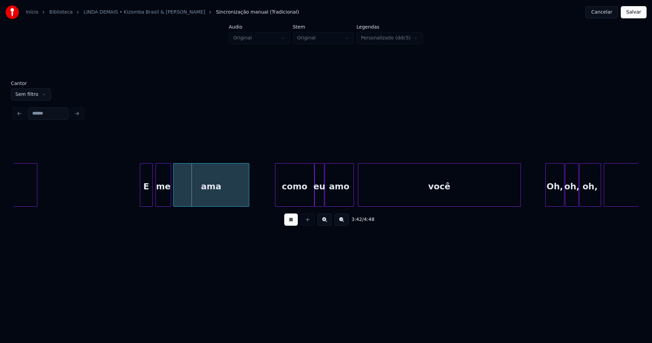
click at [141, 193] on div at bounding box center [141, 184] width 2 height 43
click at [296, 199] on div "como" at bounding box center [292, 186] width 39 height 46
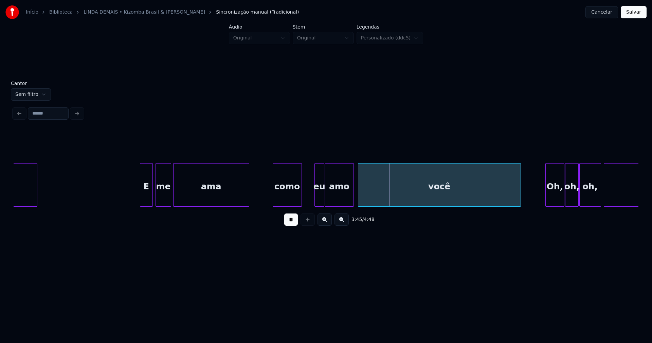
click at [301, 201] on div at bounding box center [301, 184] width 2 height 43
click at [304, 203] on div at bounding box center [304, 184] width 2 height 43
click at [315, 201] on div at bounding box center [315, 184] width 2 height 43
click at [320, 201] on div at bounding box center [319, 184] width 2 height 43
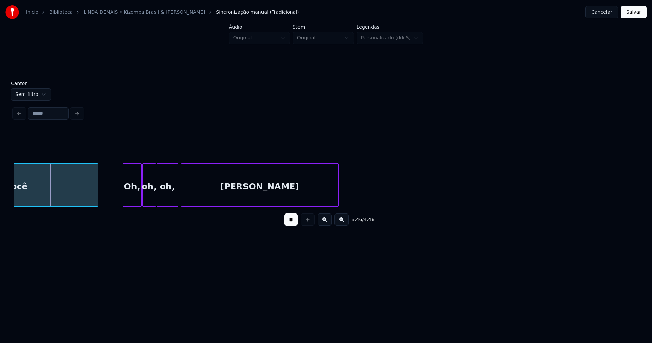
scroll to position [0, 15357]
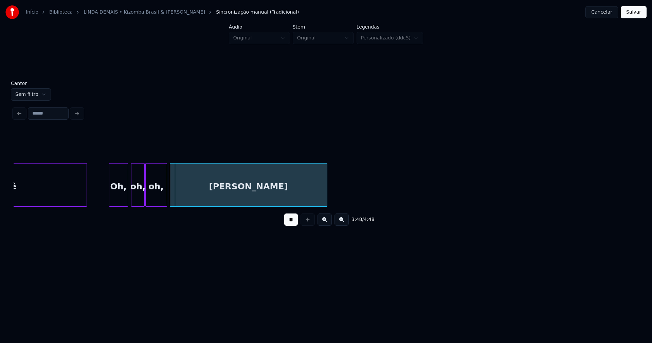
click at [115, 196] on div "Oh," at bounding box center [118, 186] width 18 height 46
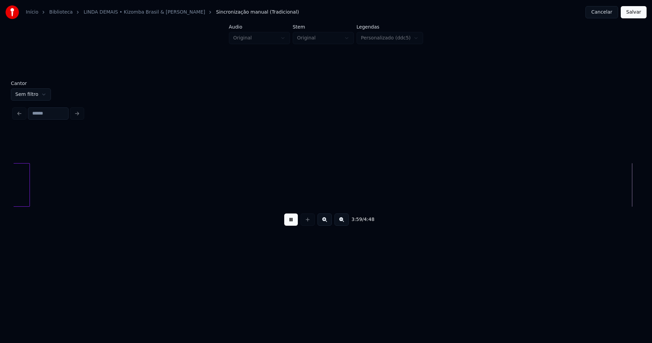
scroll to position [0, 16280]
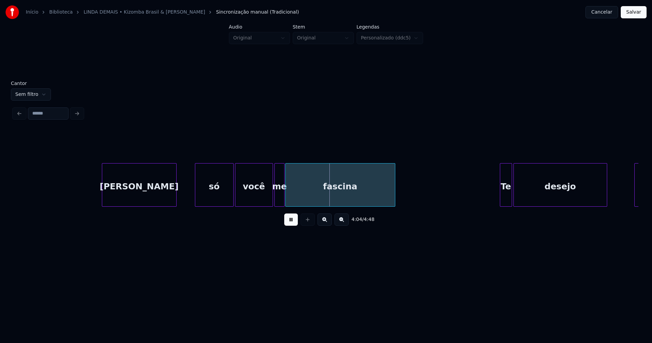
click at [196, 197] on div at bounding box center [196, 184] width 2 height 43
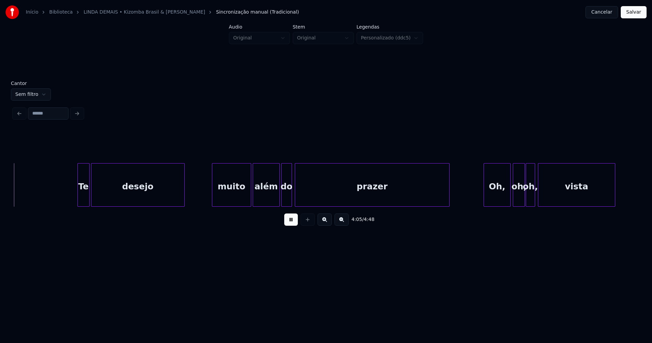
scroll to position [0, 16712]
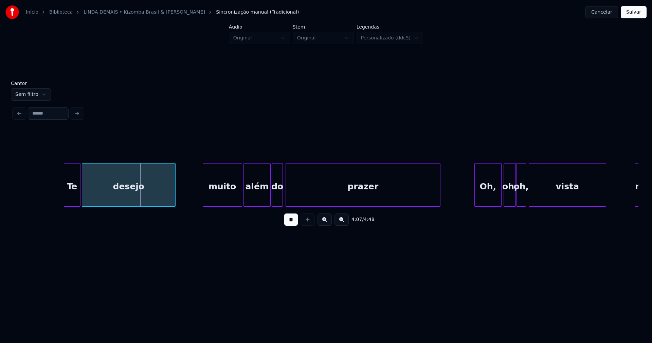
click at [64, 197] on div at bounding box center [65, 184] width 2 height 43
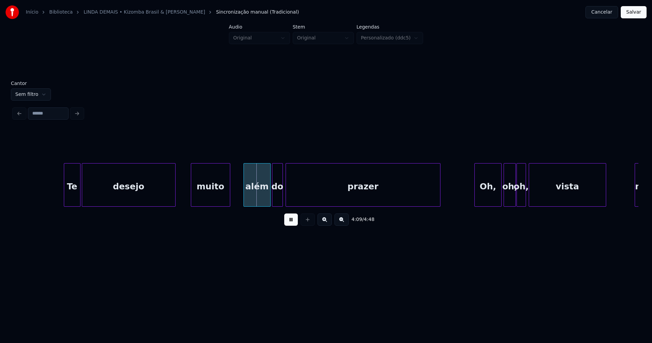
click at [220, 197] on div "muito" at bounding box center [210, 186] width 39 height 46
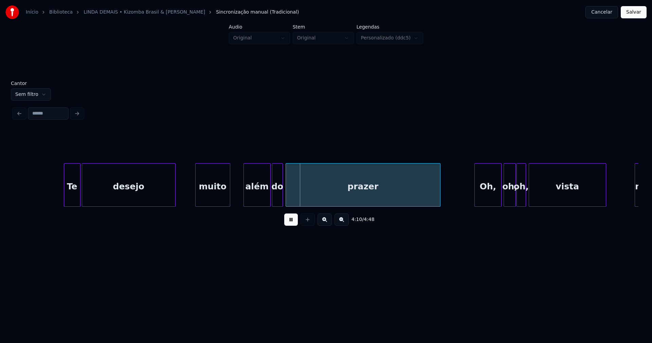
click at [196, 193] on div at bounding box center [197, 184] width 2 height 43
click at [242, 199] on div "além" at bounding box center [245, 186] width 27 height 46
click at [264, 199] on div at bounding box center [265, 184] width 2 height 43
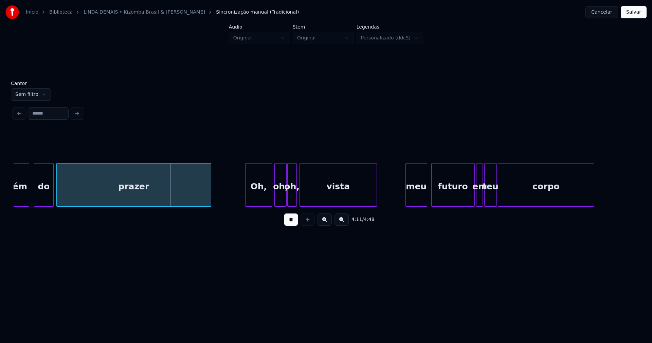
scroll to position [0, 16952]
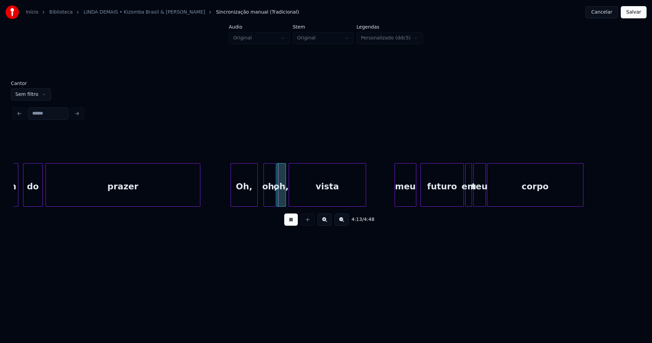
click at [243, 201] on div "Oh," at bounding box center [244, 186] width 27 height 46
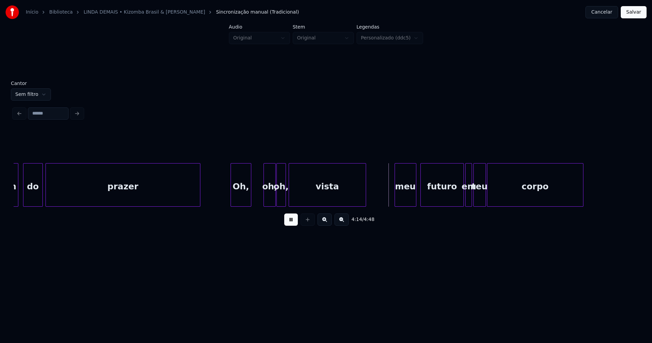
click at [251, 205] on div "além do prazer Oh, oh, oh, vista meu futuro em teu corpo" at bounding box center [326, 184] width 625 height 43
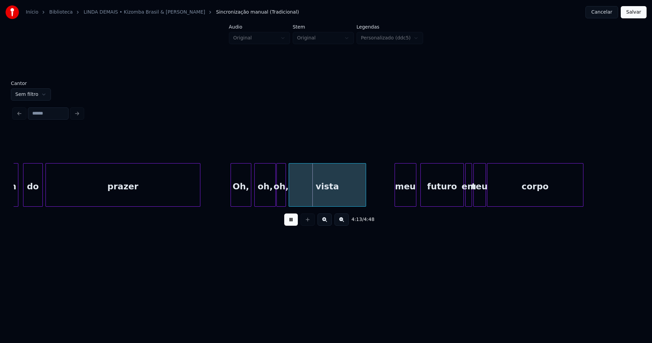
click at [256, 203] on div at bounding box center [256, 184] width 2 height 43
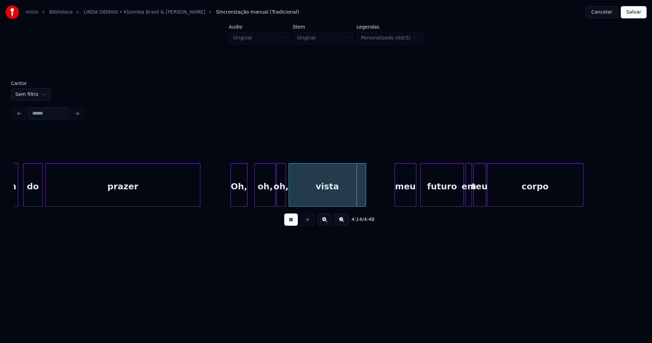
click at [246, 199] on div at bounding box center [246, 184] width 2 height 43
click at [262, 200] on div "oh," at bounding box center [261, 186] width 21 height 46
click at [262, 204] on div "oh," at bounding box center [257, 184] width 14 height 43
click at [278, 199] on div "oh," at bounding box center [277, 186] width 9 height 46
click at [267, 204] on div "oh," at bounding box center [274, 184] width 16 height 43
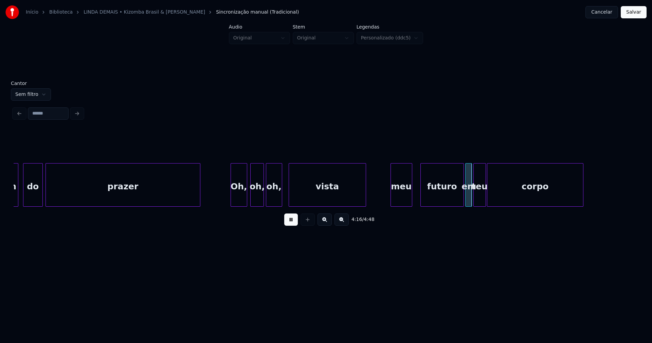
click at [399, 198] on div "meu" at bounding box center [401, 186] width 21 height 46
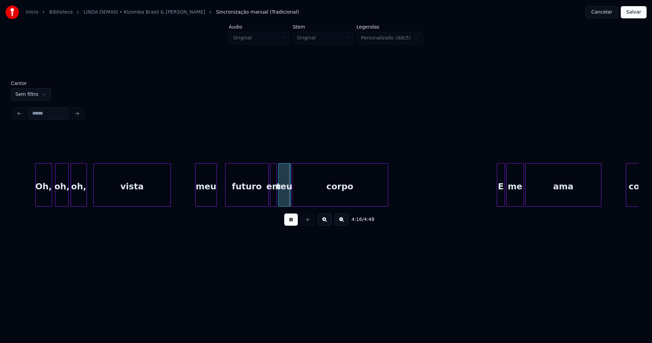
scroll to position [0, 17213]
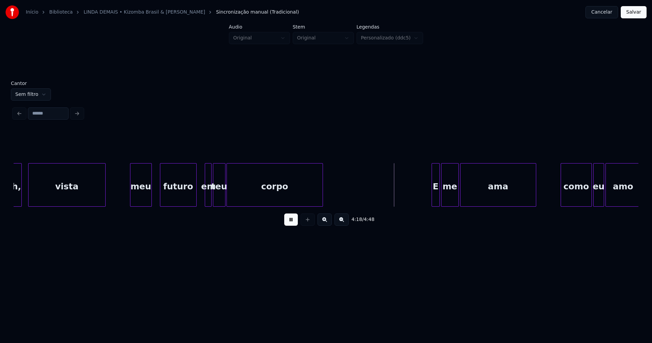
click at [194, 204] on div "futuro" at bounding box center [178, 184] width 37 height 43
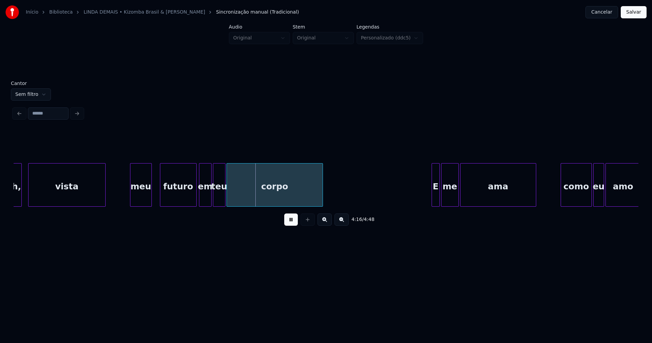
click at [200, 203] on div at bounding box center [200, 184] width 2 height 43
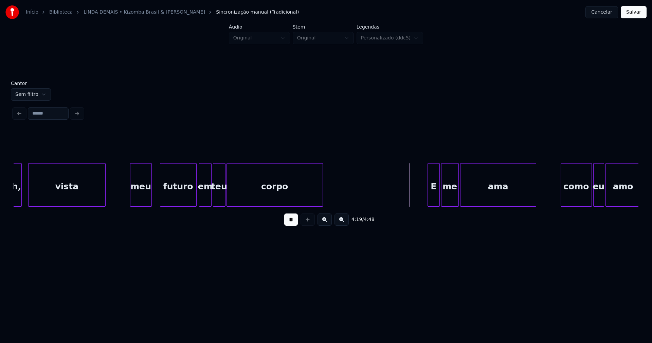
click at [428, 197] on div at bounding box center [429, 184] width 2 height 43
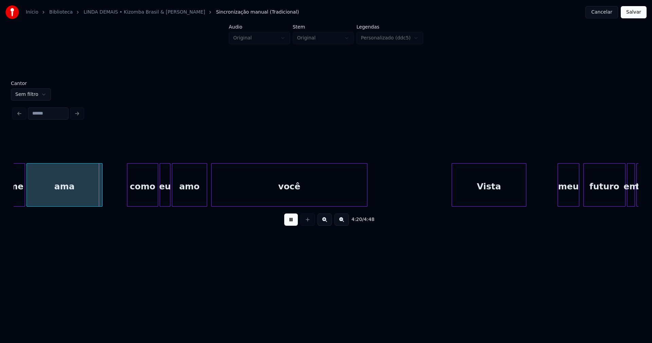
scroll to position [0, 17658]
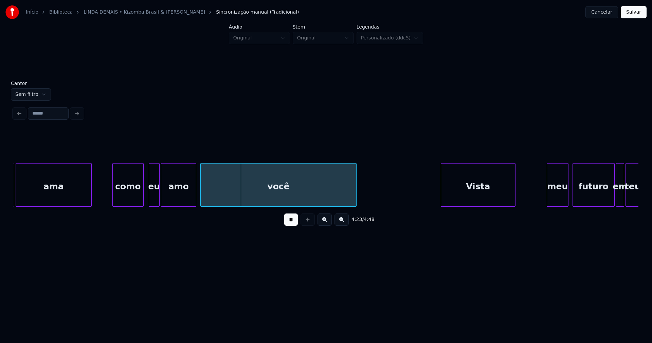
click at [130, 201] on div "como" at bounding box center [128, 186] width 31 height 46
click at [140, 199] on div at bounding box center [139, 184] width 2 height 43
click at [145, 197] on div at bounding box center [144, 184] width 2 height 43
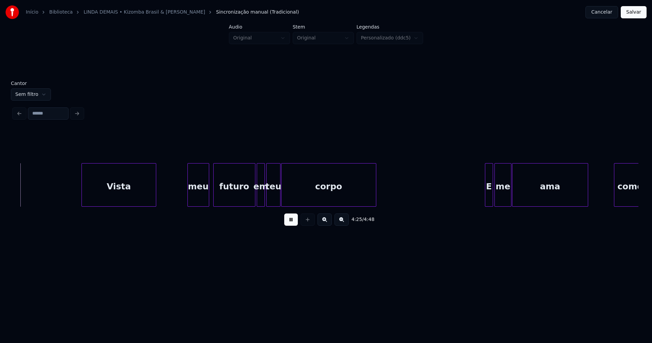
scroll to position [0, 18020]
click at [198, 199] on div "meu" at bounding box center [191, 186] width 21 height 46
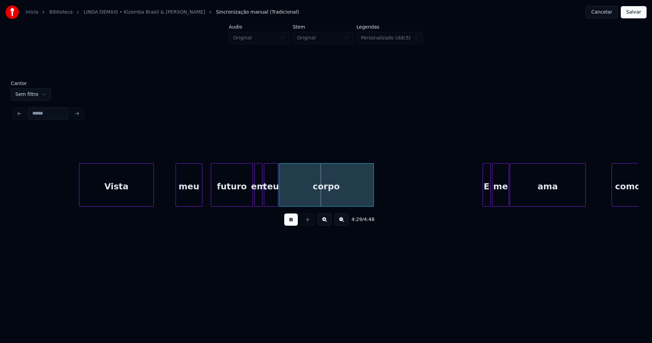
click at [176, 196] on div at bounding box center [177, 184] width 2 height 43
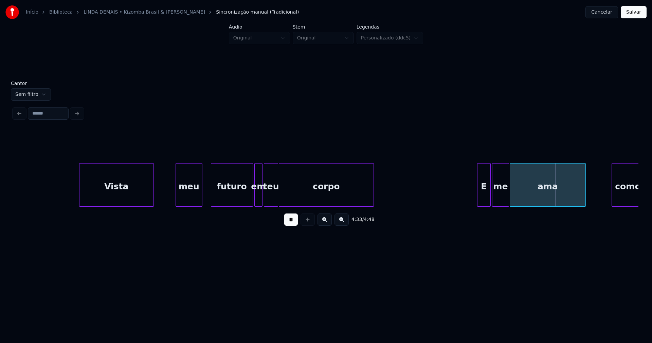
click at [478, 198] on div at bounding box center [479, 184] width 2 height 43
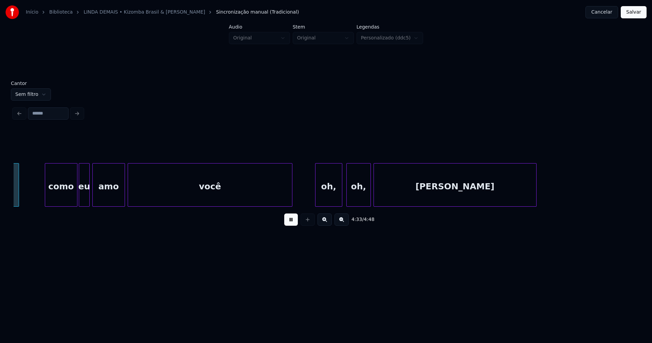
scroll to position [0, 18589]
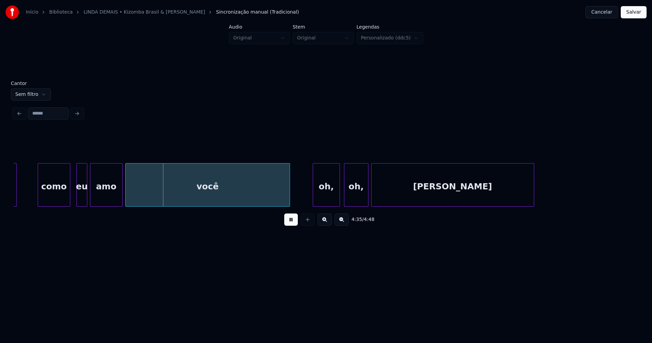
click at [57, 203] on div "como" at bounding box center [54, 186] width 32 height 46
click at [74, 203] on div at bounding box center [74, 184] width 2 height 43
click at [83, 199] on div at bounding box center [83, 184] width 2 height 43
click at [97, 196] on div "amo" at bounding box center [103, 186] width 32 height 46
click at [326, 198] on div "oh," at bounding box center [326, 186] width 27 height 46
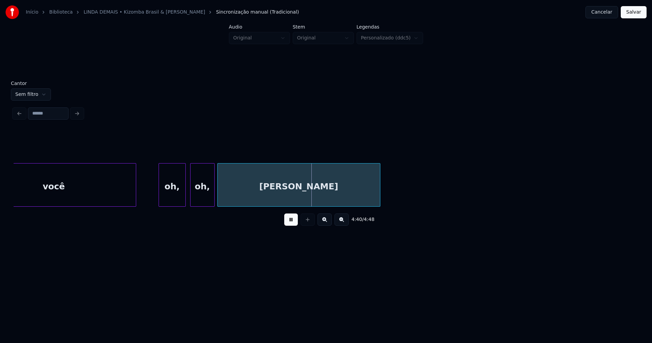
scroll to position [0, 18971]
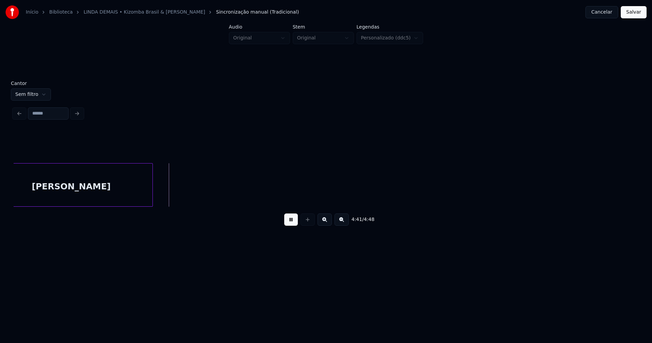
click at [632, 14] on button "Salvar" at bounding box center [634, 12] width 26 height 12
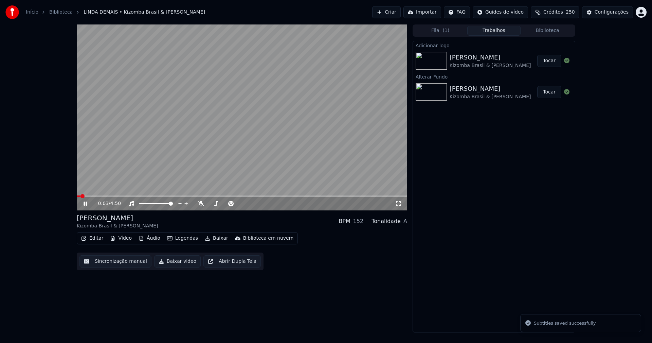
click at [285, 196] on span at bounding box center [242, 195] width 331 height 1
click at [330, 196] on span at bounding box center [242, 195] width 331 height 1
click at [86, 205] on icon at bounding box center [85, 204] width 3 height 4
click at [177, 265] on button "Baixar vídeo" at bounding box center [177, 261] width 47 height 12
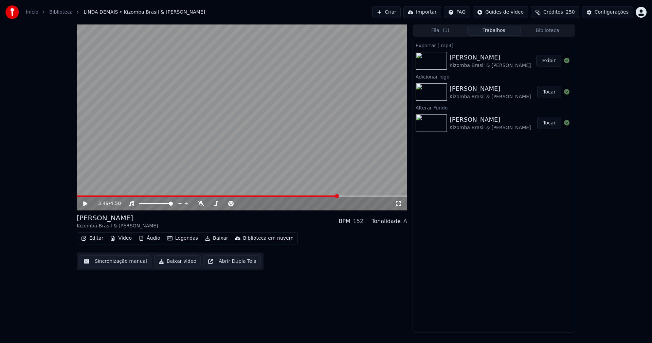
click at [98, 237] on button "Editar" at bounding box center [93, 238] width 28 height 10
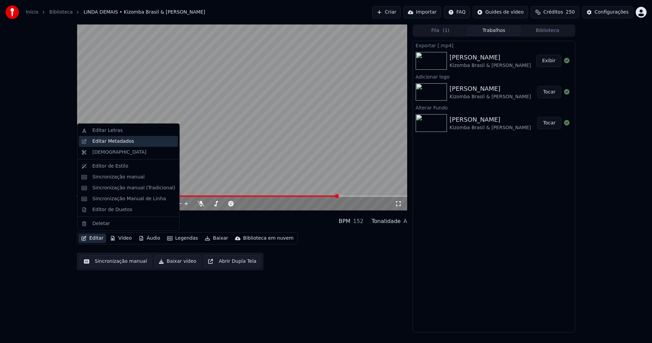
click at [111, 141] on div "Editar Metadados" at bounding box center [113, 141] width 42 height 7
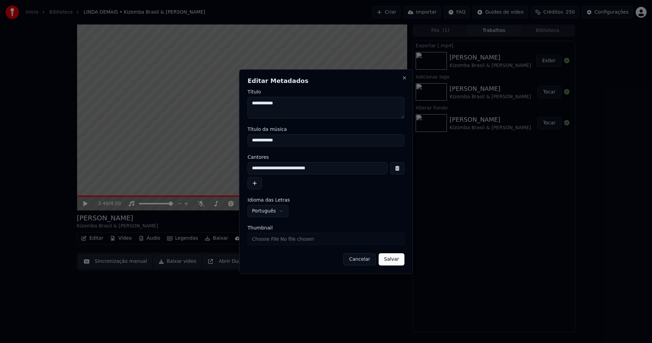
click at [272, 237] on input "Thumbnail" at bounding box center [326, 239] width 157 height 12
type input "**********"
click at [389, 258] on button "Salvar" at bounding box center [392, 259] width 26 height 12
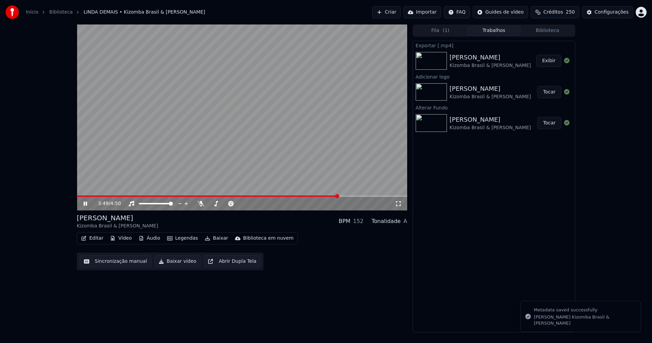
click at [558, 27] on button "Biblioteca" at bounding box center [548, 31] width 54 height 10
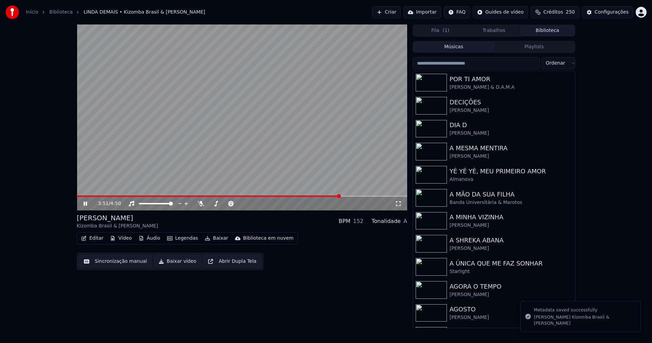
drag, startPoint x: 85, startPoint y: 205, endPoint x: 290, endPoint y: 201, distance: 205.0
click at [85, 204] on icon at bounding box center [90, 203] width 16 height 5
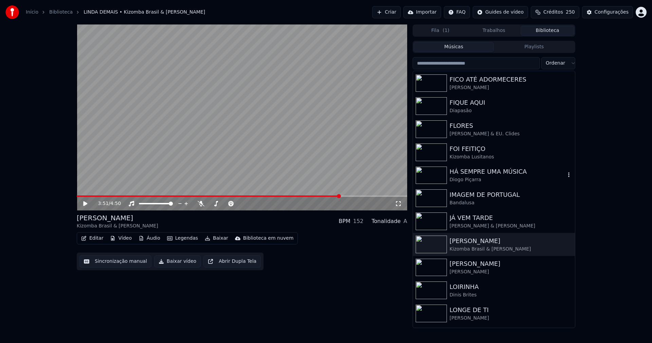
scroll to position [986, 0]
